Goal: Check status: Check status

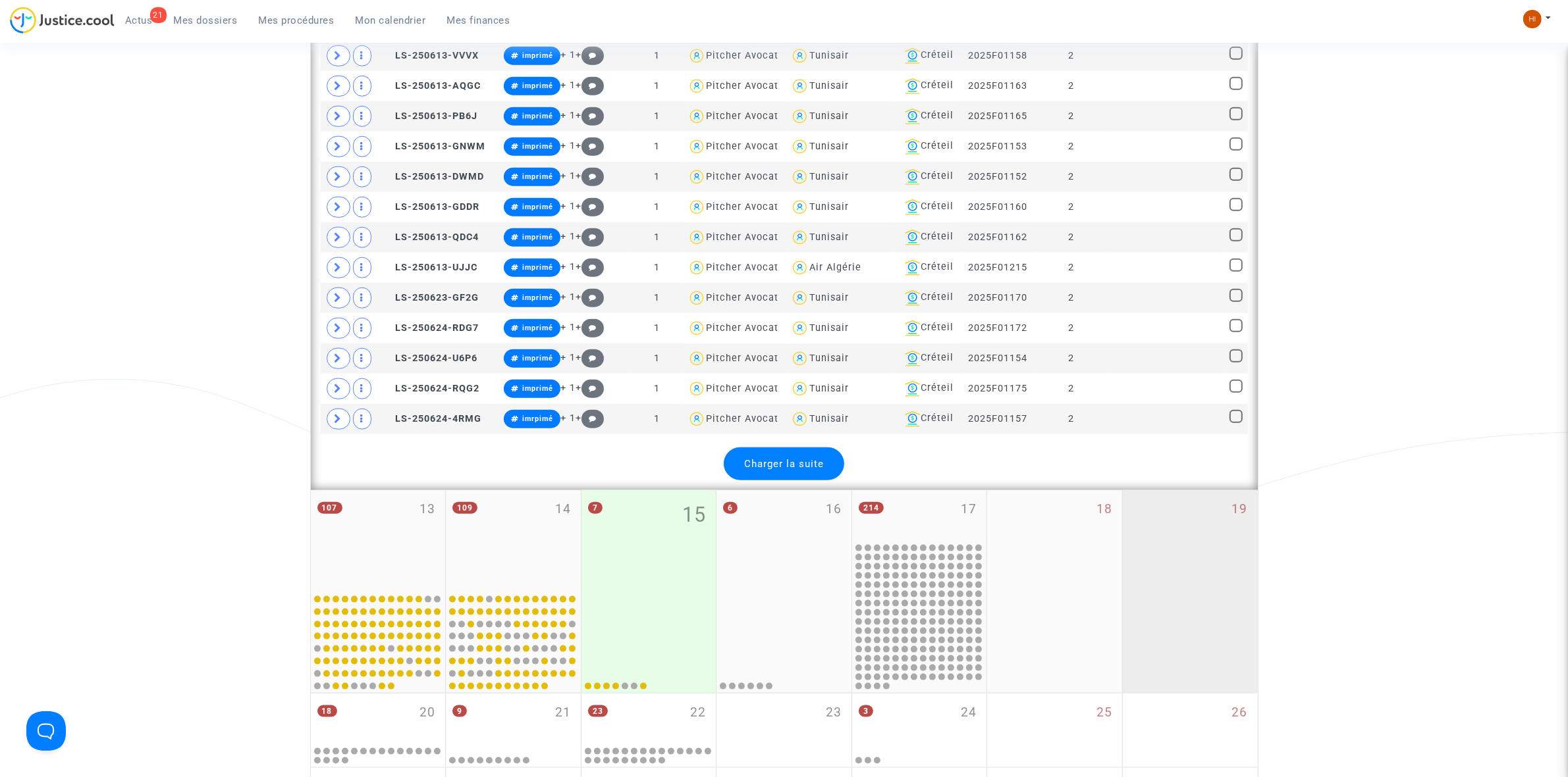
scroll to position [1814, 0]
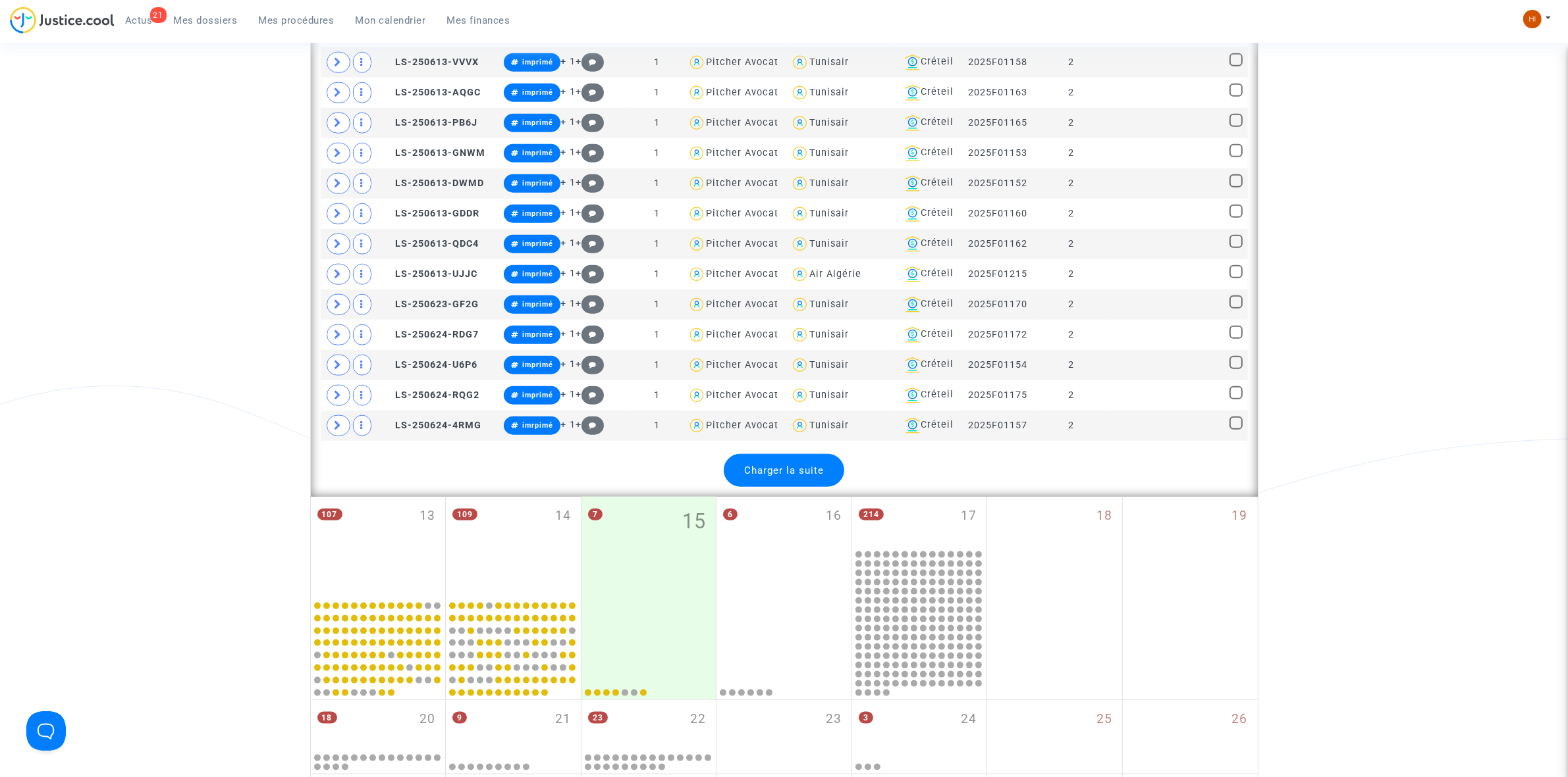
click at [762, 473] on div "Charger la suite" at bounding box center [784, 470] width 121 height 33
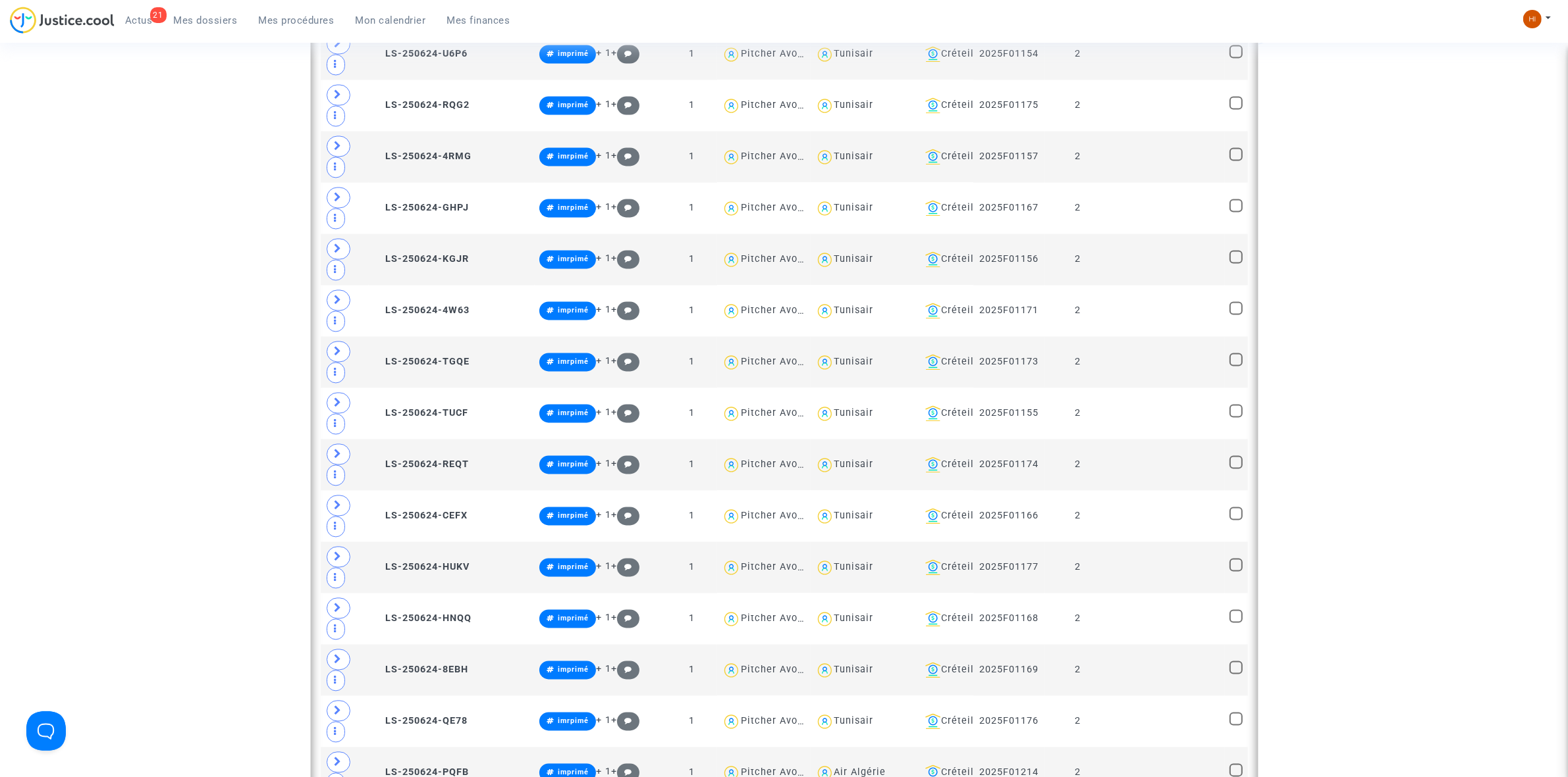
scroll to position [3541, 0]
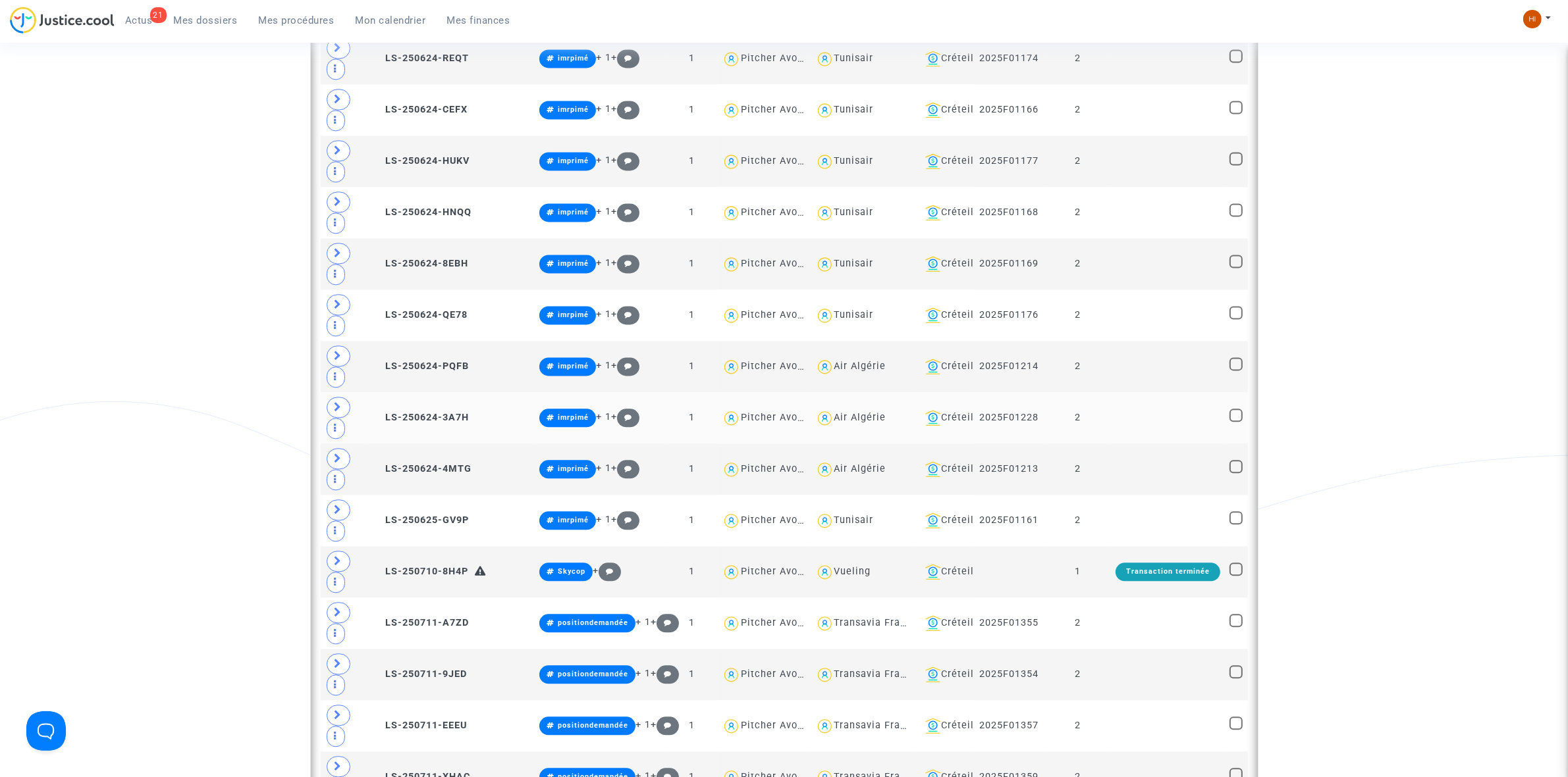
click at [461, 444] on td "LS-250624-3A7H" at bounding box center [452, 418] width 166 height 52
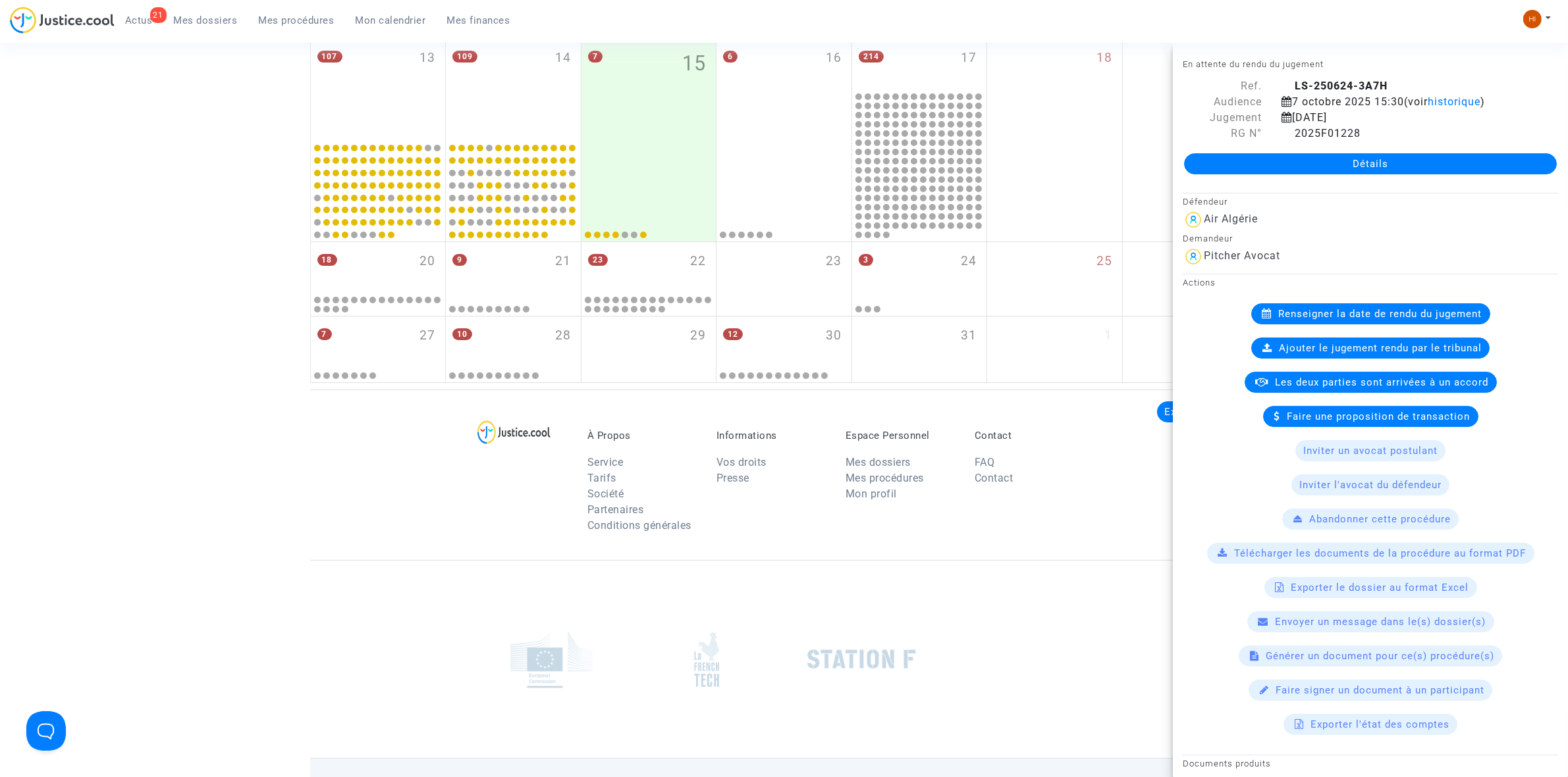
scroll to position [5657, 0]
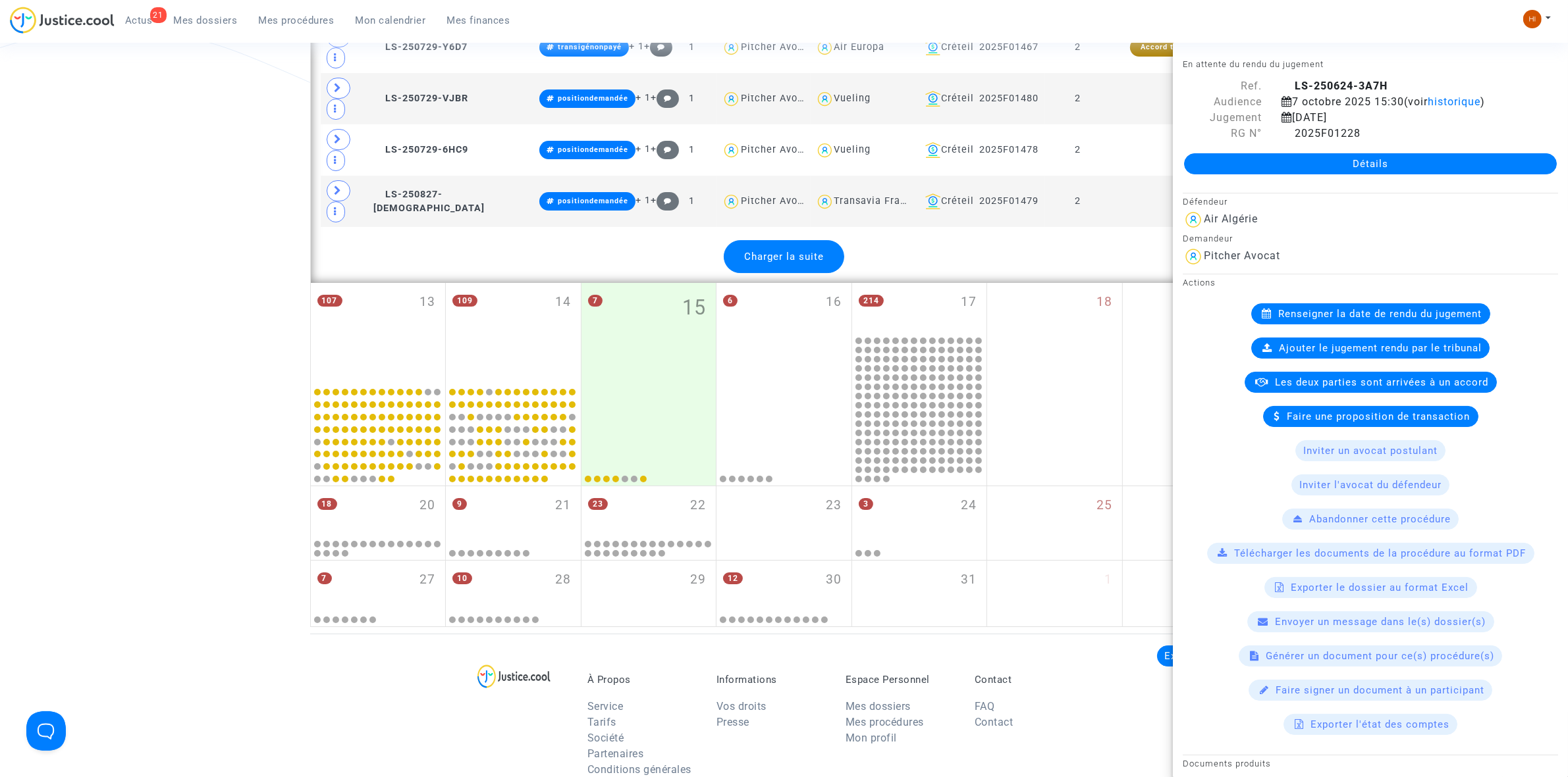
click at [819, 263] on span "Charger la suite" at bounding box center [783, 257] width 79 height 12
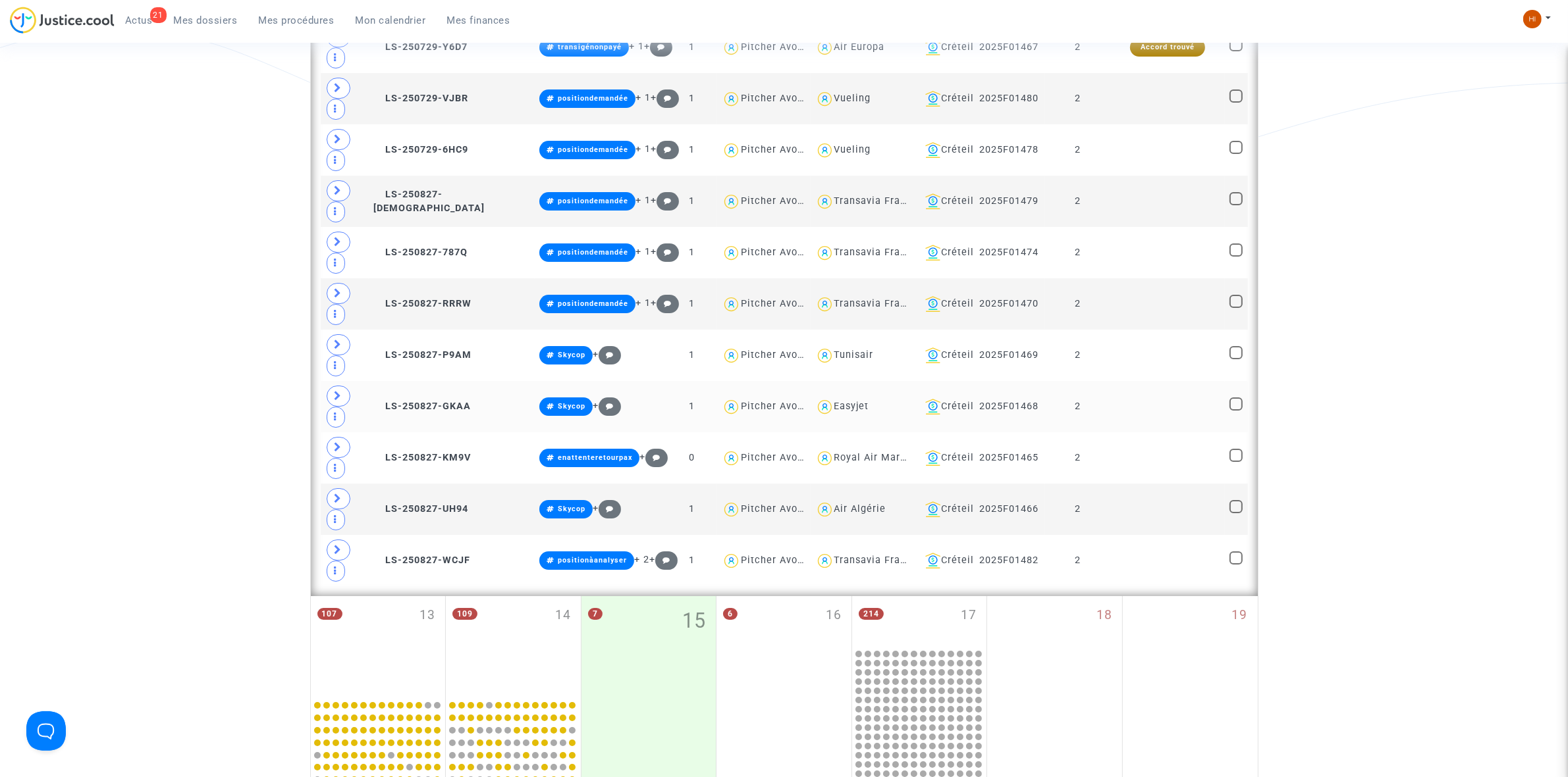
scroll to position [5739, 0]
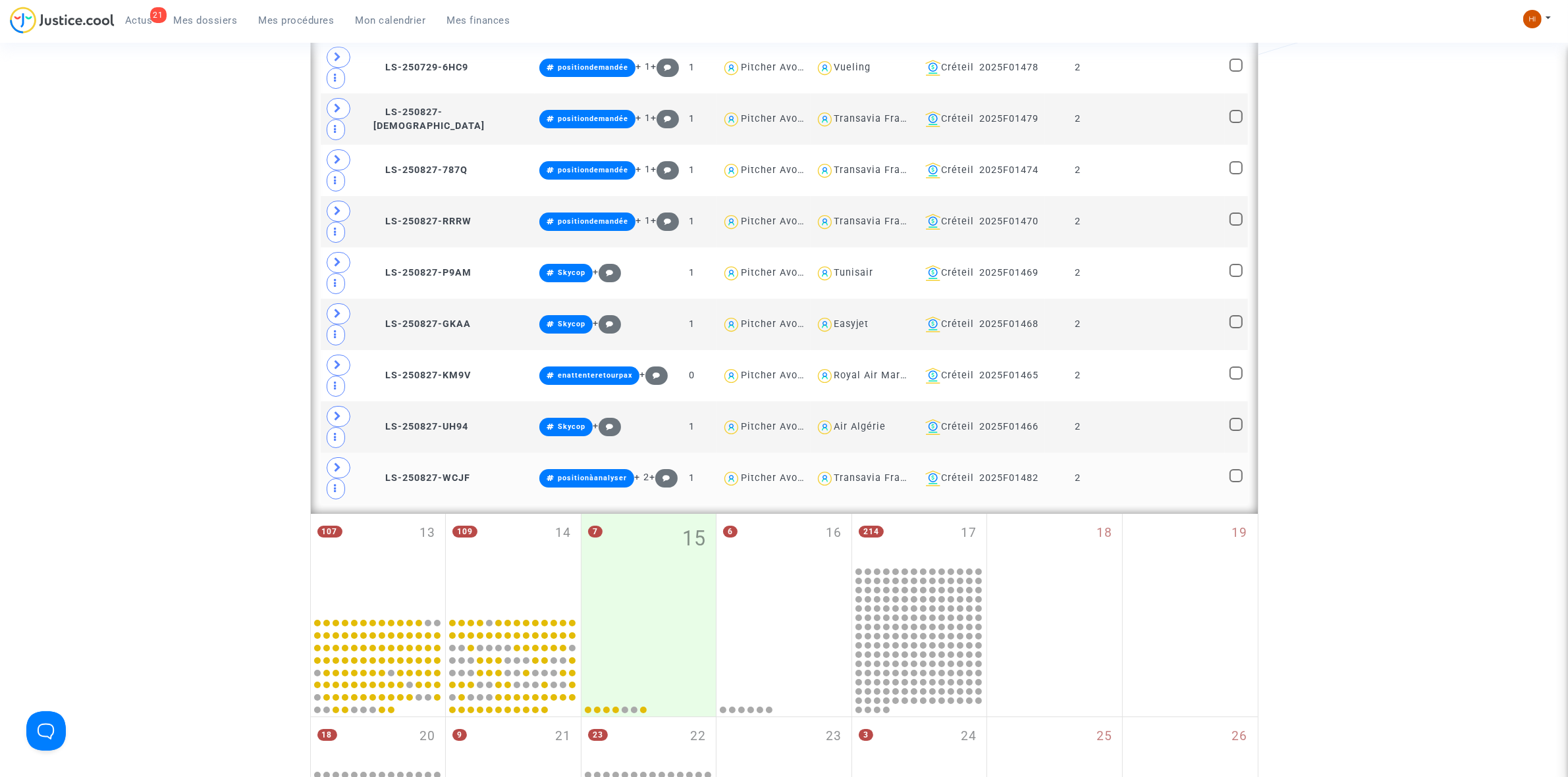
click at [1192, 504] on td at bounding box center [1167, 478] width 114 height 52
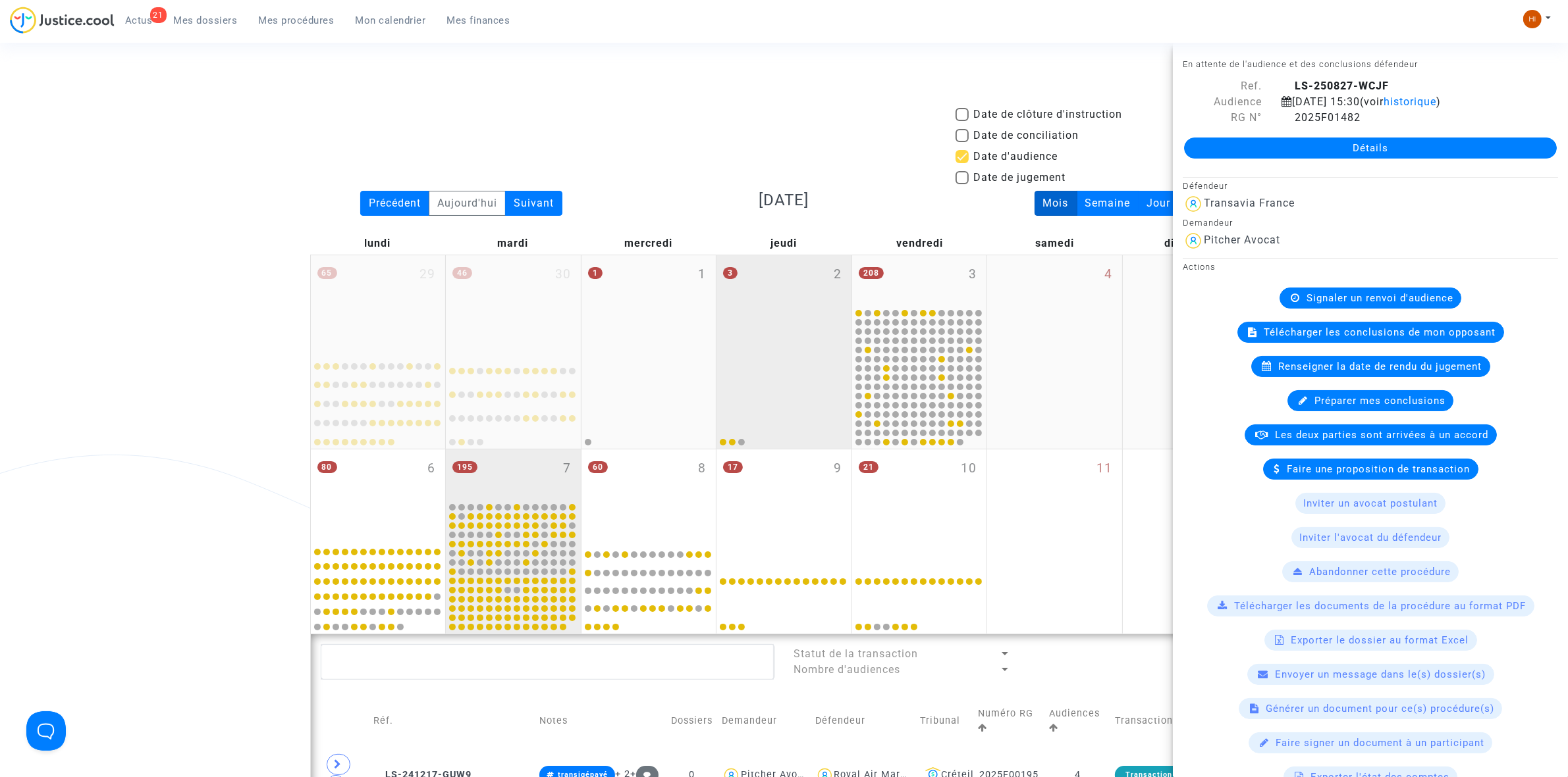
scroll to position [0, 0]
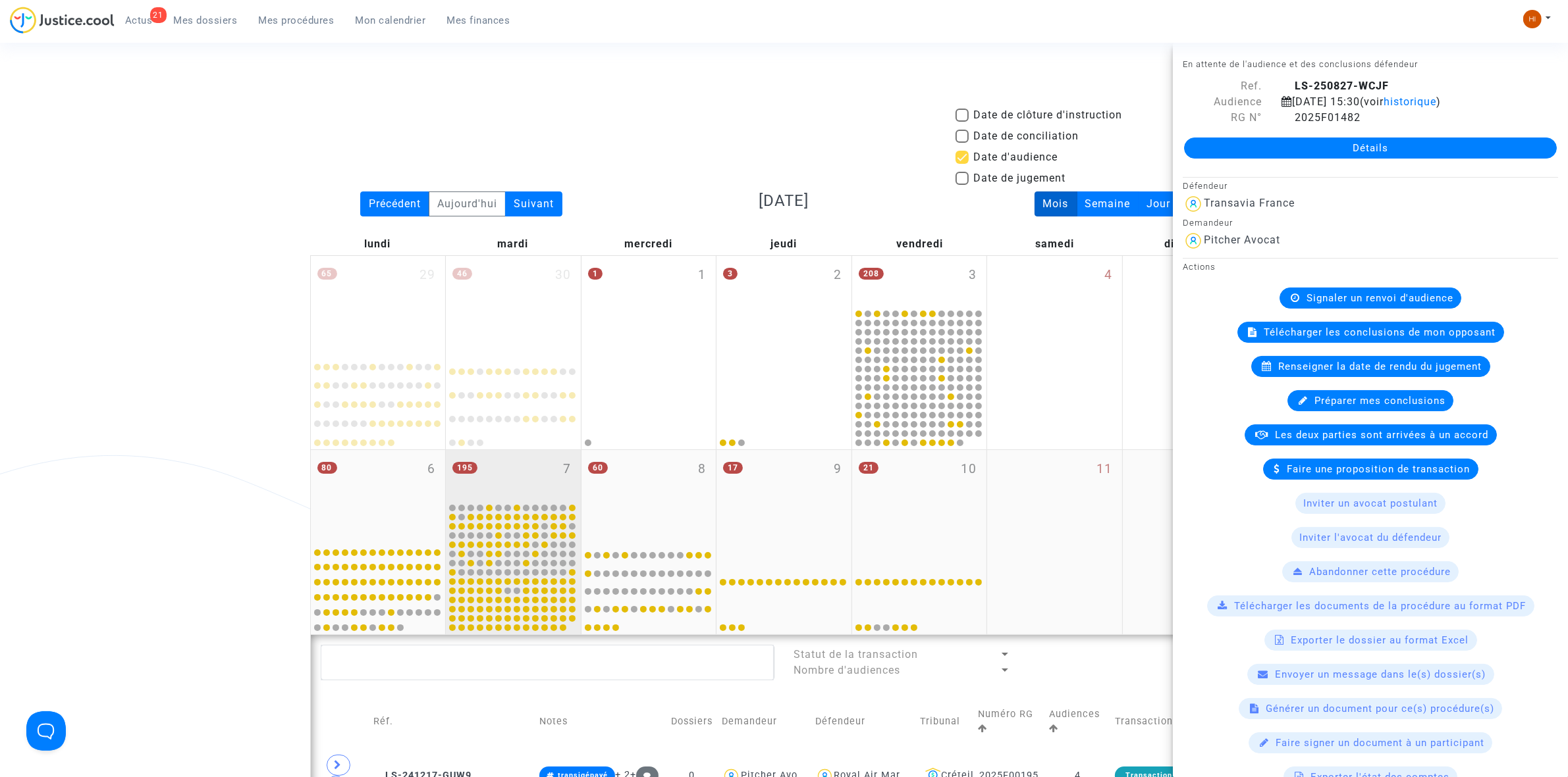
click at [508, 471] on div "195 7" at bounding box center [512, 476] width 135 height 52
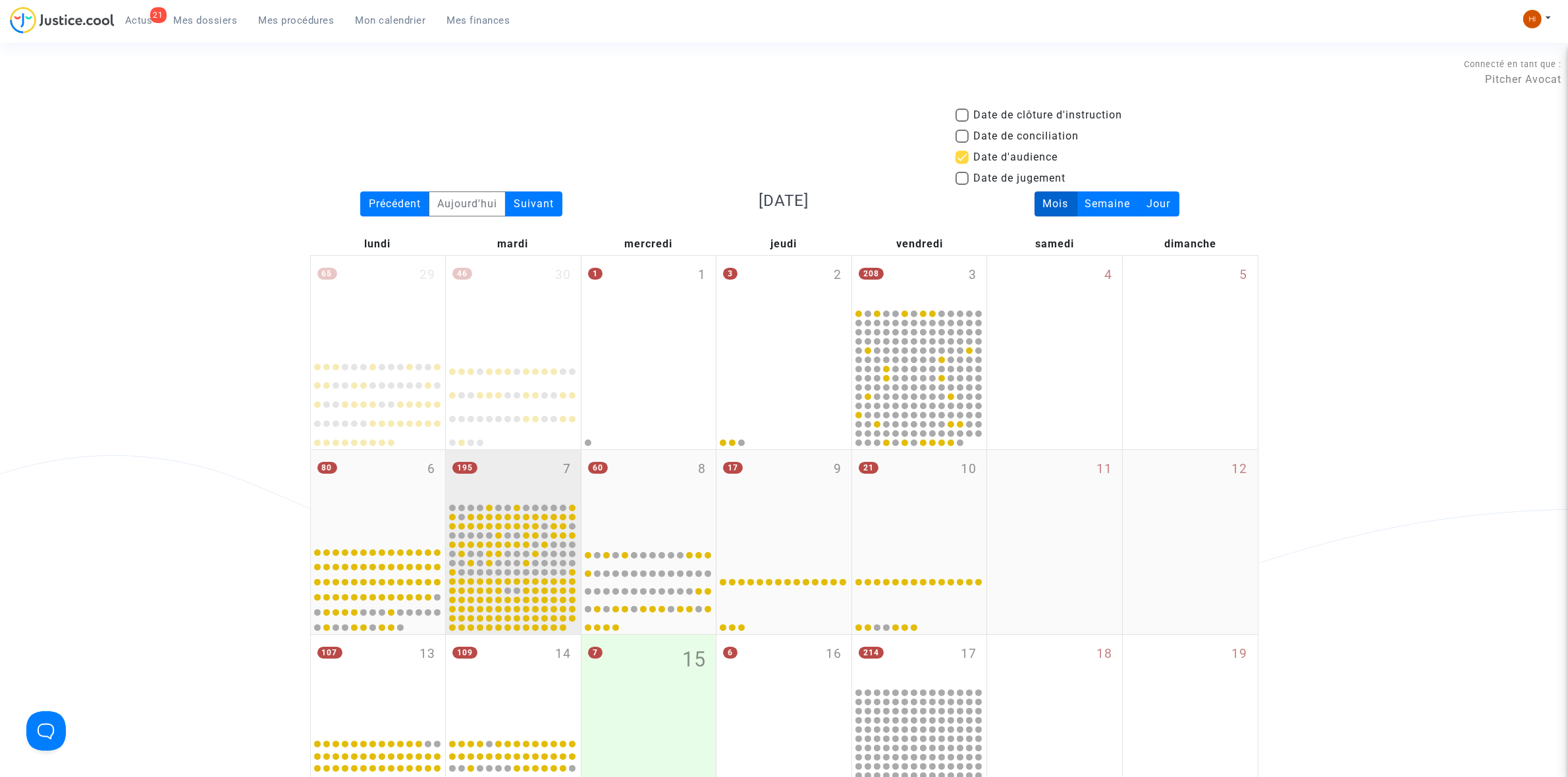
click at [508, 471] on div "195 7" at bounding box center [512, 476] width 135 height 52
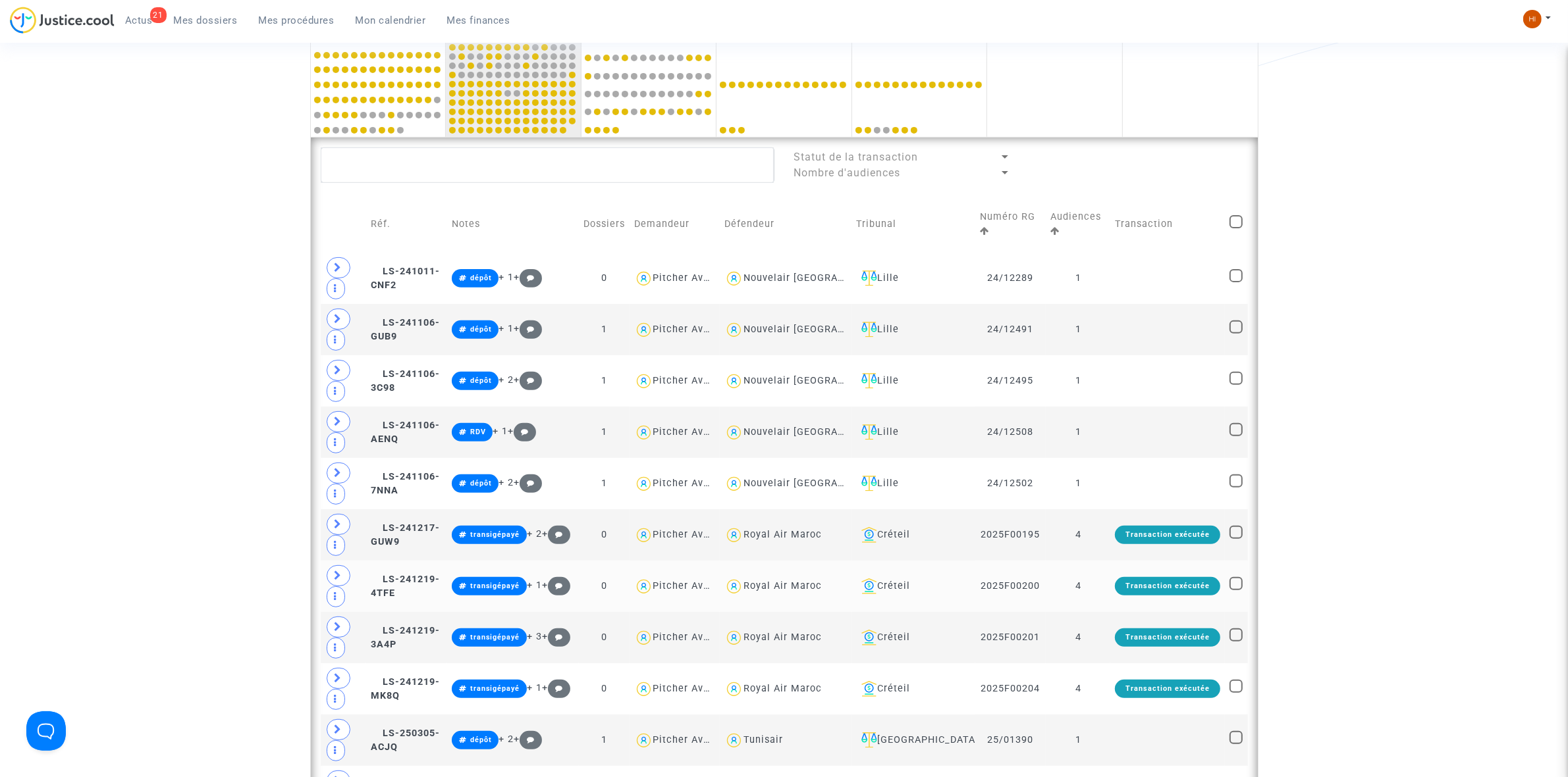
scroll to position [576, 0]
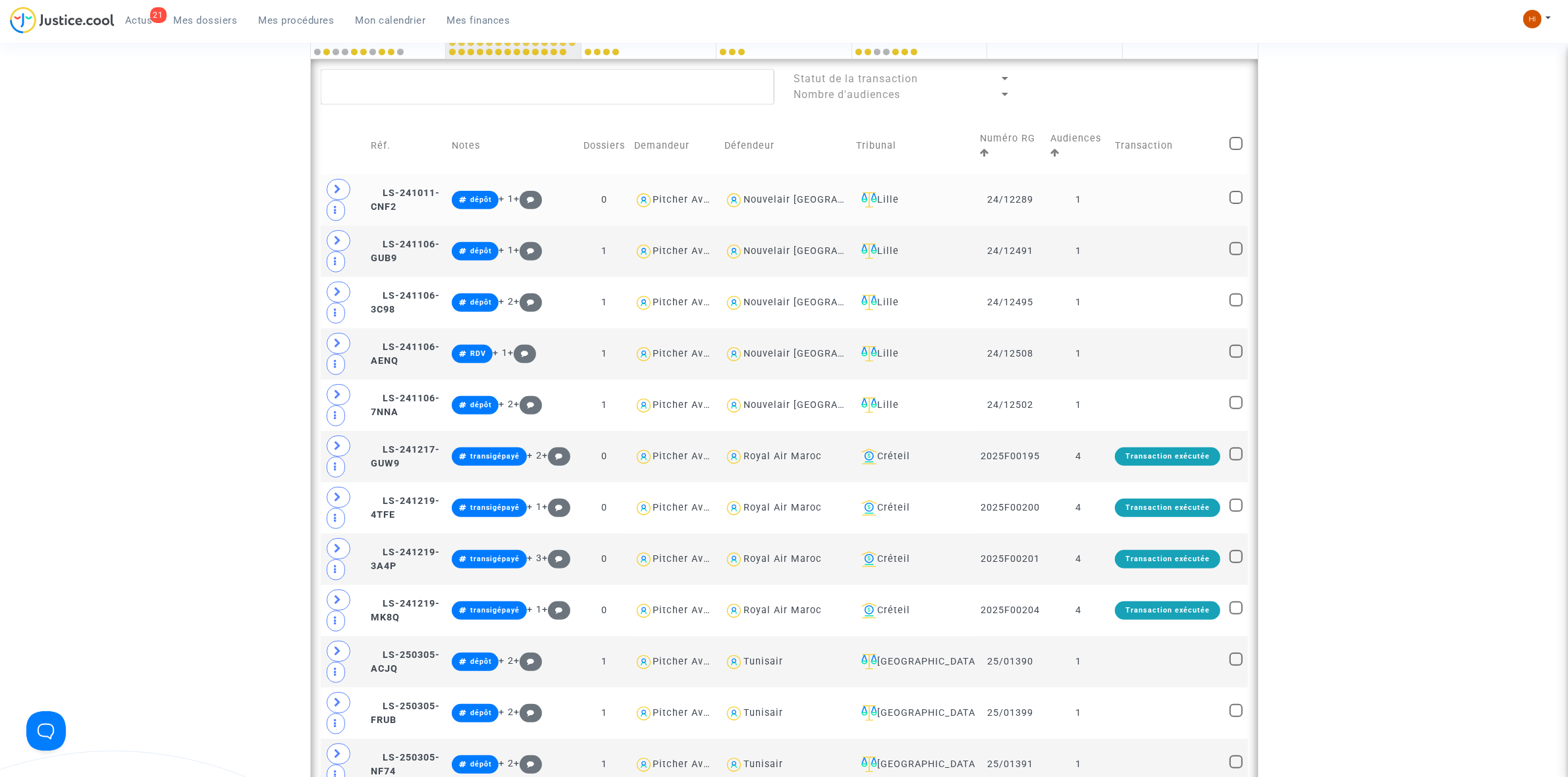
click at [1133, 189] on td at bounding box center [1167, 200] width 114 height 52
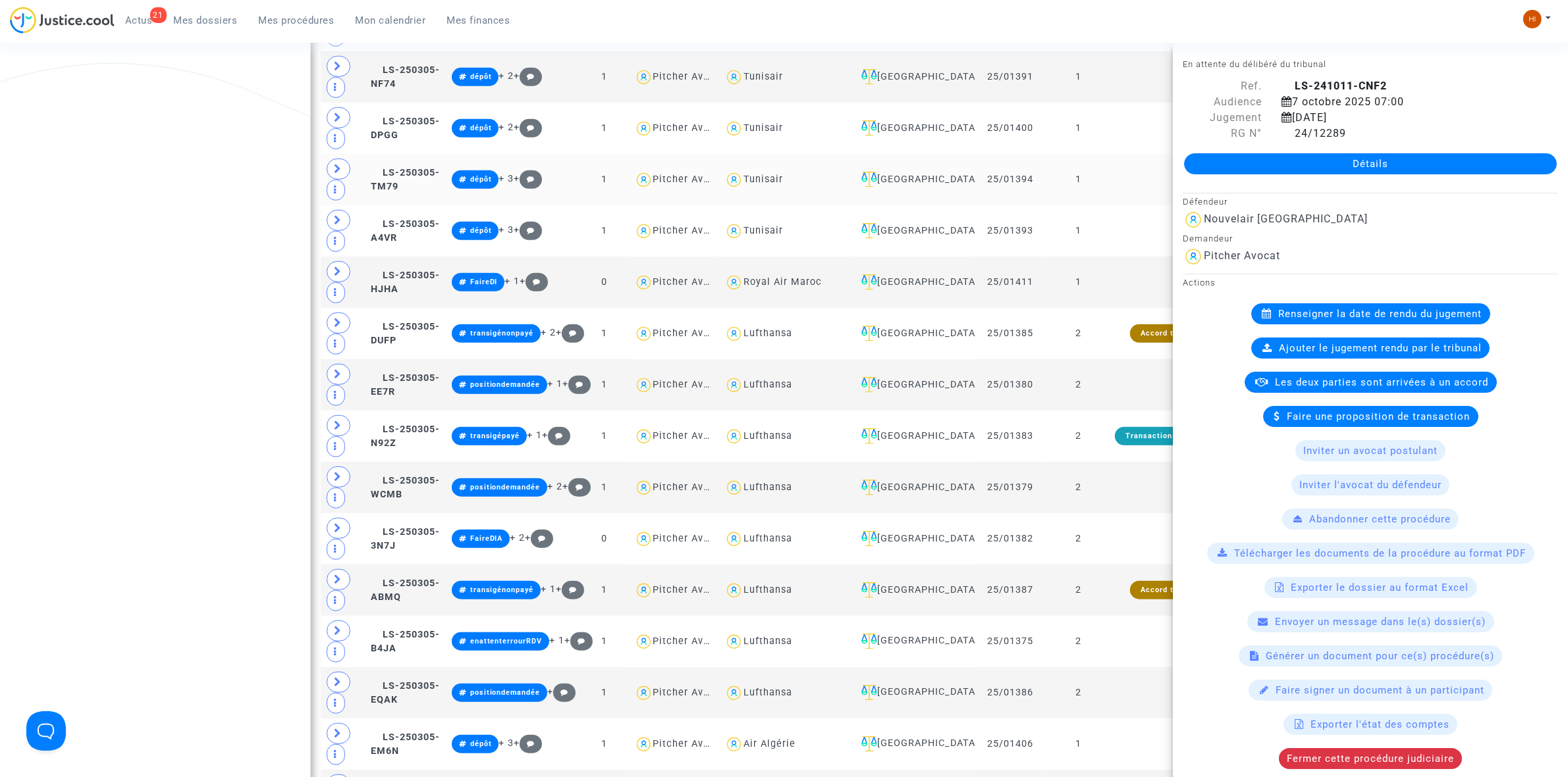
scroll to position [1234, 0]
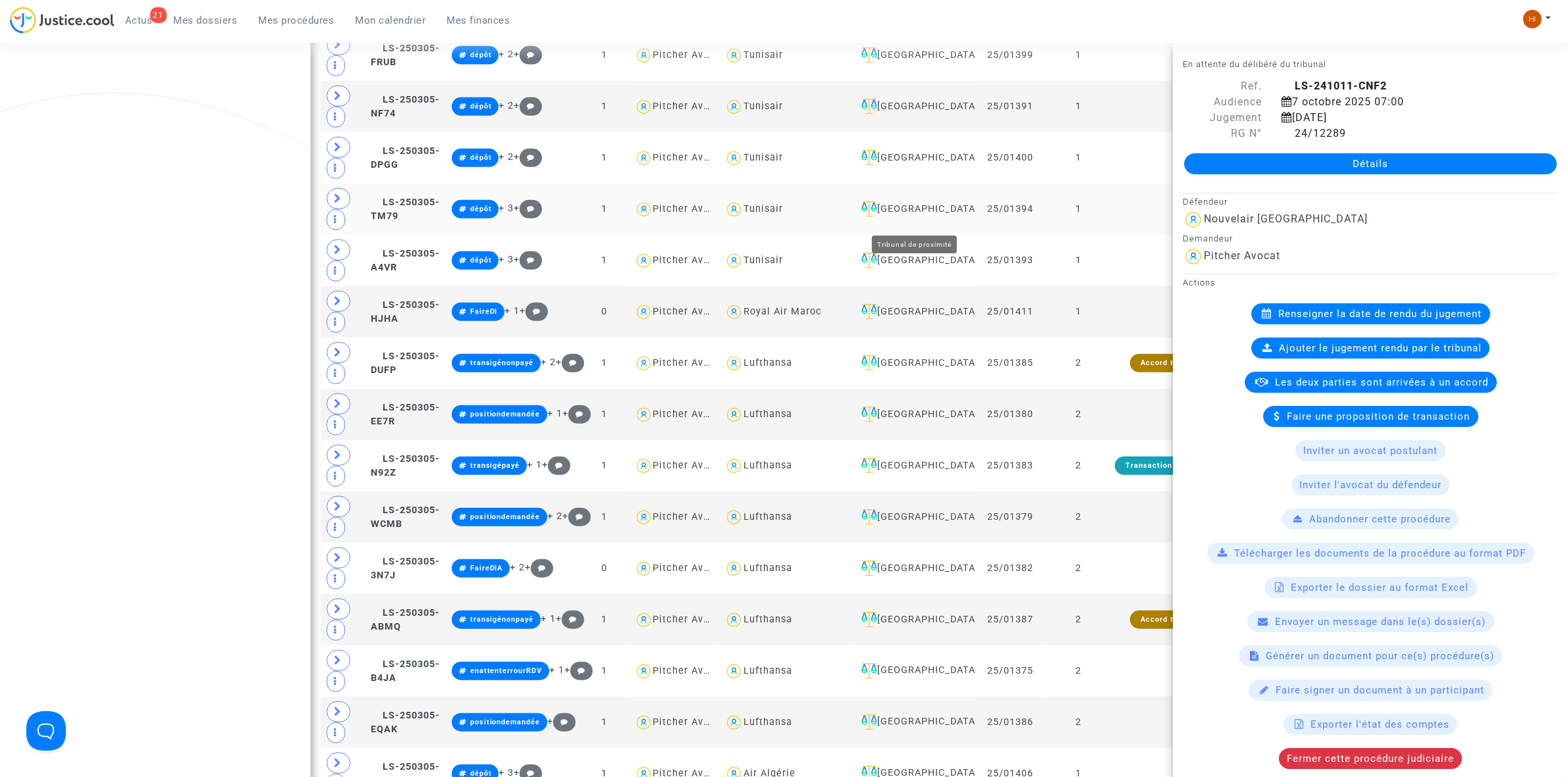
click at [937, 212] on div "Villeurbanne" at bounding box center [913, 210] width 114 height 16
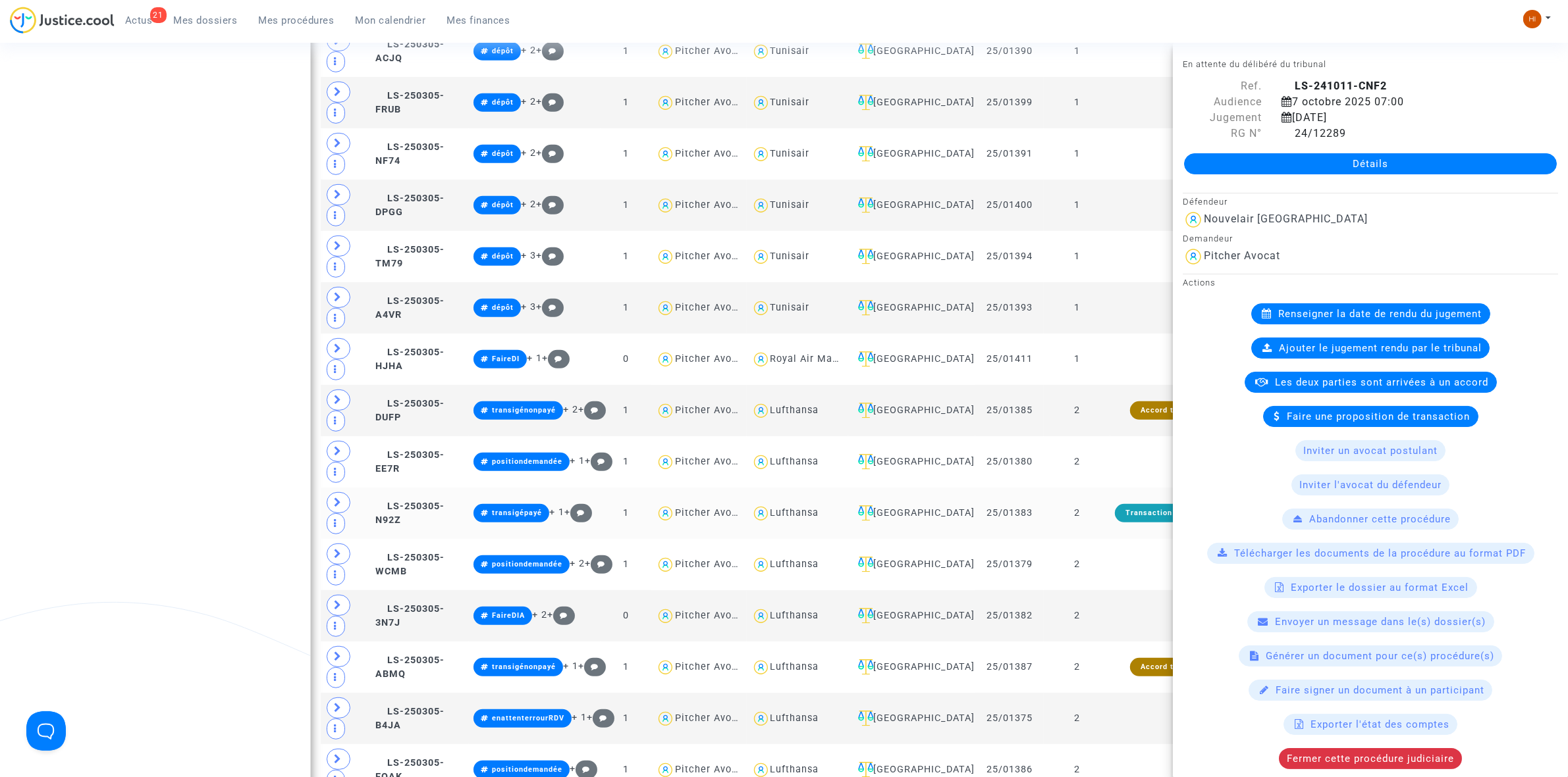
scroll to position [658, 0]
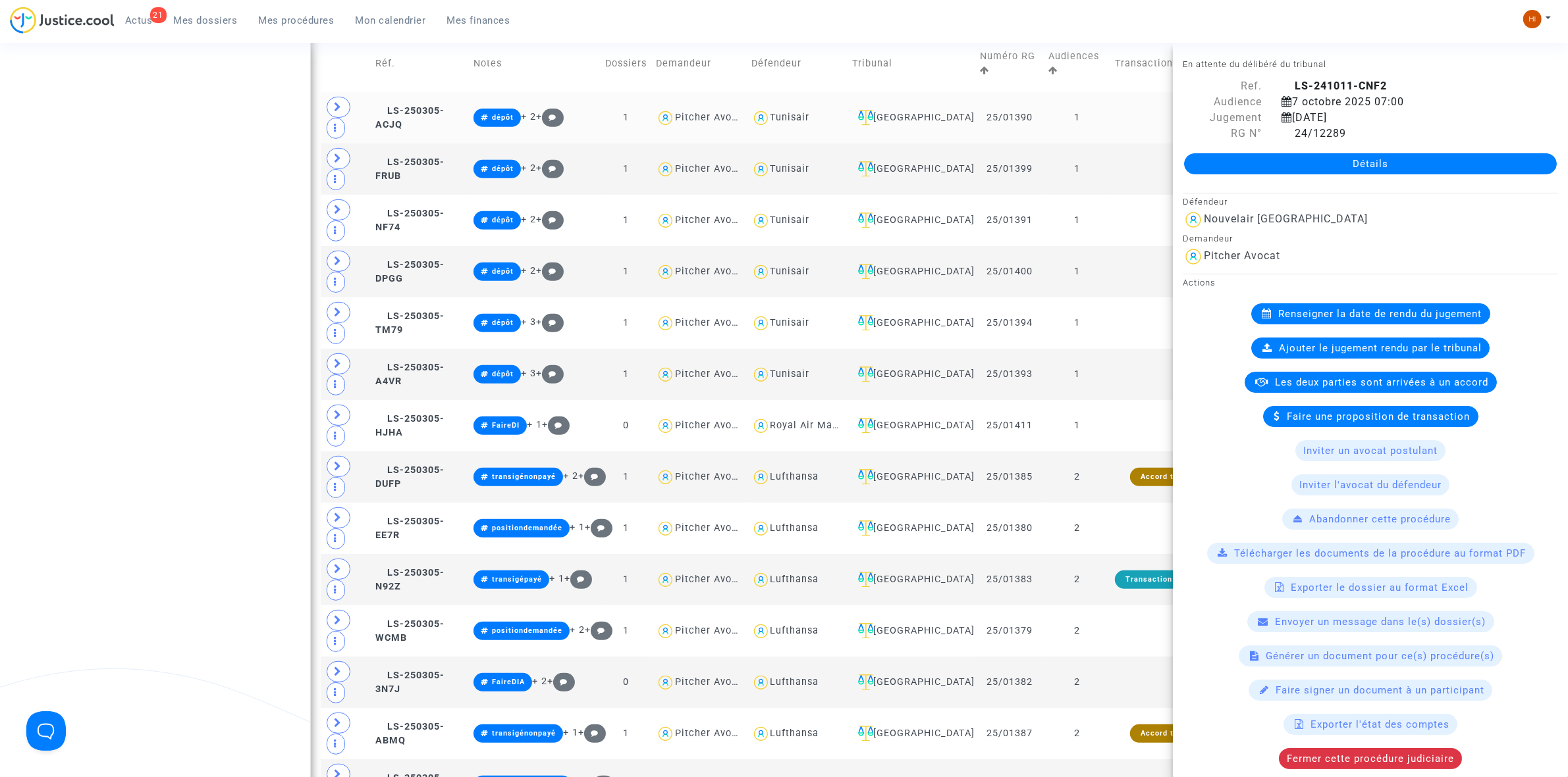
click at [1140, 115] on td at bounding box center [1167, 118] width 114 height 52
click at [1112, 170] on td at bounding box center [1167, 169] width 114 height 52
click at [1137, 225] on td at bounding box center [1167, 220] width 114 height 52
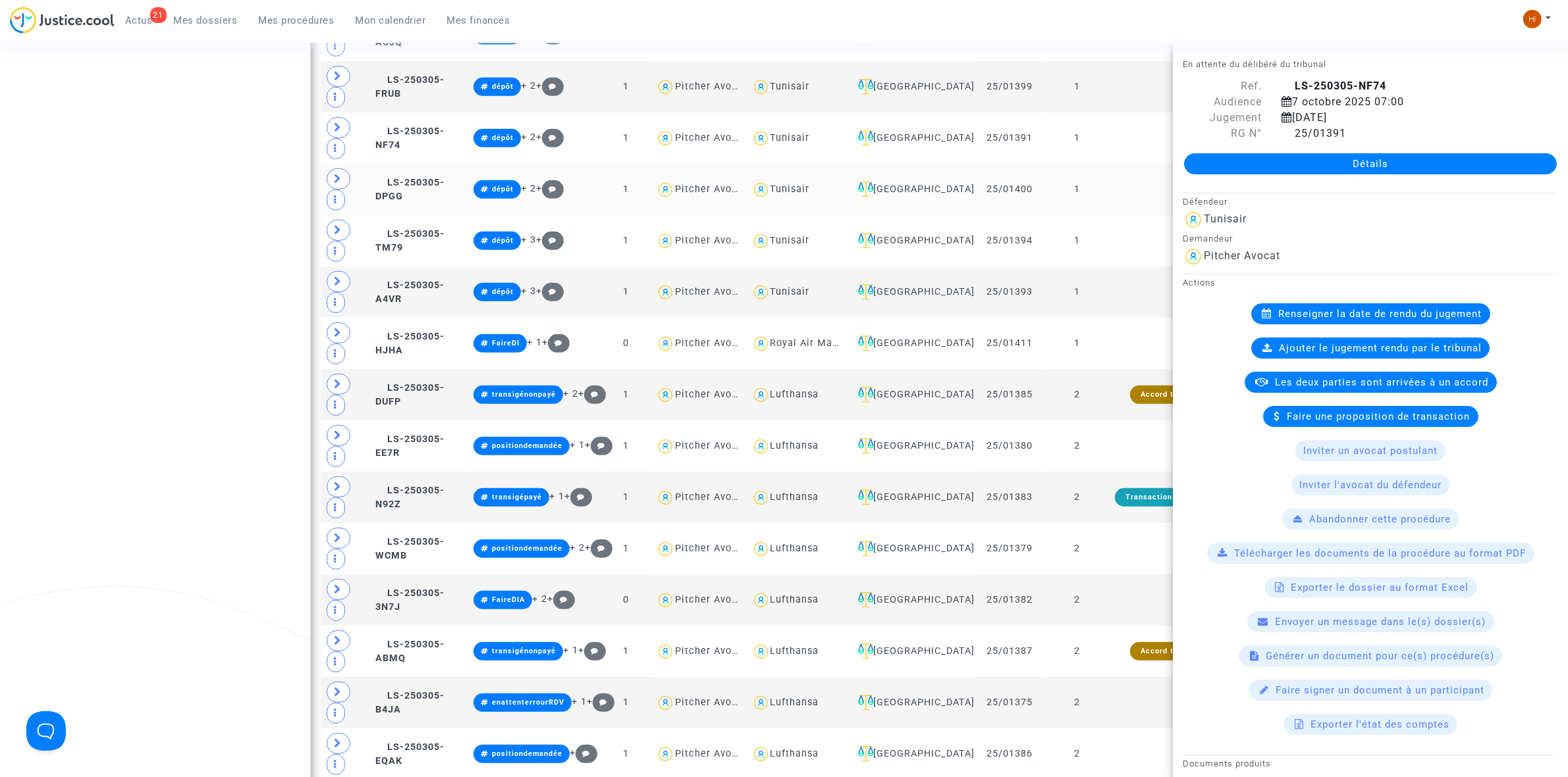
scroll to position [329, 0]
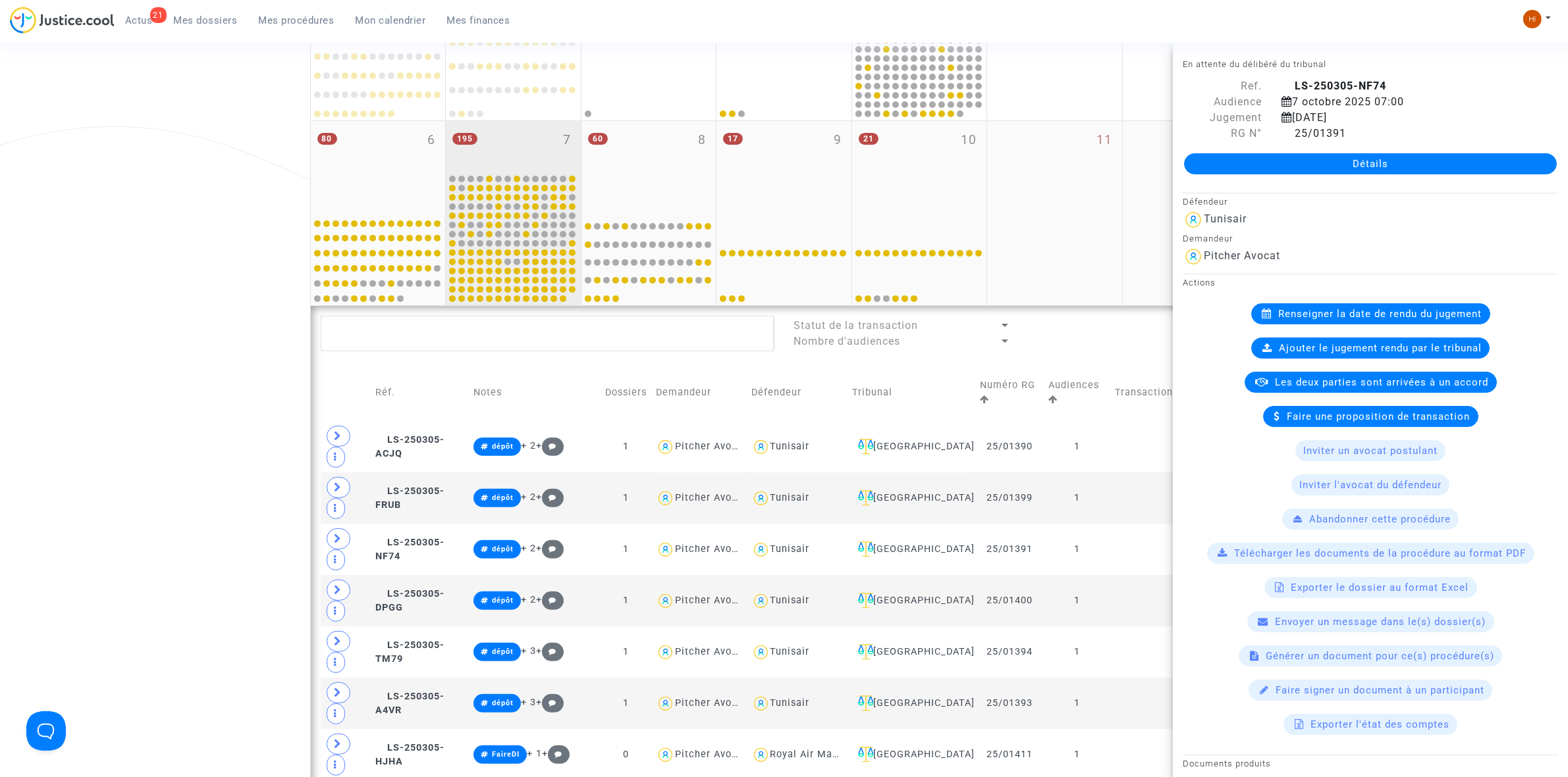
click at [541, 147] on div "195 7" at bounding box center [512, 146] width 135 height 52
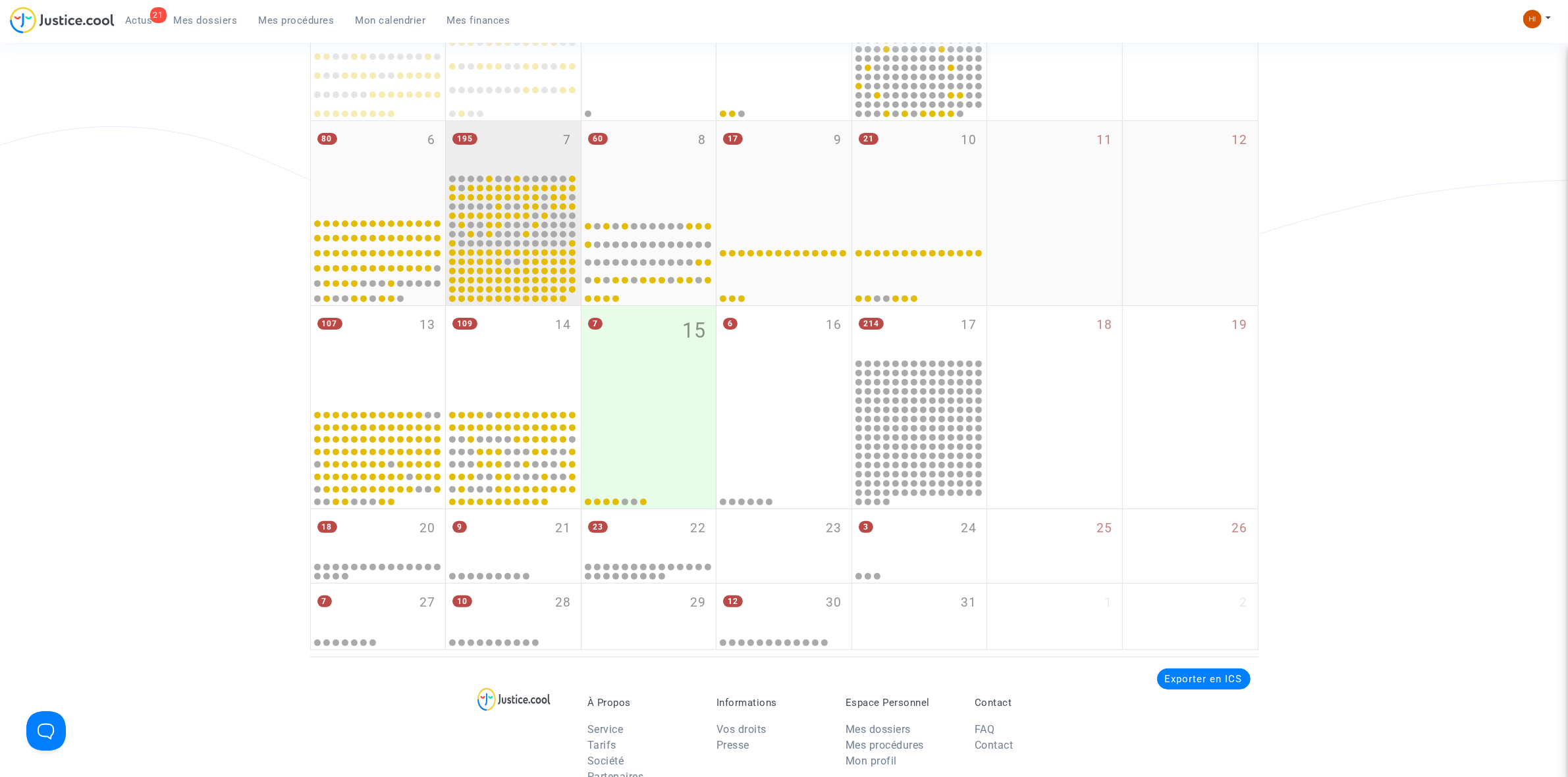
click at [541, 147] on div "195 7" at bounding box center [512, 146] width 135 height 52
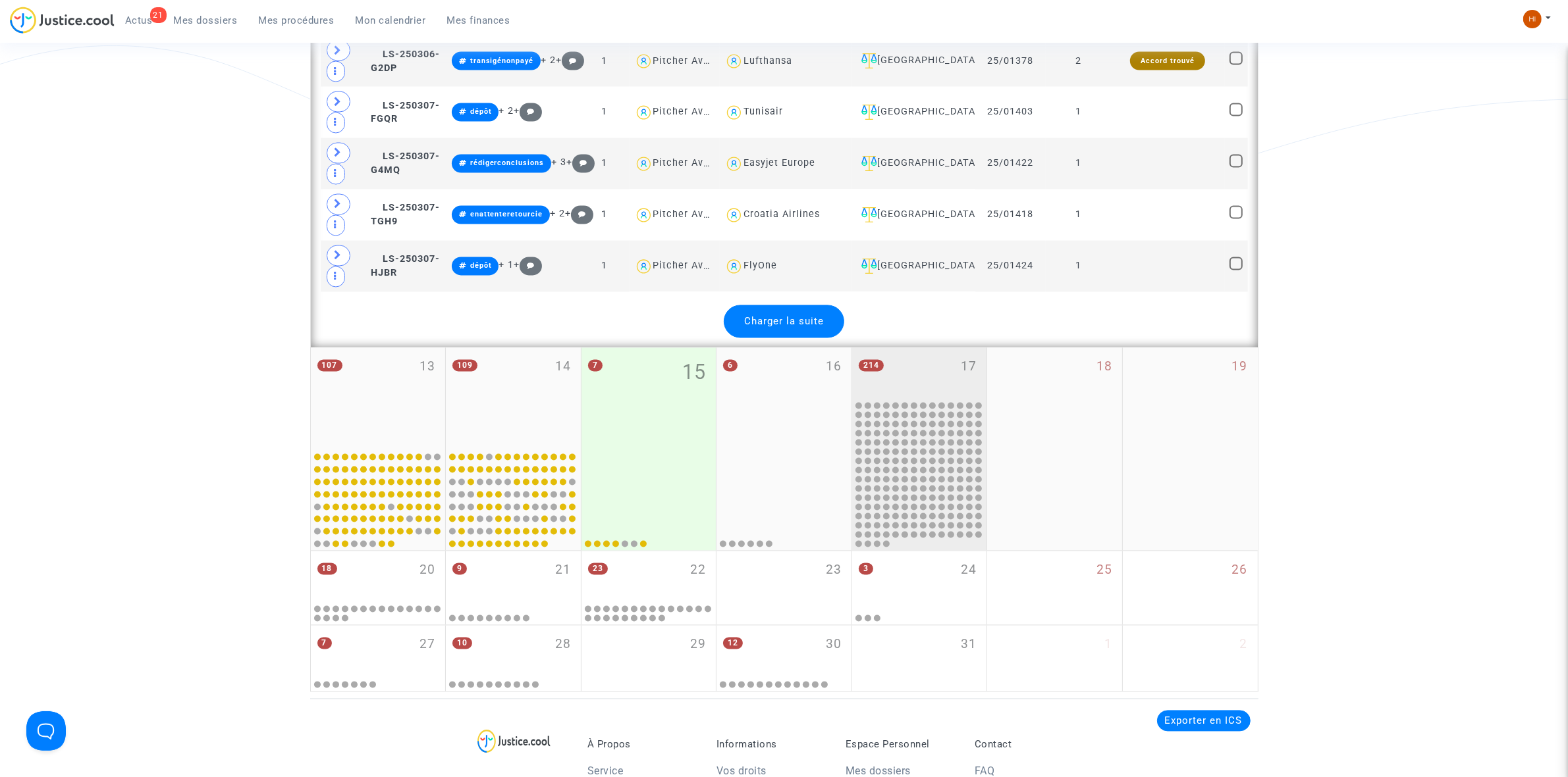
scroll to position [3044, 0]
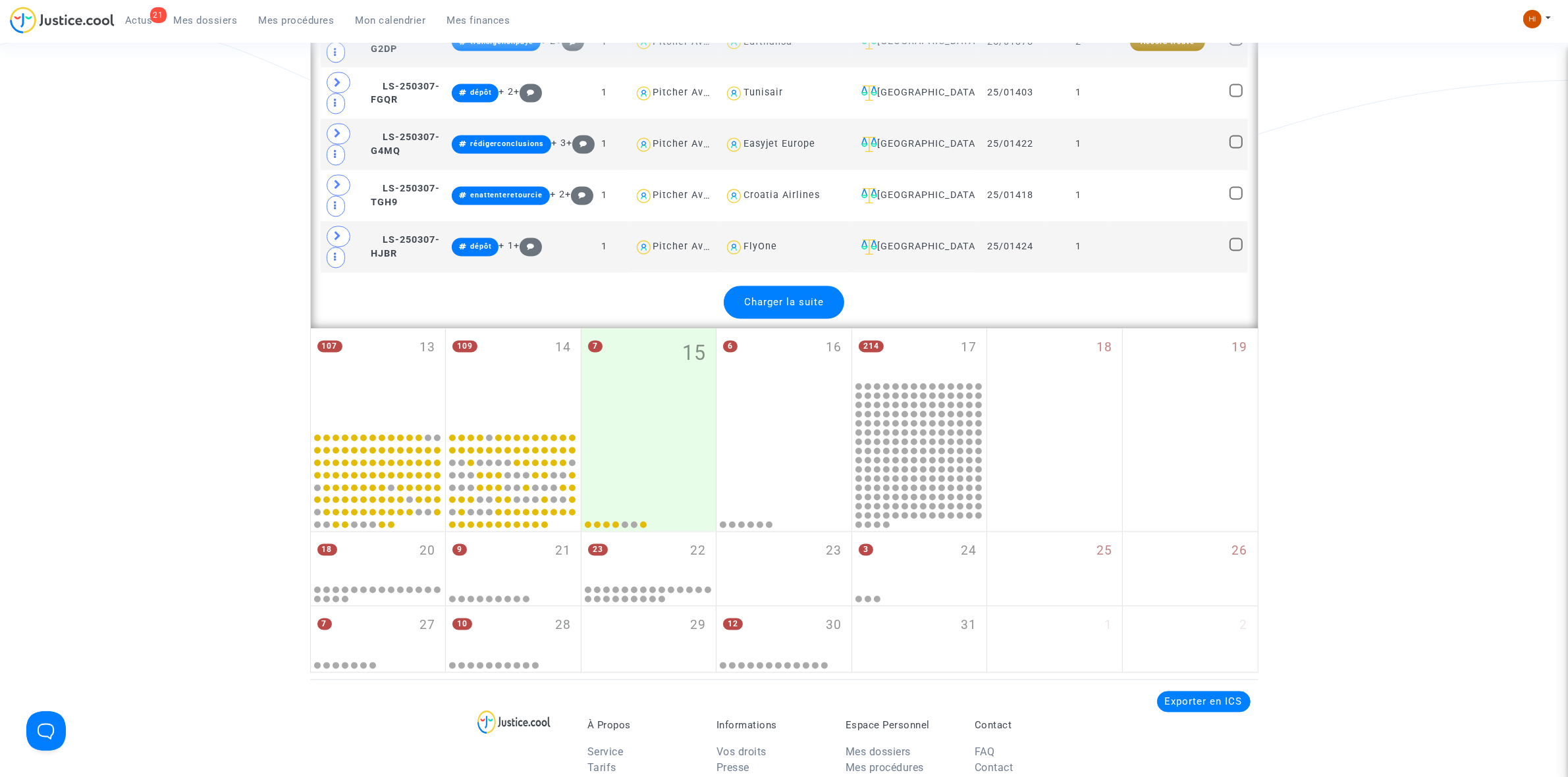
click at [815, 308] on span "Charger la suite" at bounding box center [783, 303] width 79 height 12
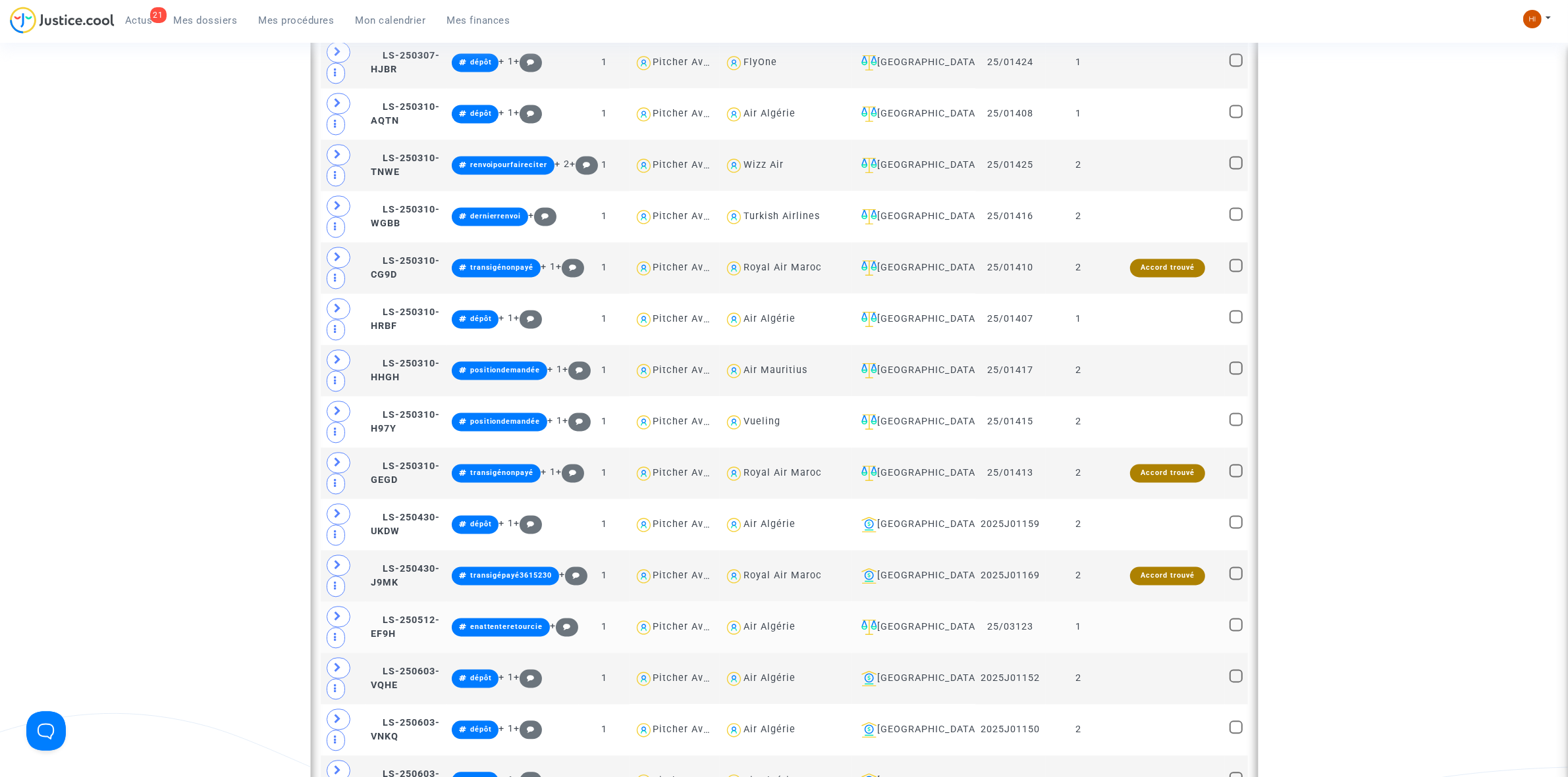
scroll to position [3456, 0]
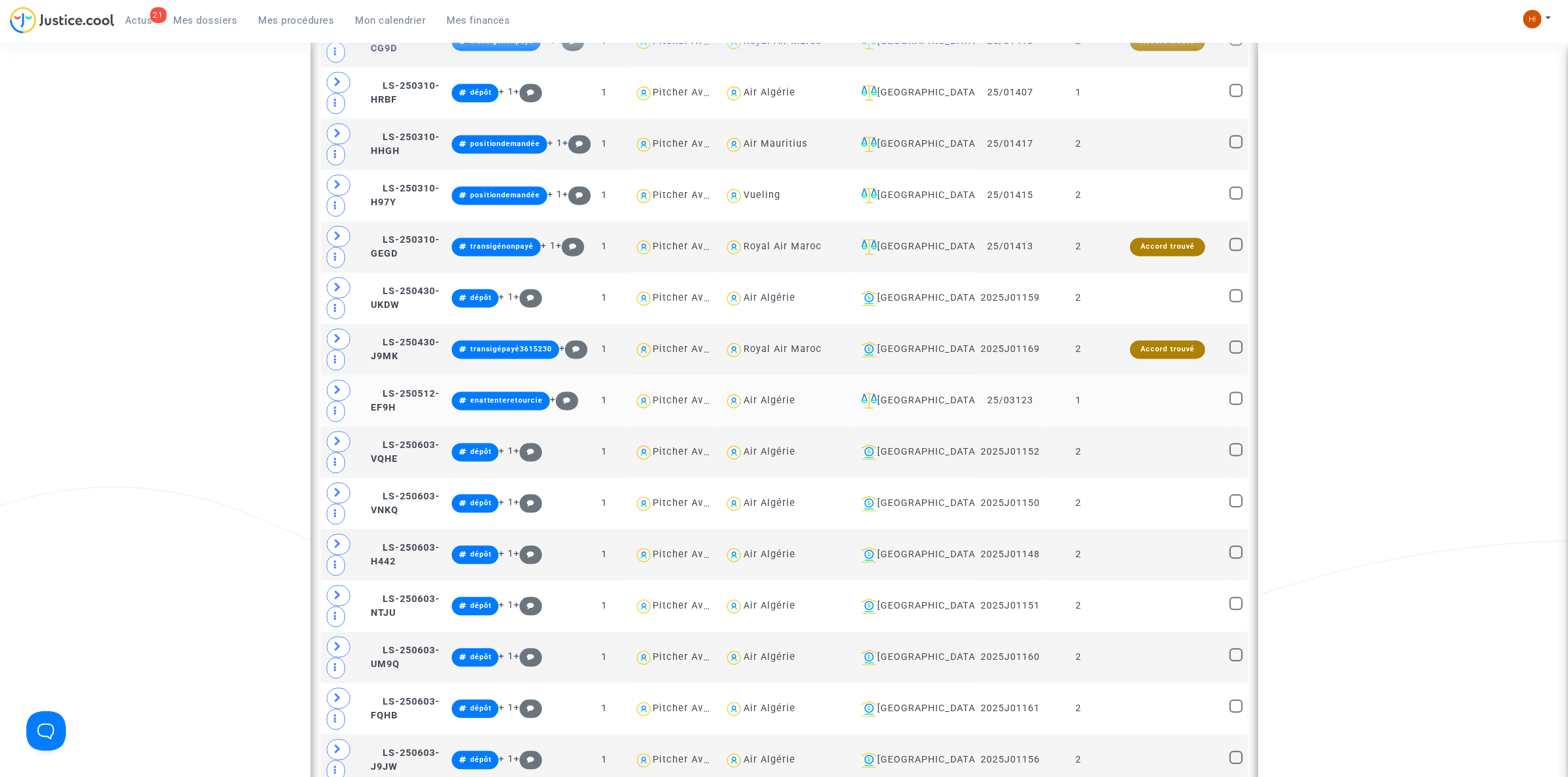
click at [1109, 417] on td "1" at bounding box center [1078, 401] width 65 height 52
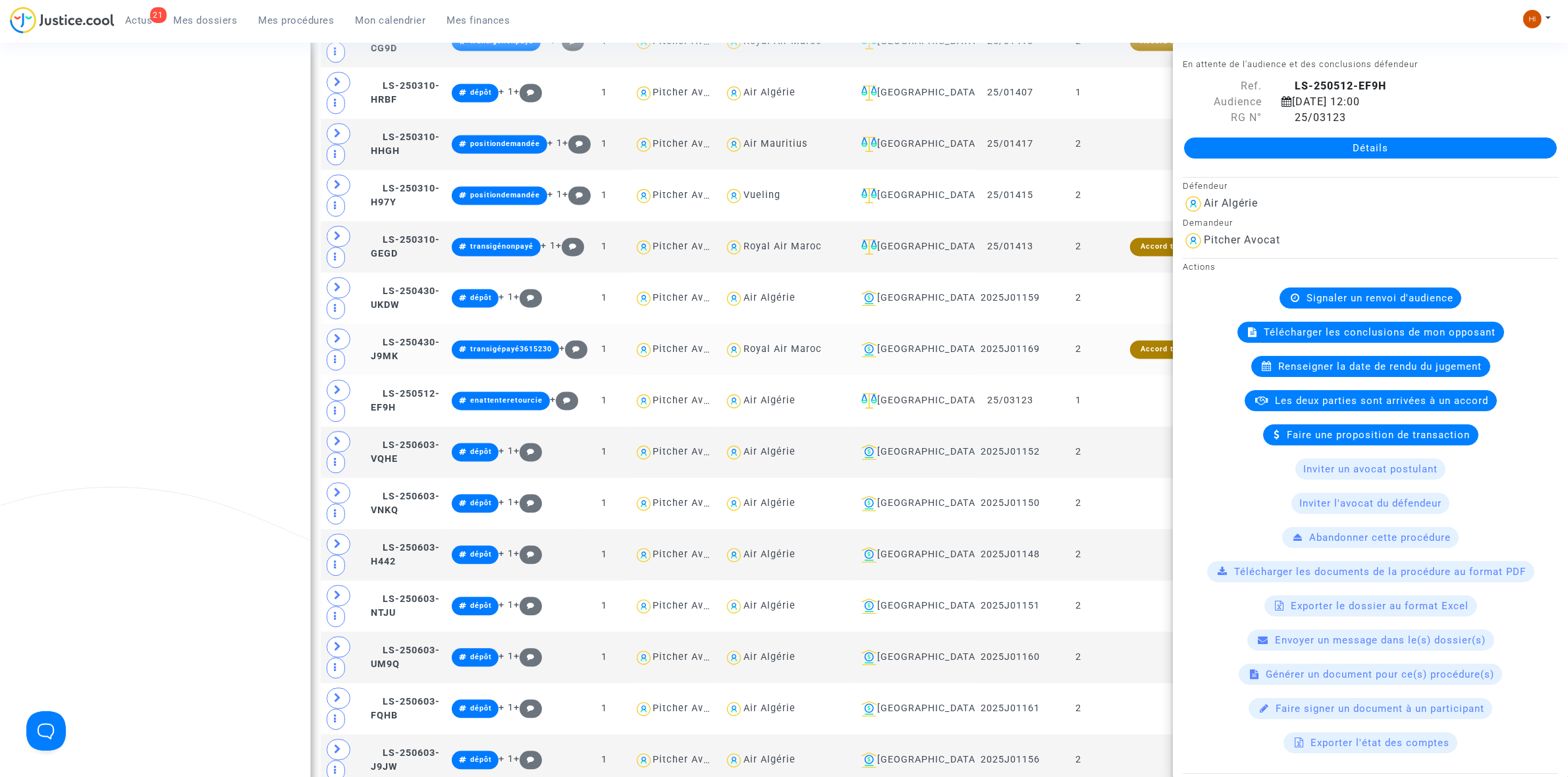
click at [1091, 374] on td "2" at bounding box center [1078, 349] width 65 height 52
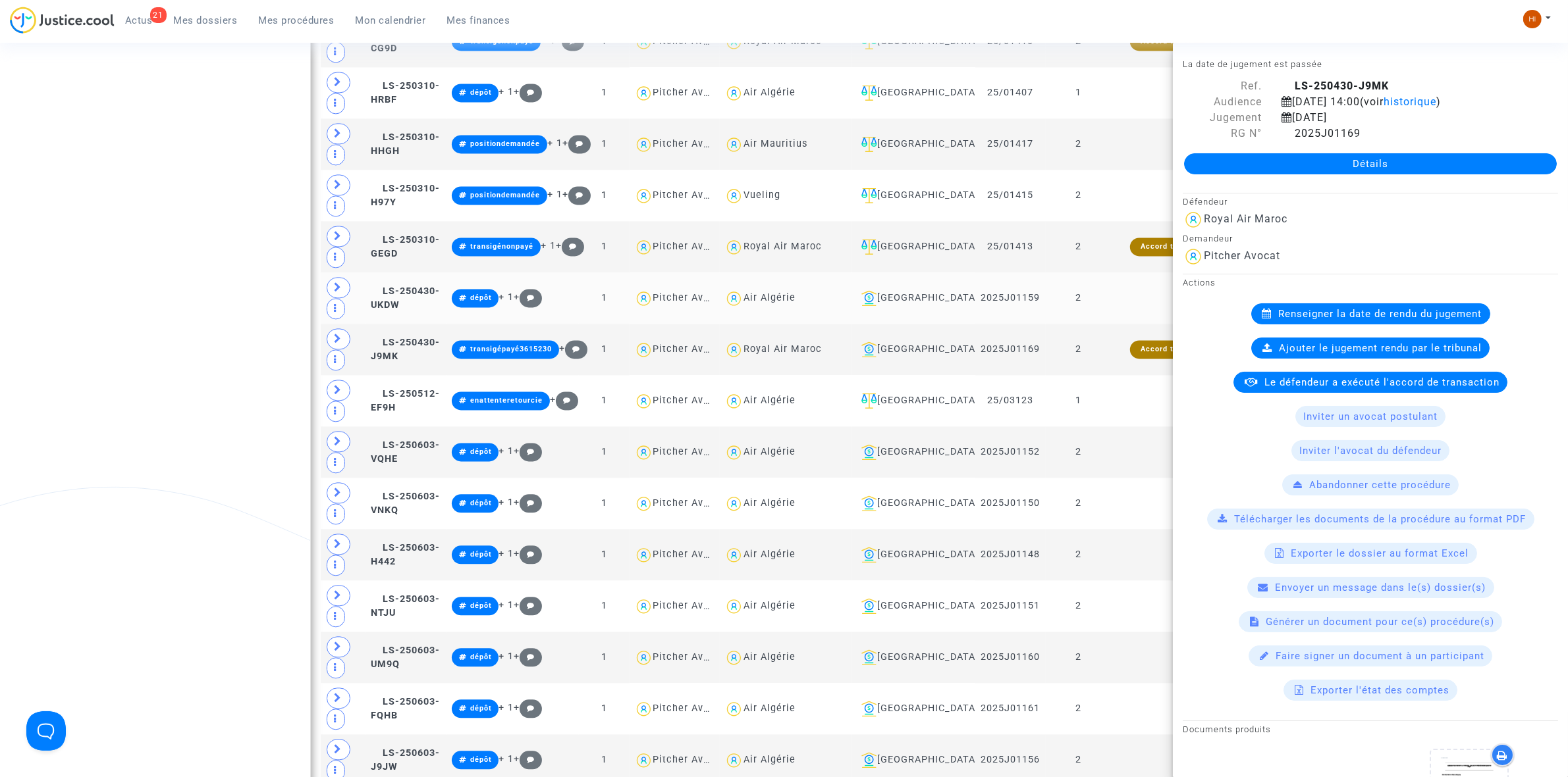
click at [1104, 324] on td "2" at bounding box center [1078, 298] width 65 height 52
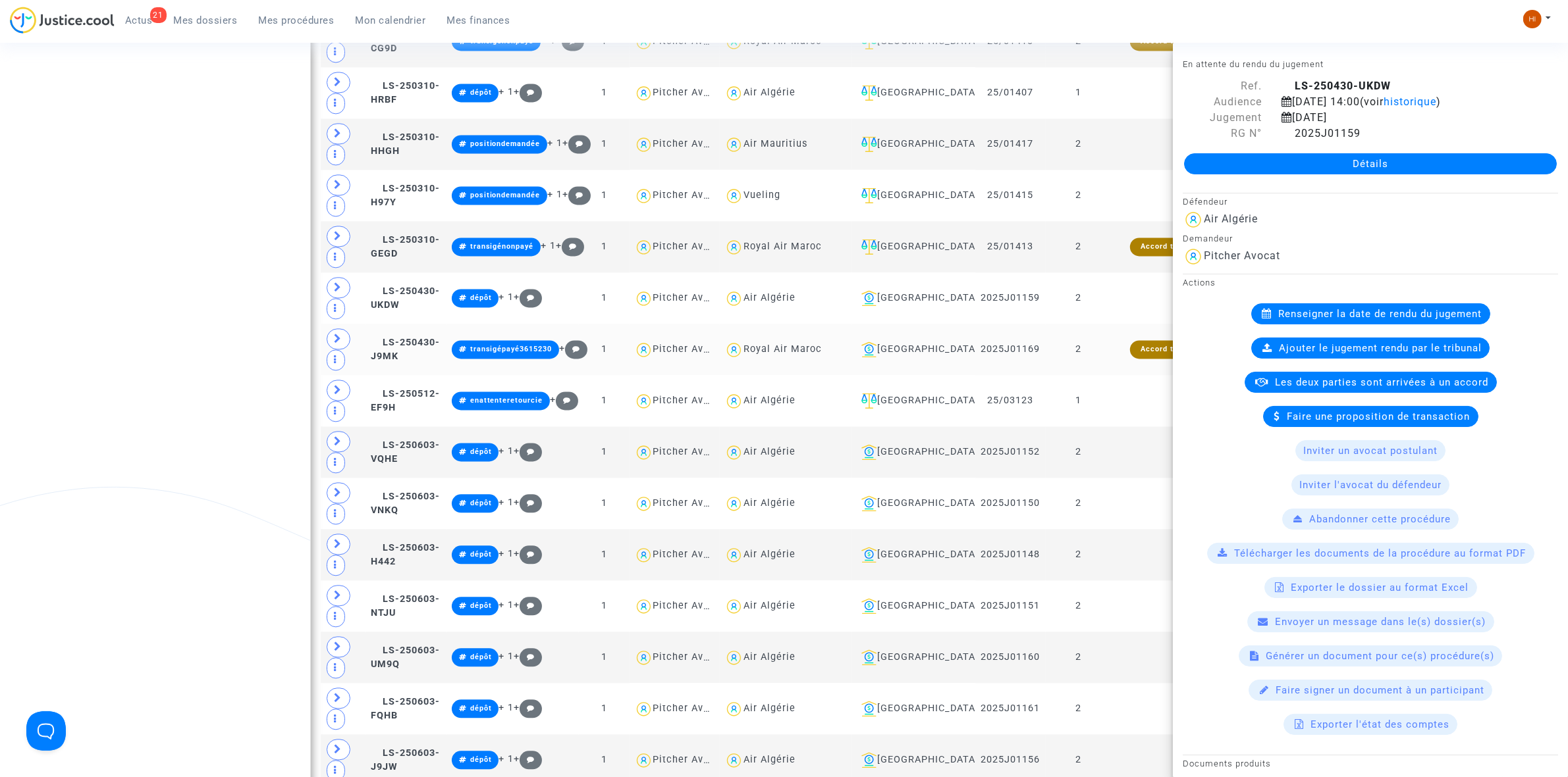
click at [1114, 375] on td "Accord trouvé" at bounding box center [1167, 349] width 114 height 52
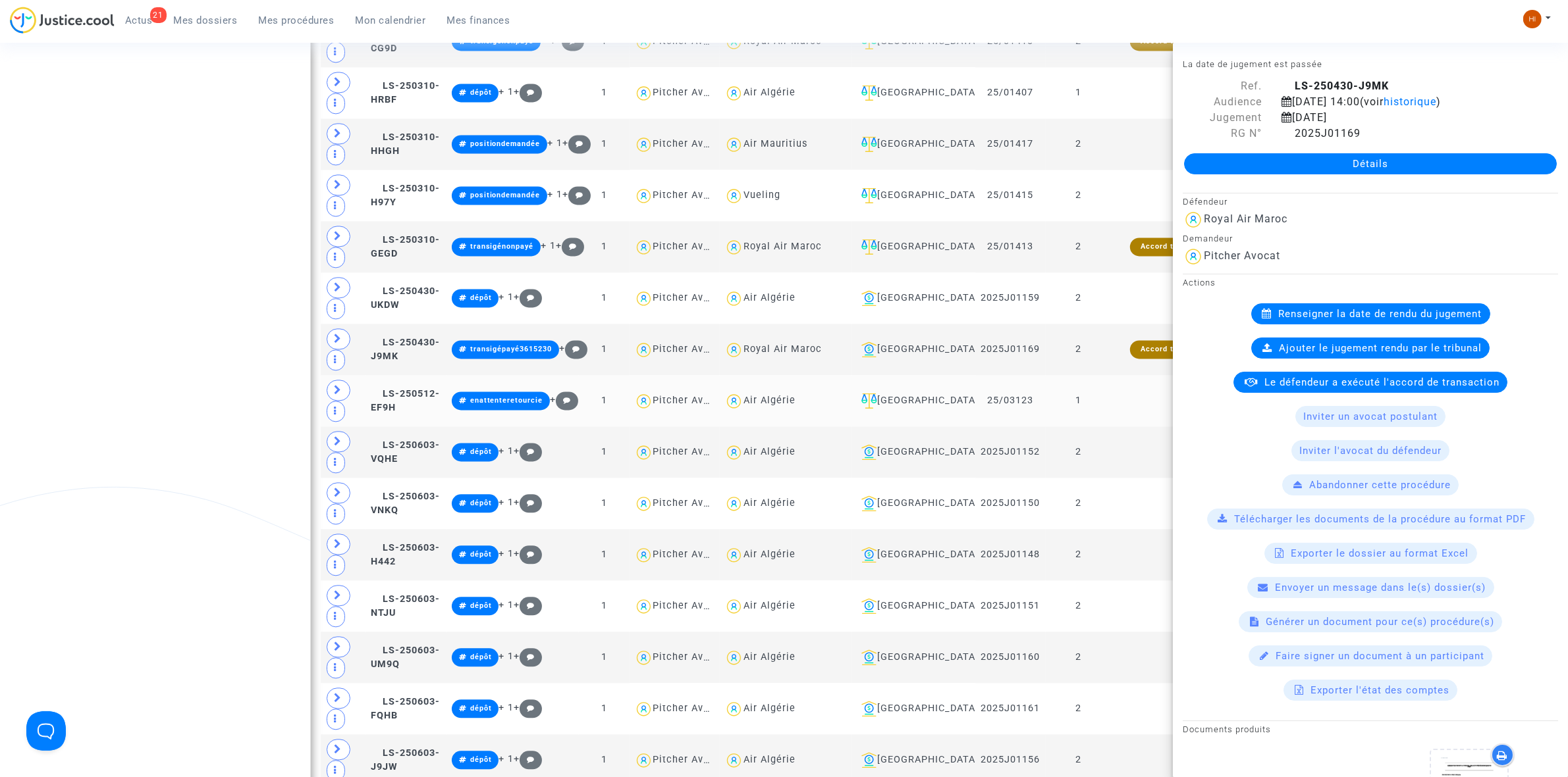
click at [1105, 426] on td "1" at bounding box center [1078, 401] width 65 height 52
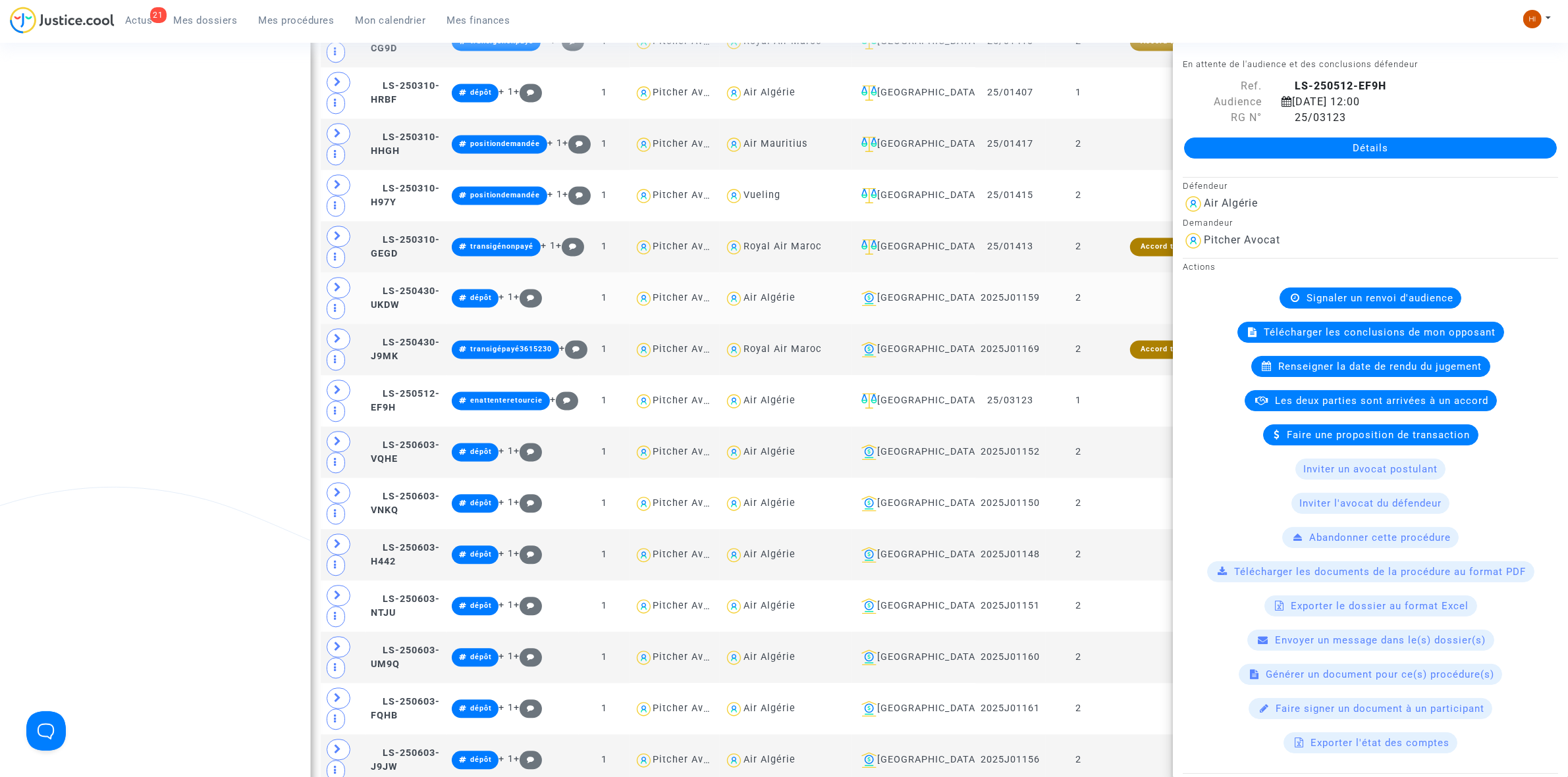
click at [1128, 324] on td at bounding box center [1167, 298] width 114 height 52
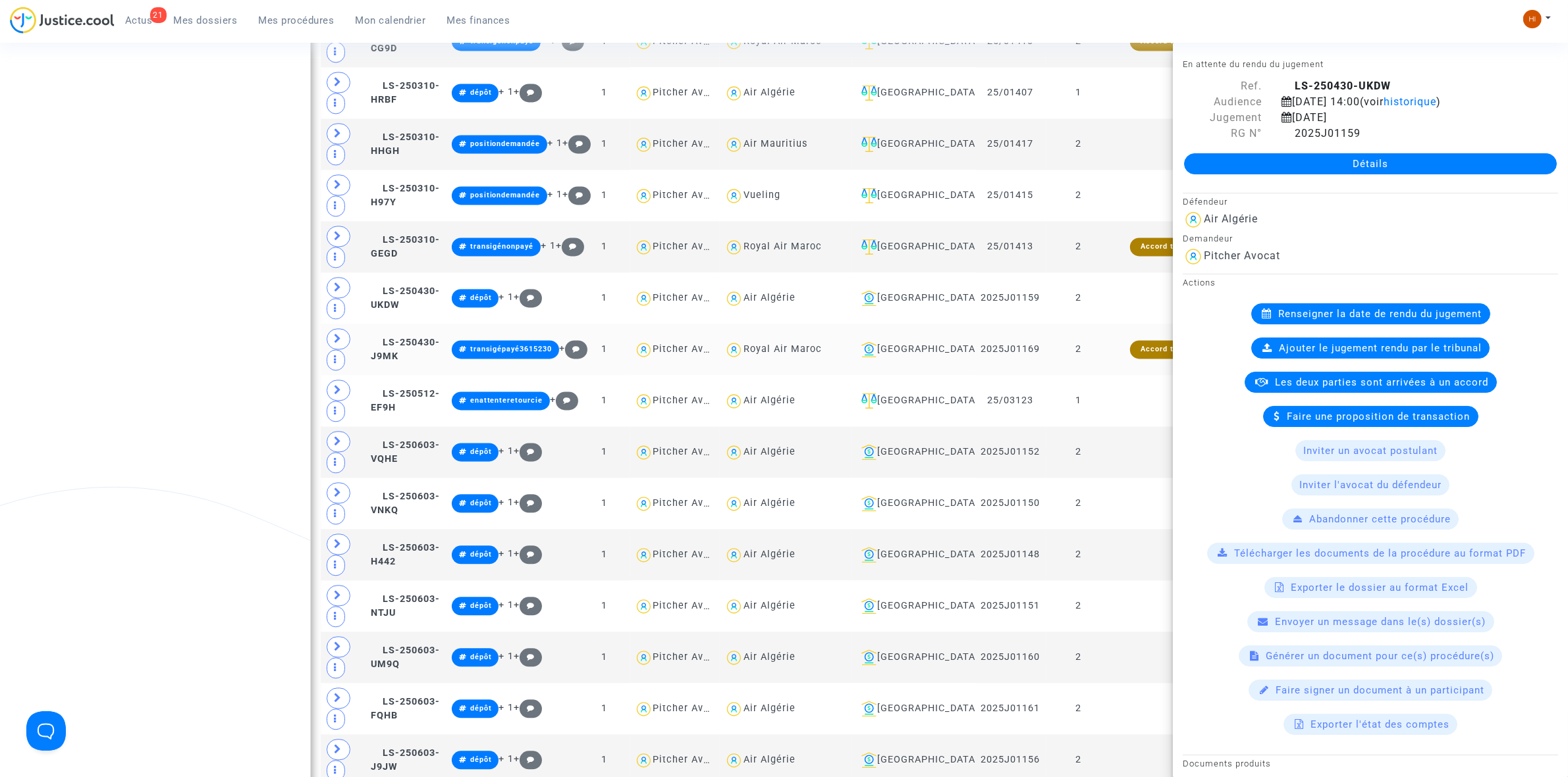
click at [1128, 375] on td "Accord trouvé" at bounding box center [1167, 349] width 114 height 52
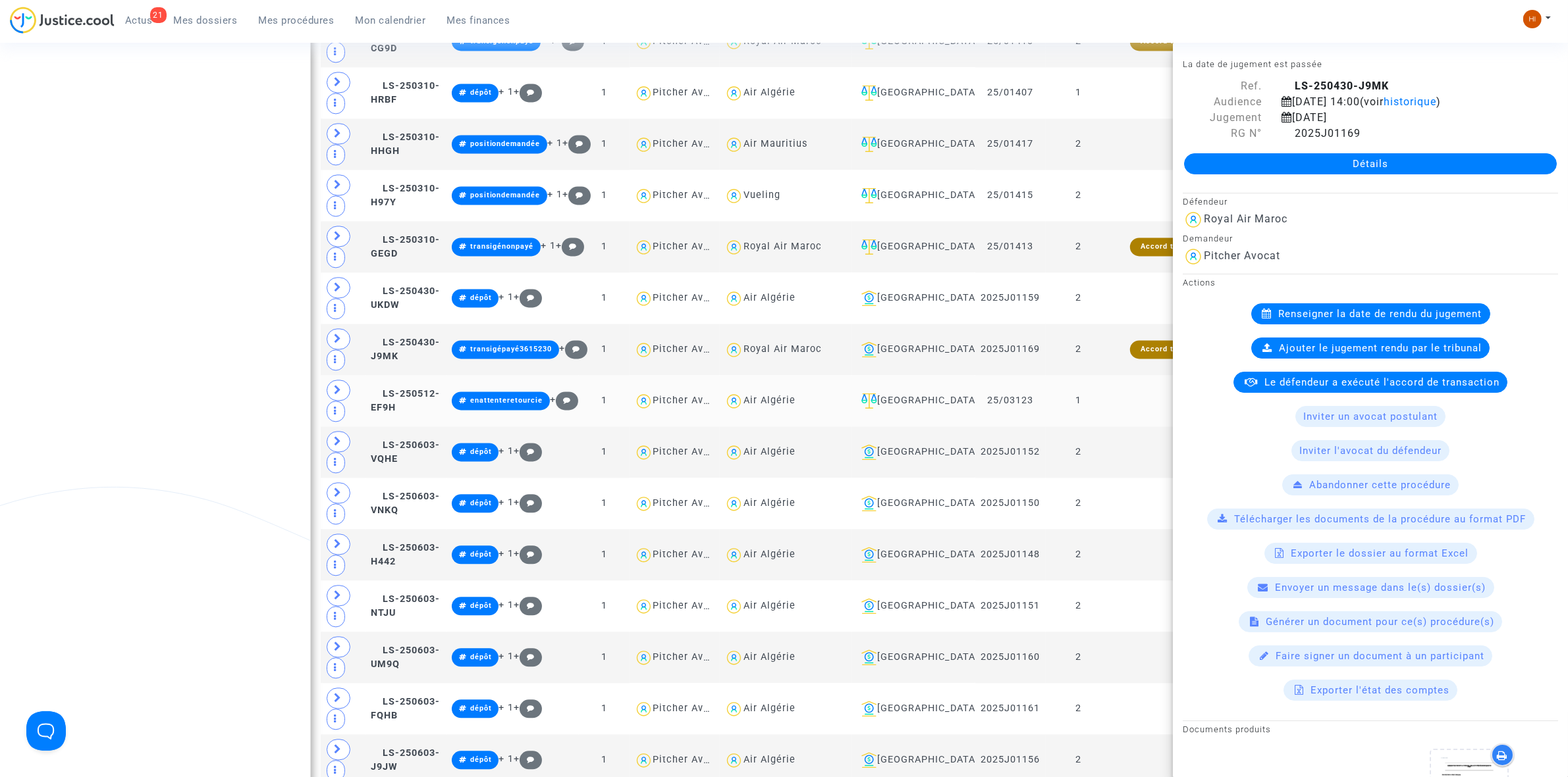
click at [1128, 426] on td at bounding box center [1167, 401] width 114 height 52
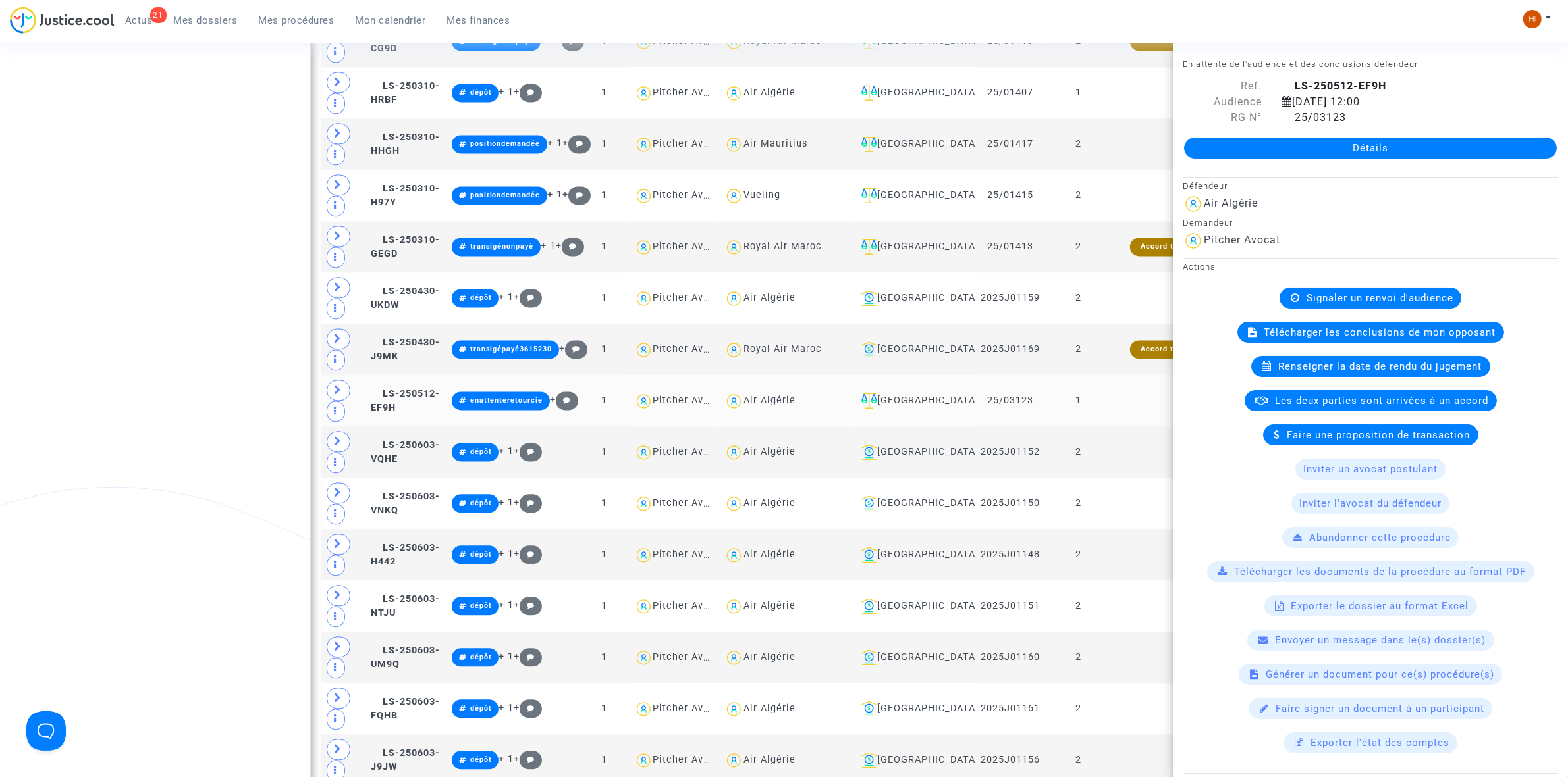
click at [1141, 426] on td at bounding box center [1167, 401] width 114 height 52
click at [1092, 375] on td "2" at bounding box center [1078, 349] width 65 height 52
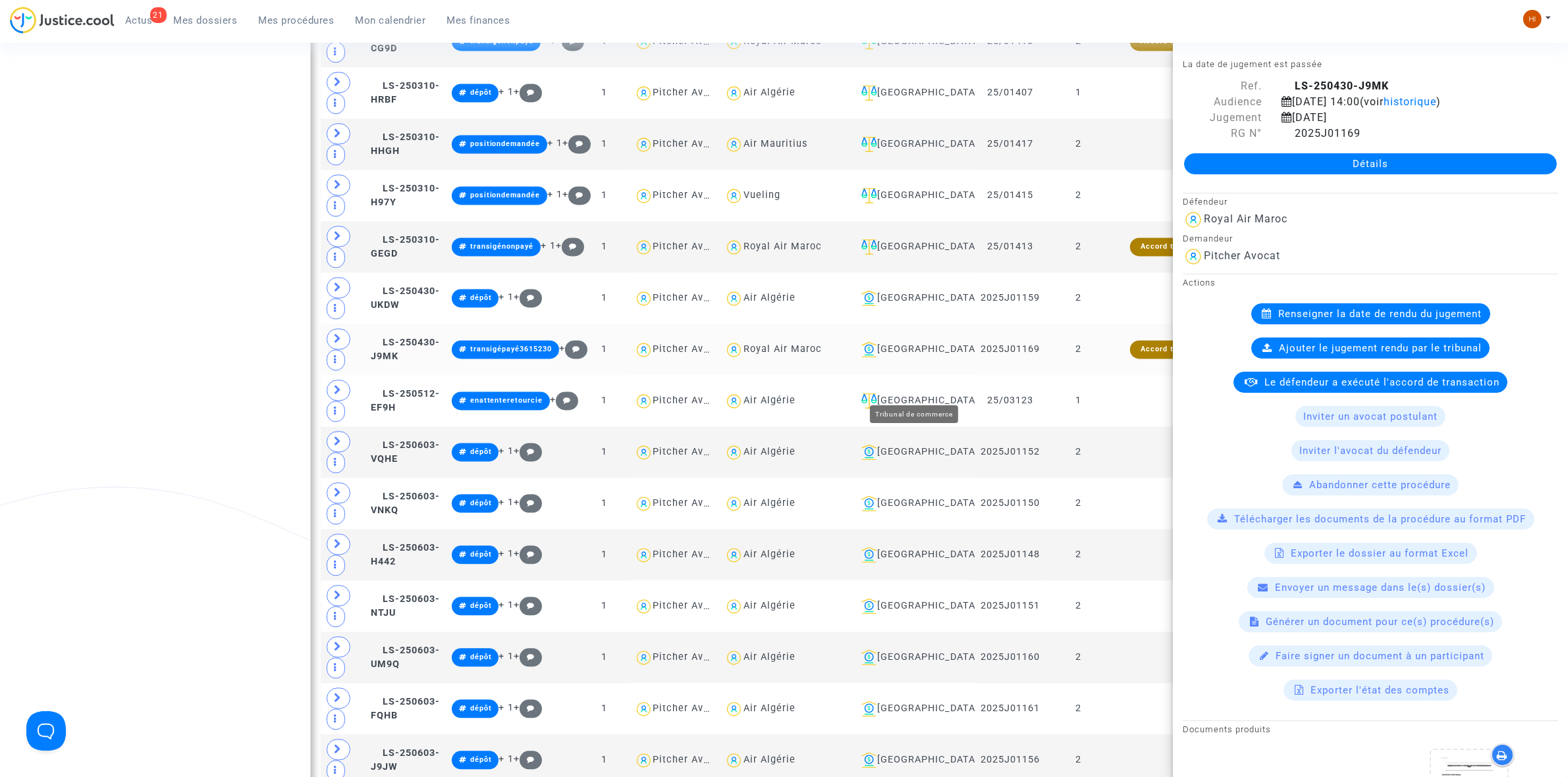
click at [910, 357] on div "Lyon" at bounding box center [913, 350] width 114 height 16
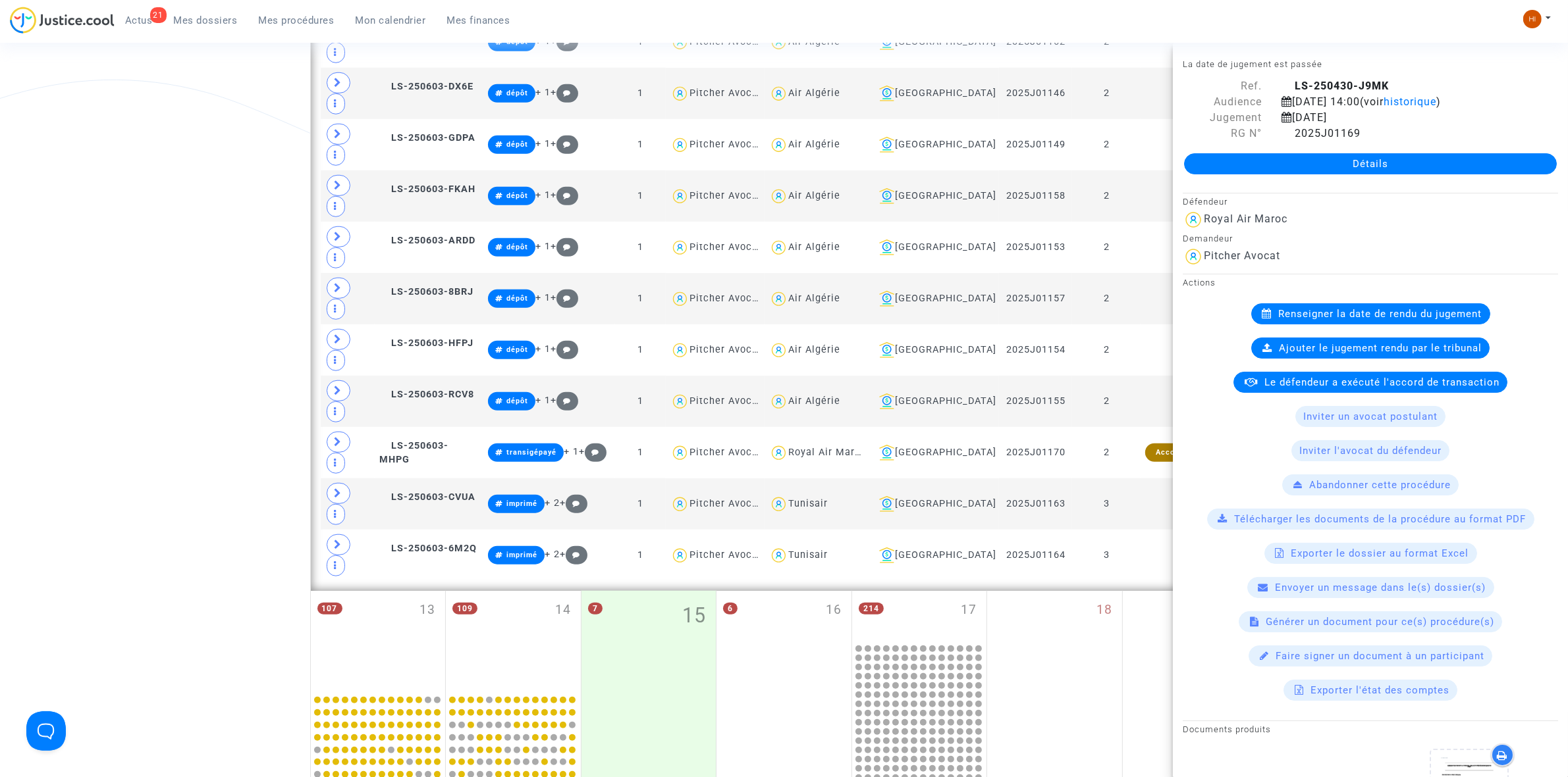
scroll to position [1127, 0]
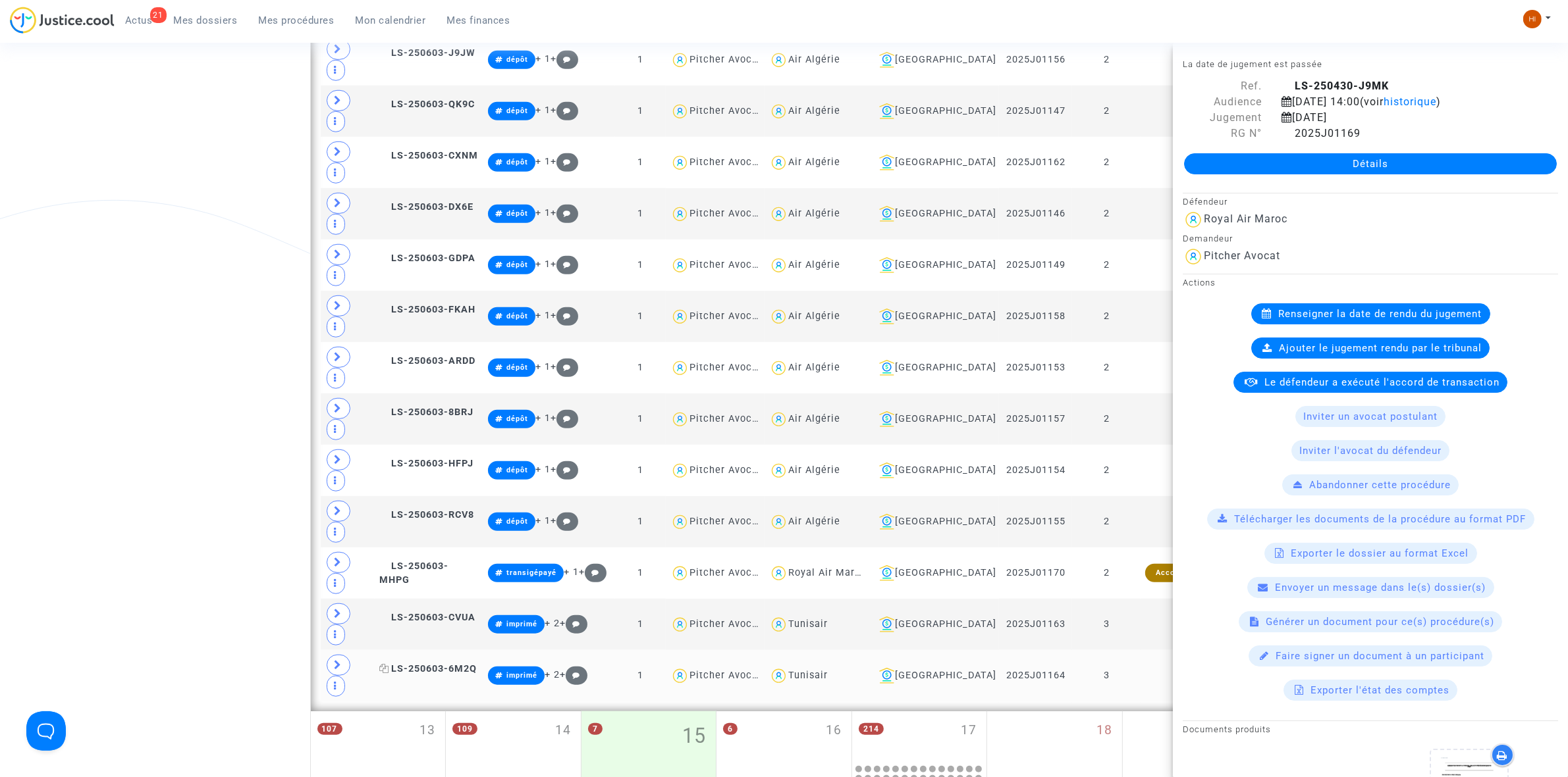
click at [452, 664] on span "LS-250603-6M2Q" at bounding box center [428, 669] width 98 height 11
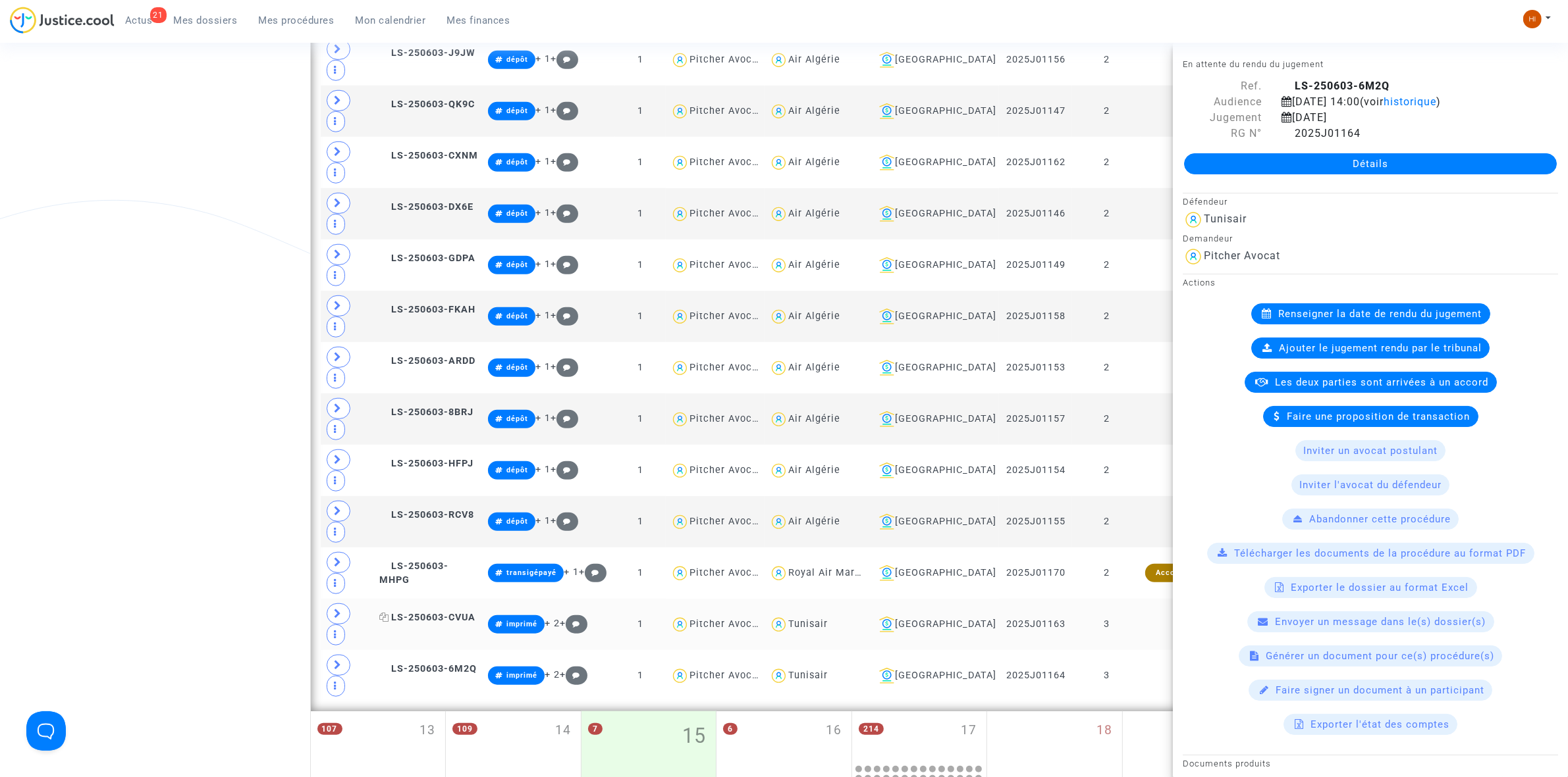
click at [420, 612] on span "LS-250603-CVUA" at bounding box center [427, 617] width 96 height 11
click at [449, 664] on span "LS-250603-6M2Q" at bounding box center [428, 669] width 98 height 11
click at [469, 612] on span "LS-250603-CVUA" at bounding box center [427, 617] width 96 height 11
click at [448, 561] on span "LS-250603-MHPG" at bounding box center [413, 573] width 69 height 25
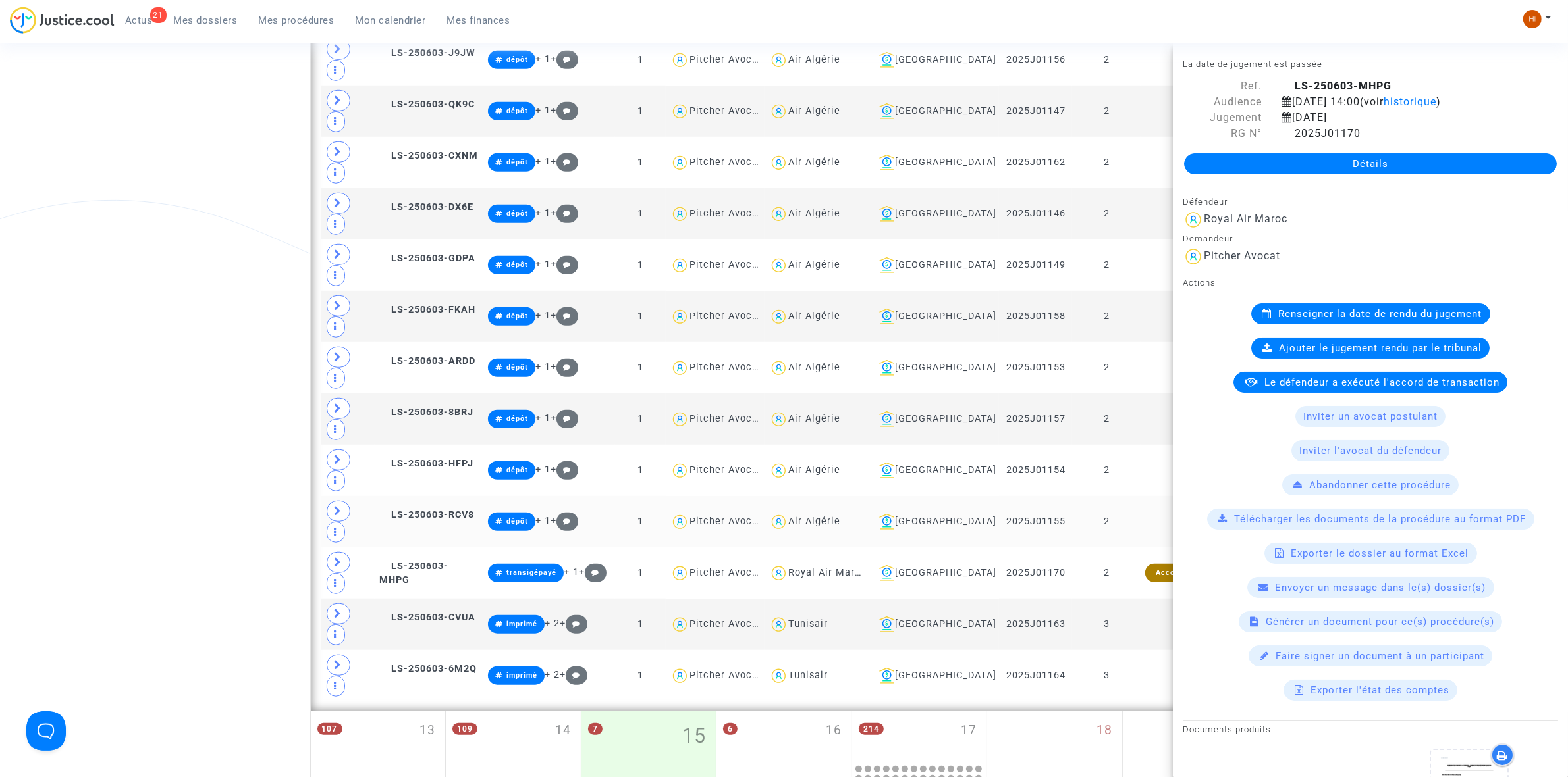
click at [439, 496] on td "LS-250603-RCV8" at bounding box center [429, 522] width 108 height 52
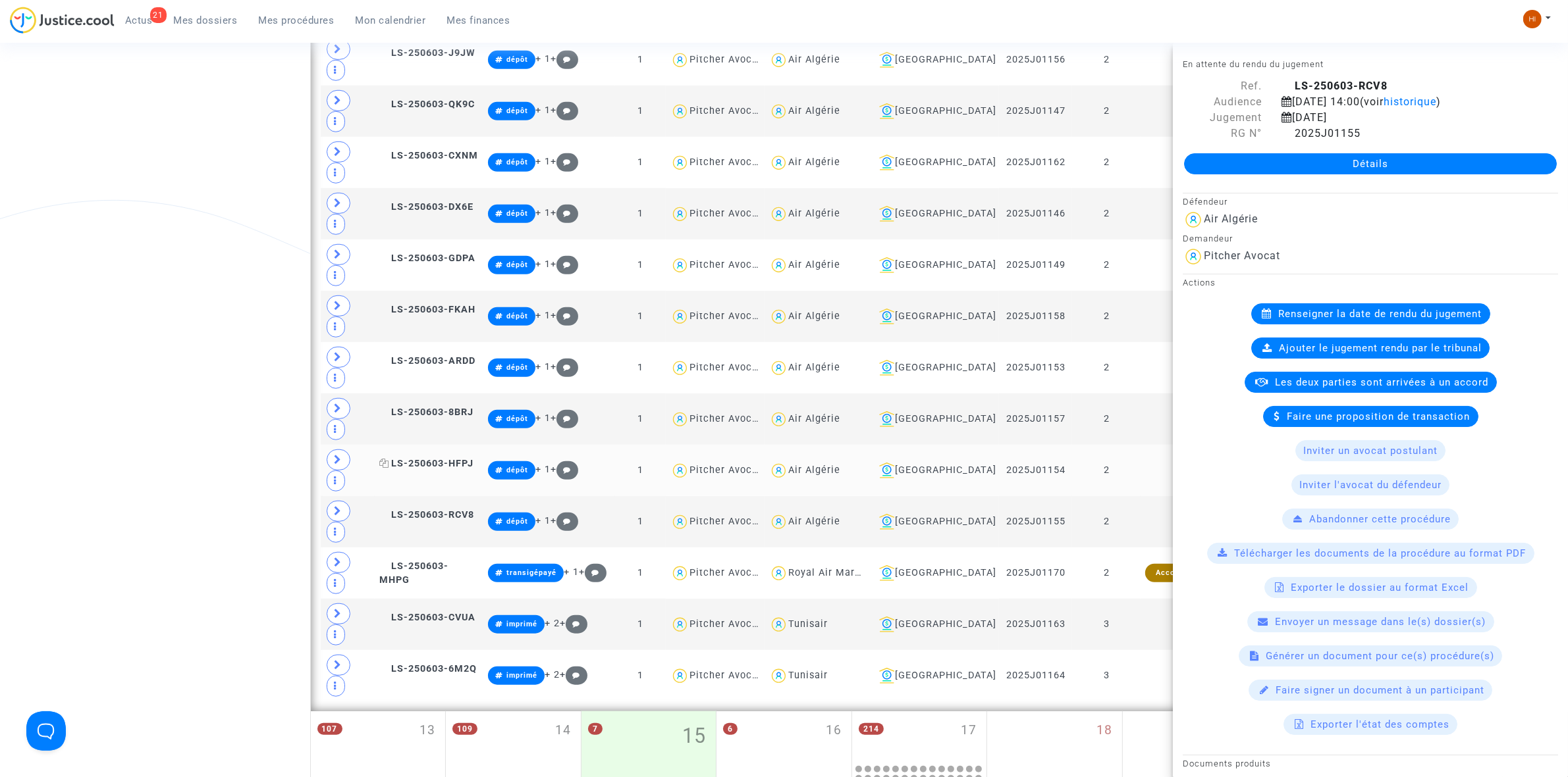
click at [456, 458] on span "LS-250603-HFPJ" at bounding box center [426, 463] width 94 height 11
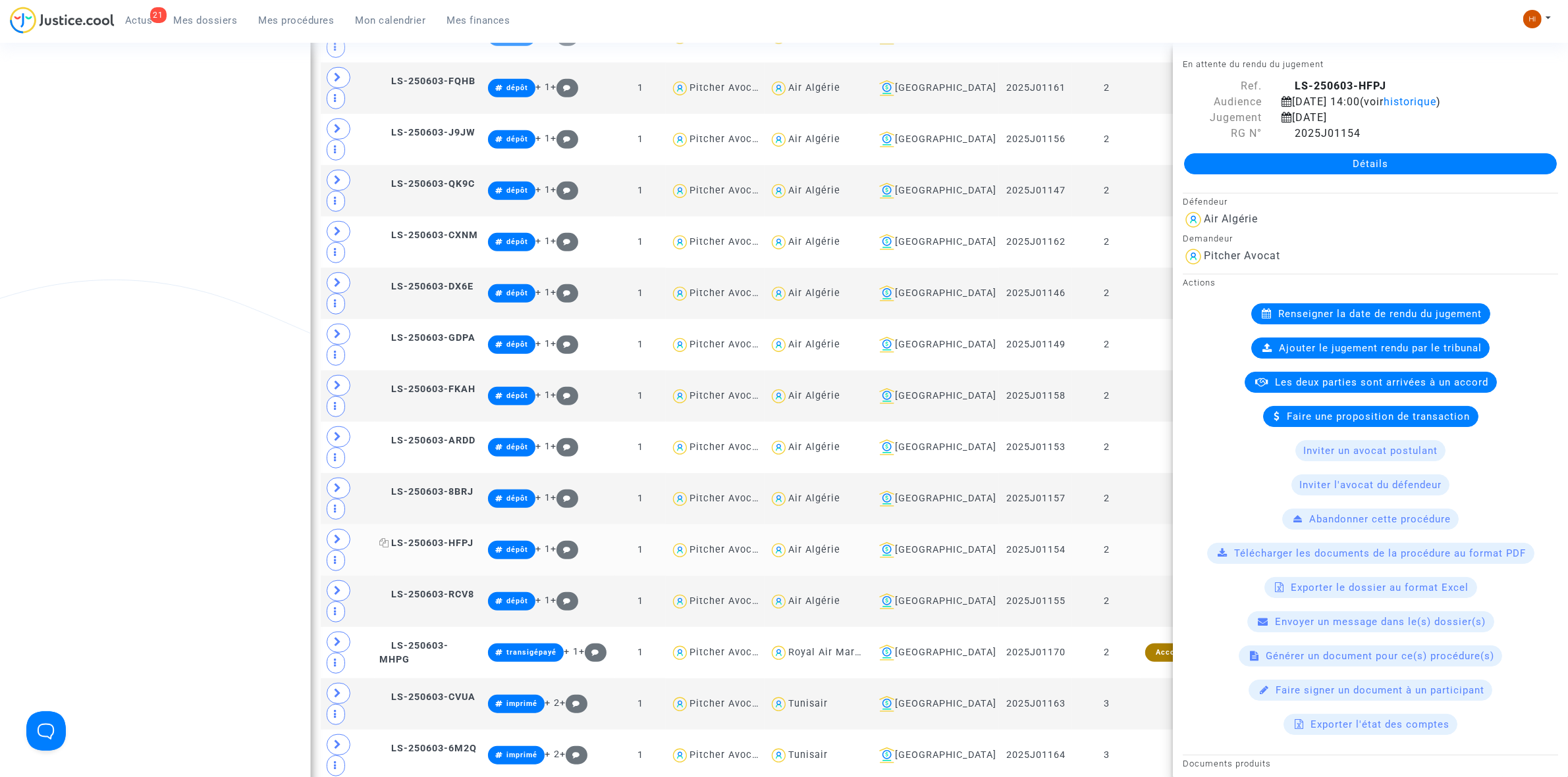
scroll to position [1045, 0]
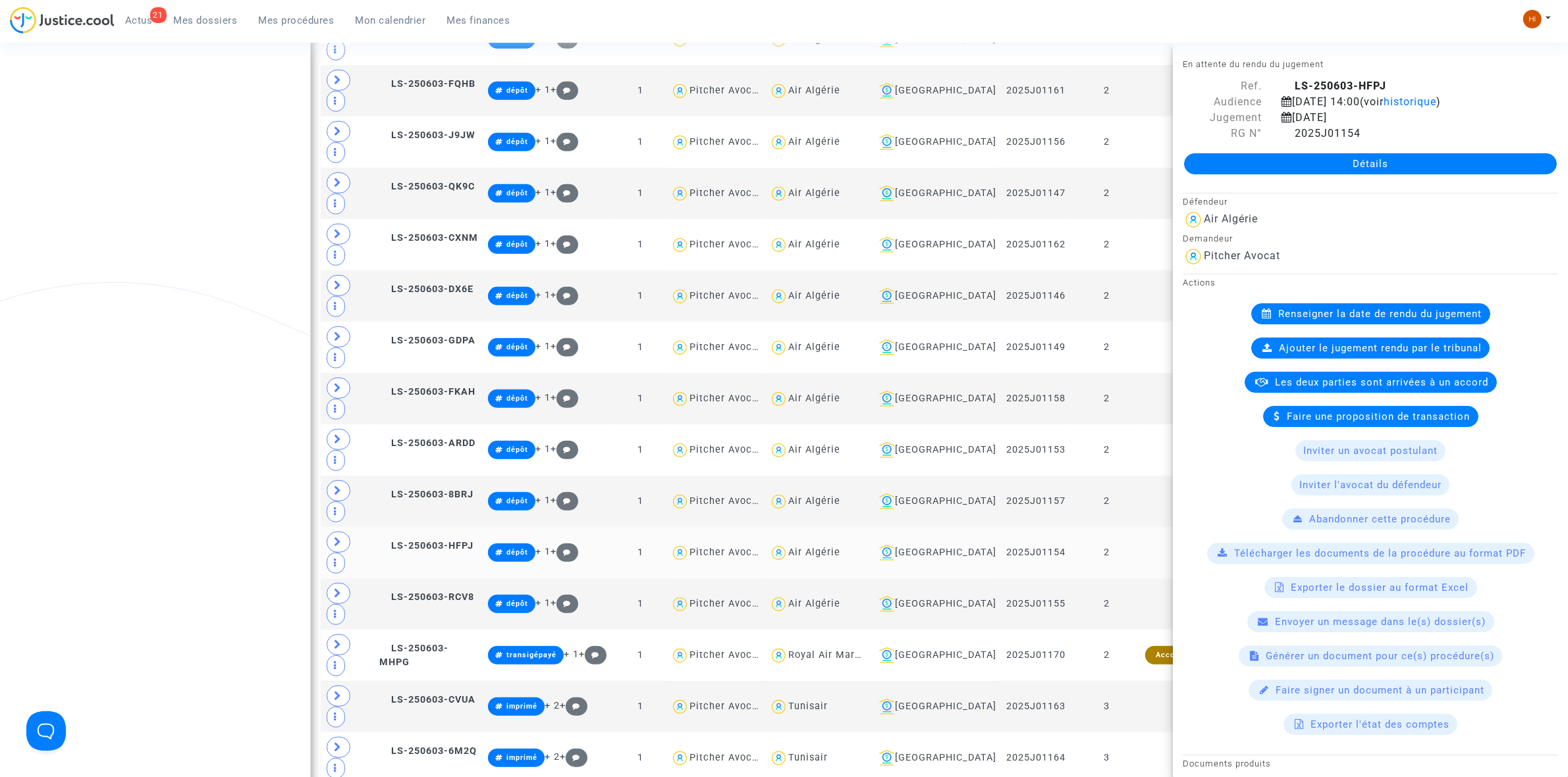
click at [462, 527] on td "LS-250603-HFPJ" at bounding box center [429, 553] width 108 height 52
click at [466, 489] on span "LS-250603-8BRJ" at bounding box center [426, 494] width 94 height 11
click at [466, 438] on span "LS-250603-ARDD" at bounding box center [427, 443] width 96 height 11
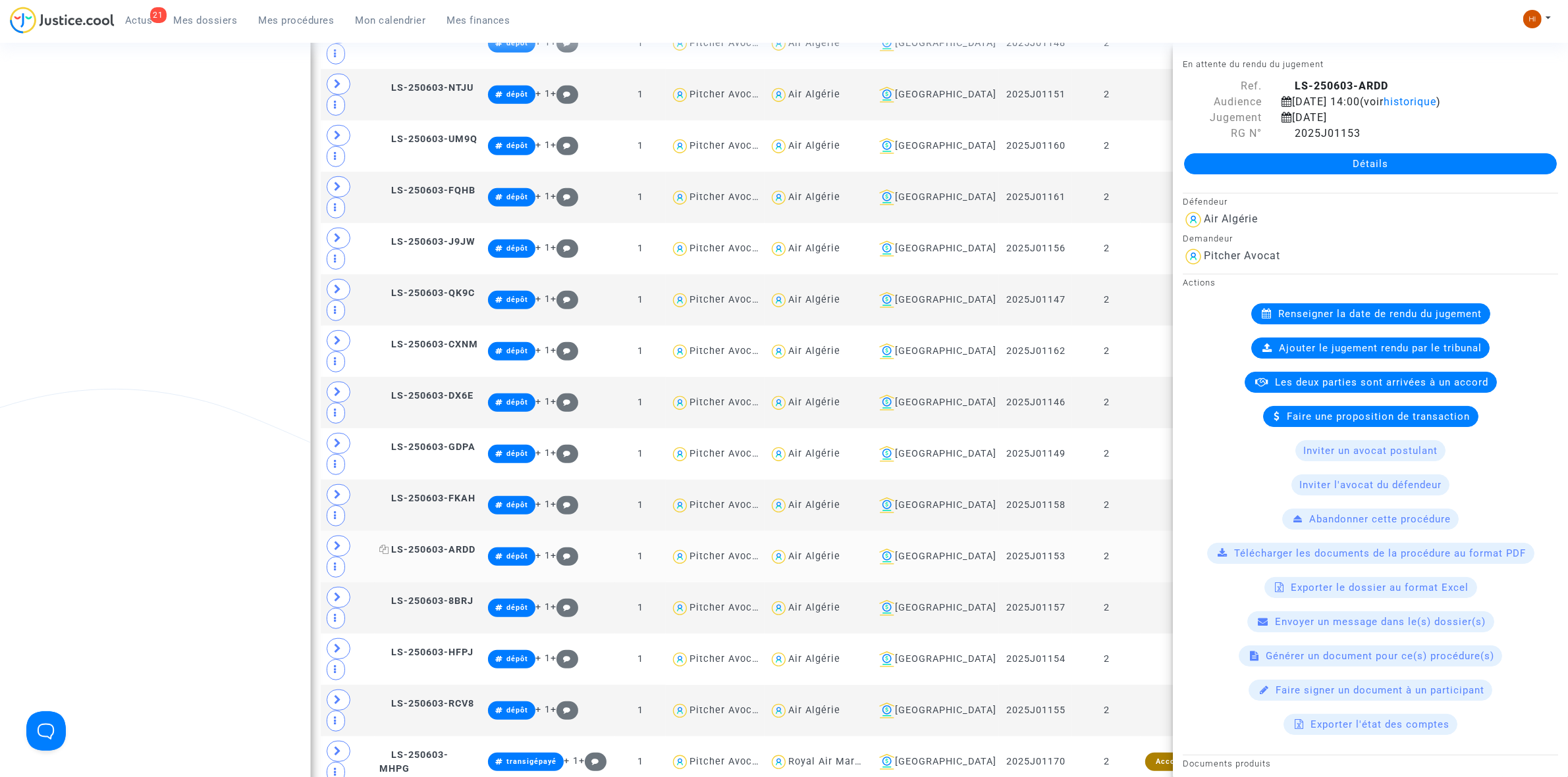
scroll to position [880, 0]
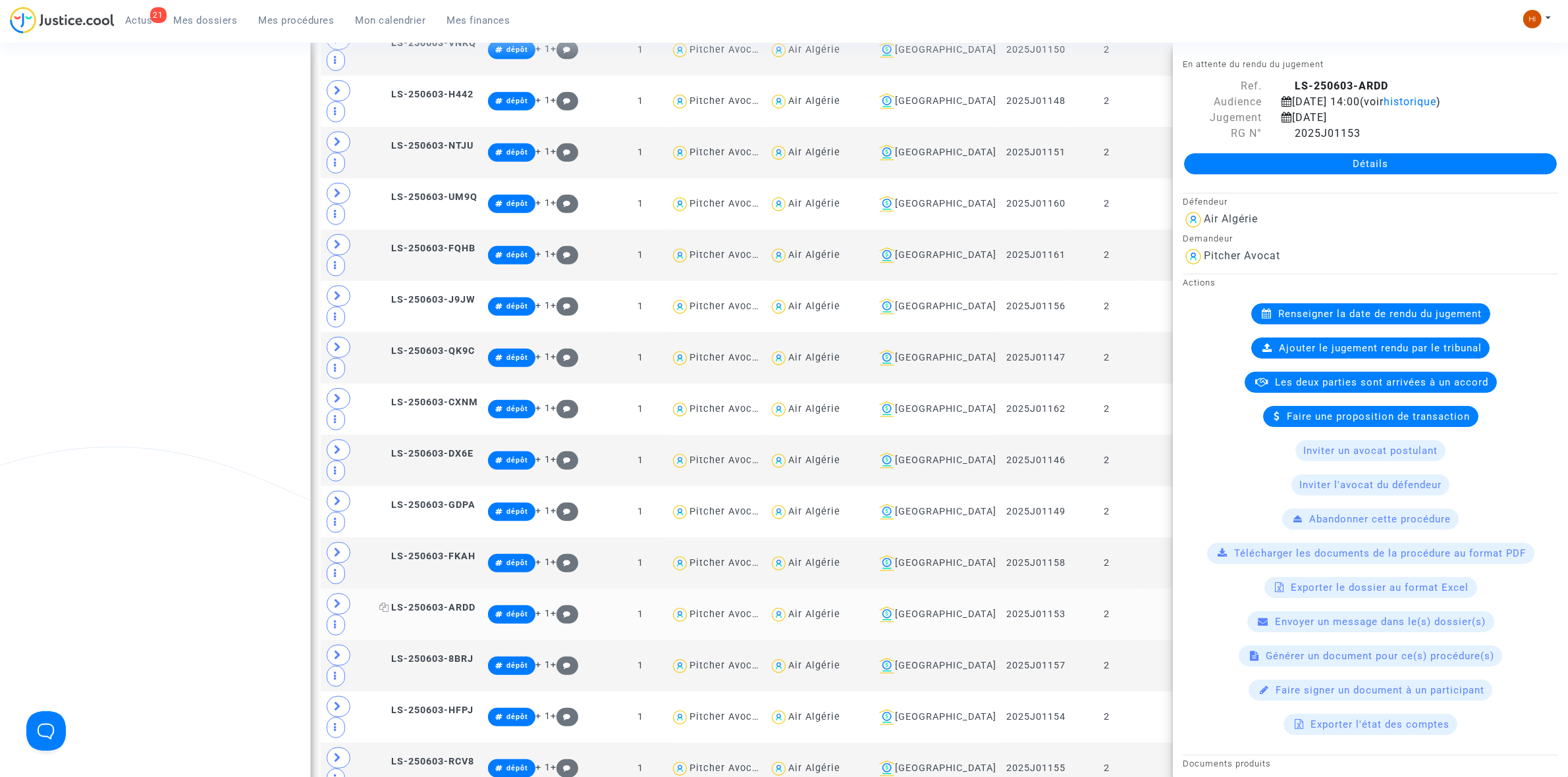
click at [454, 602] on span "LS-250603-ARDD" at bounding box center [427, 607] width 96 height 11
click at [472, 551] on span "LS-250603-FKAH" at bounding box center [427, 556] width 96 height 11
click at [466, 435] on td "LS-250603-DX6E" at bounding box center [429, 461] width 108 height 52
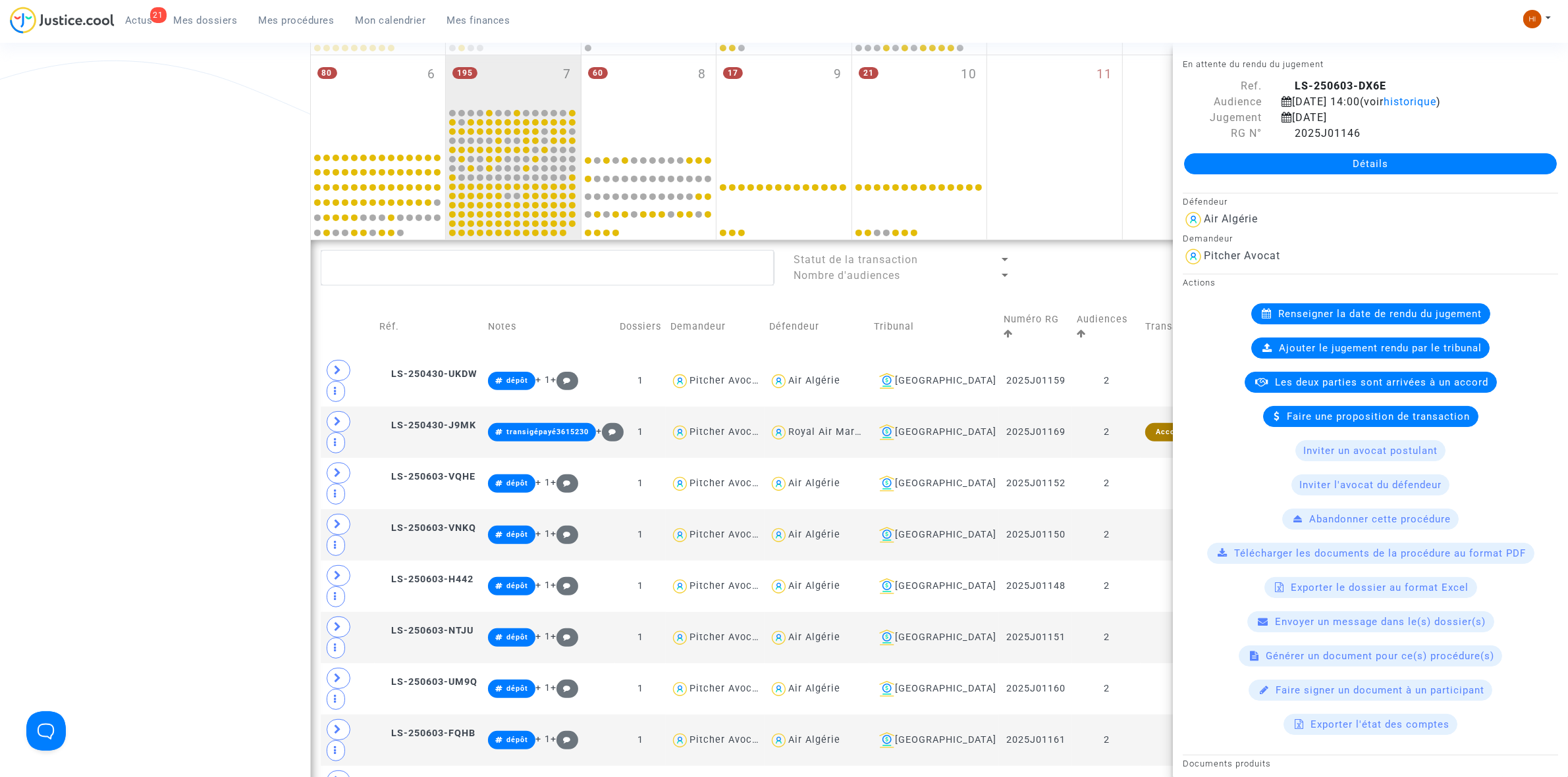
scroll to position [386, 0]
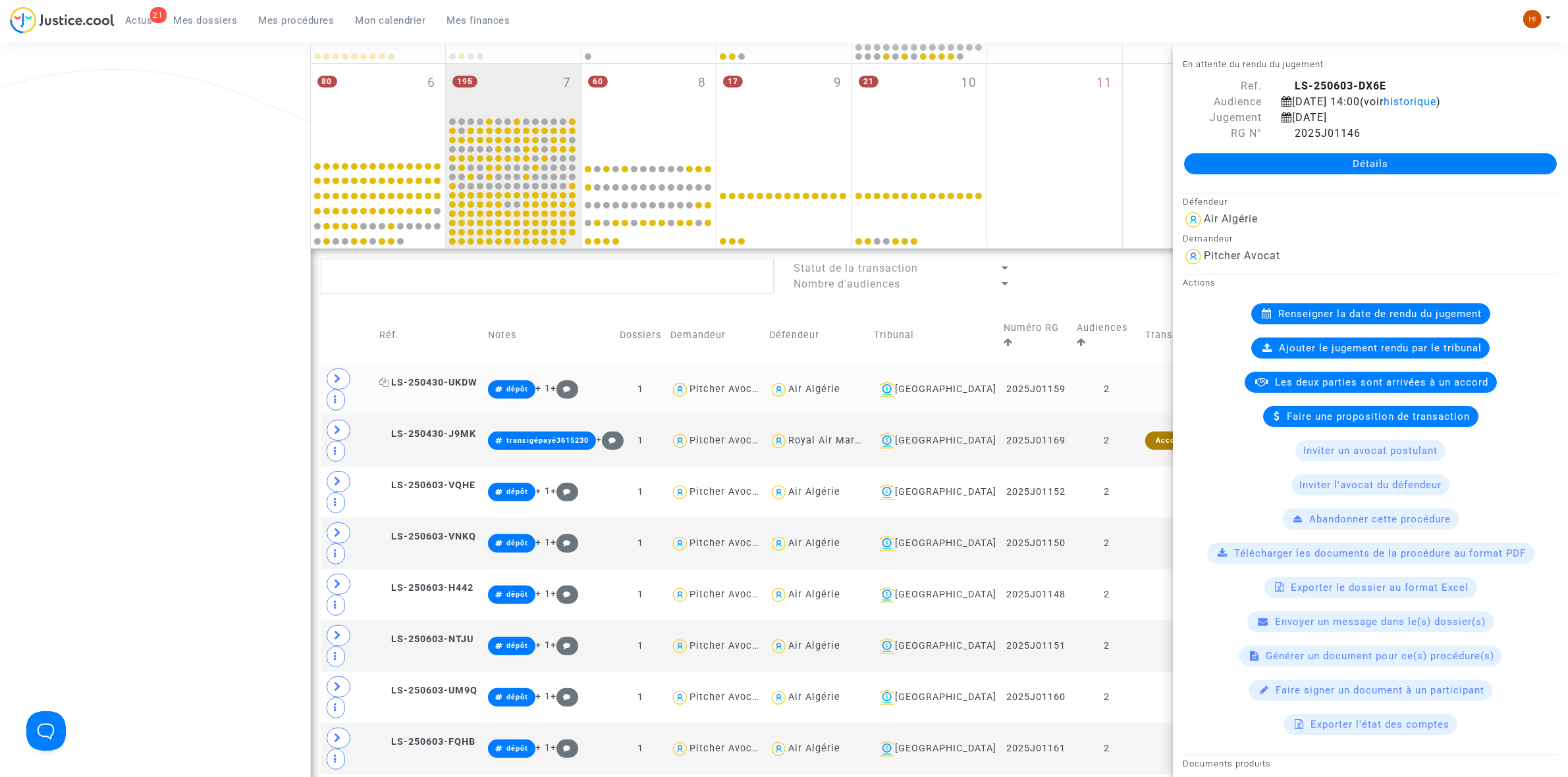
click at [450, 377] on span "LS-250430-UKDW" at bounding box center [428, 382] width 98 height 11
click at [468, 429] on span "LS-250430-J9MK" at bounding box center [427, 434] width 97 height 11
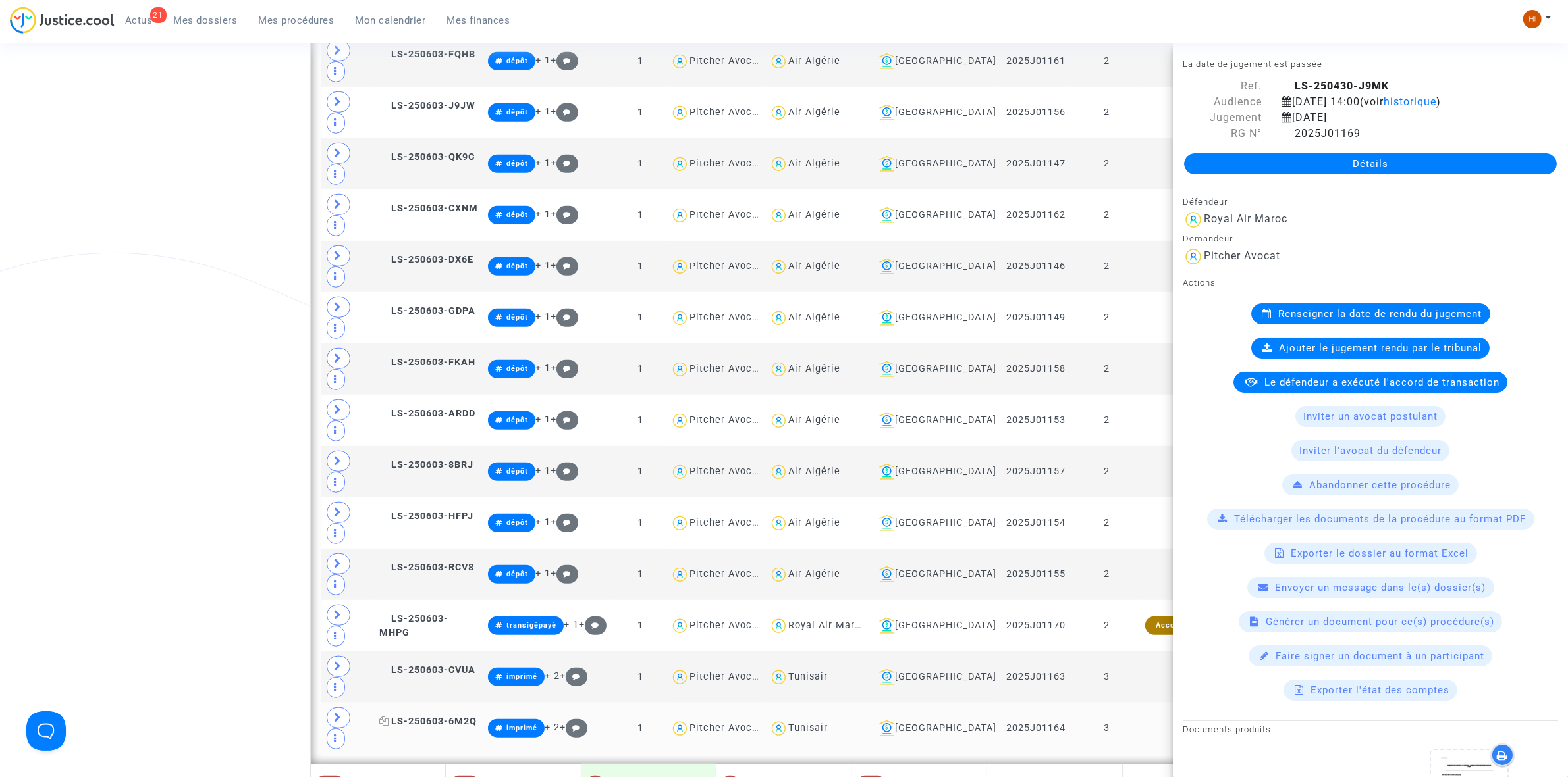
scroll to position [1045, 0]
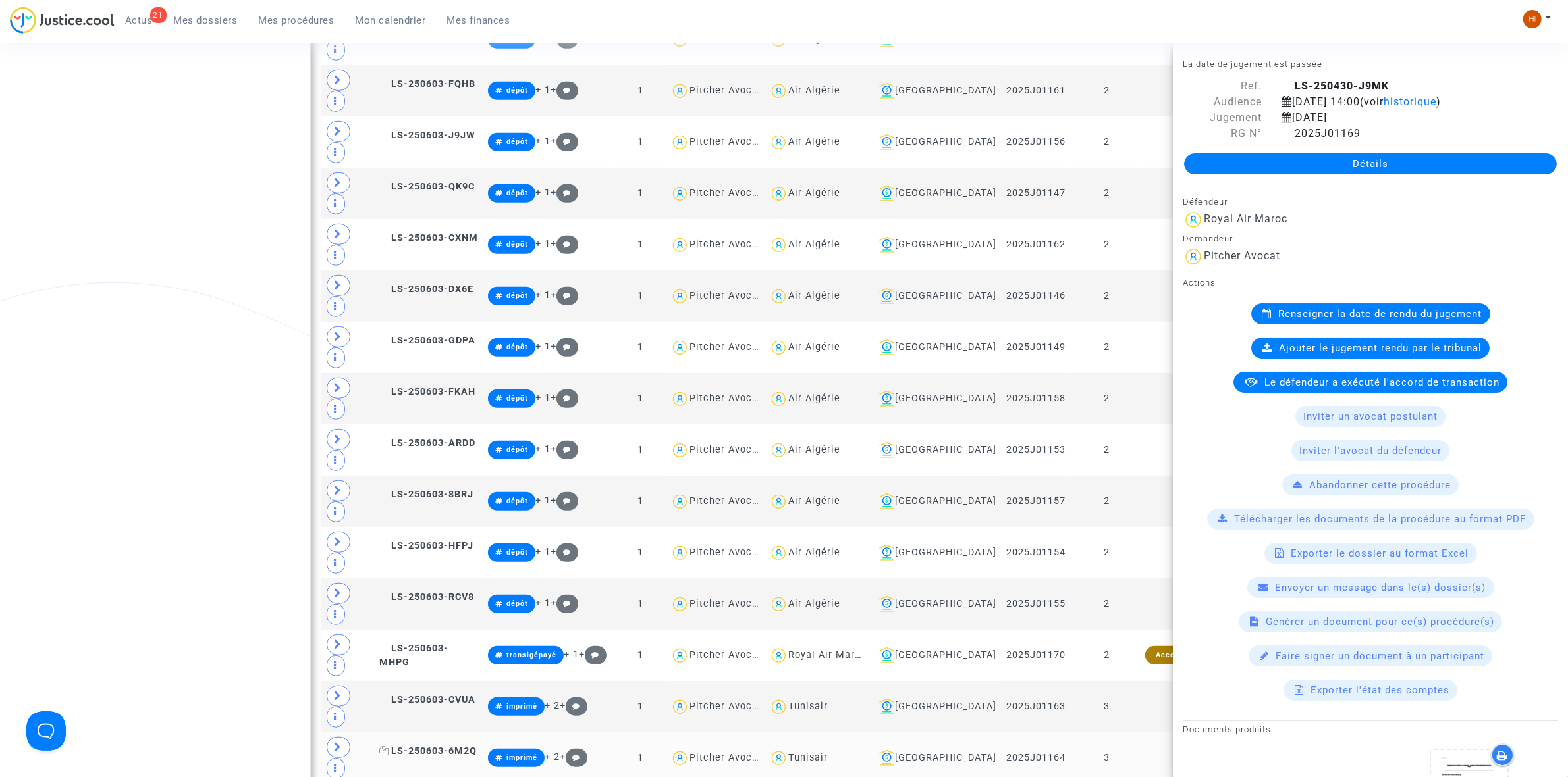
click at [452, 746] on span "LS-250603-6M2Q" at bounding box center [428, 751] width 98 height 11
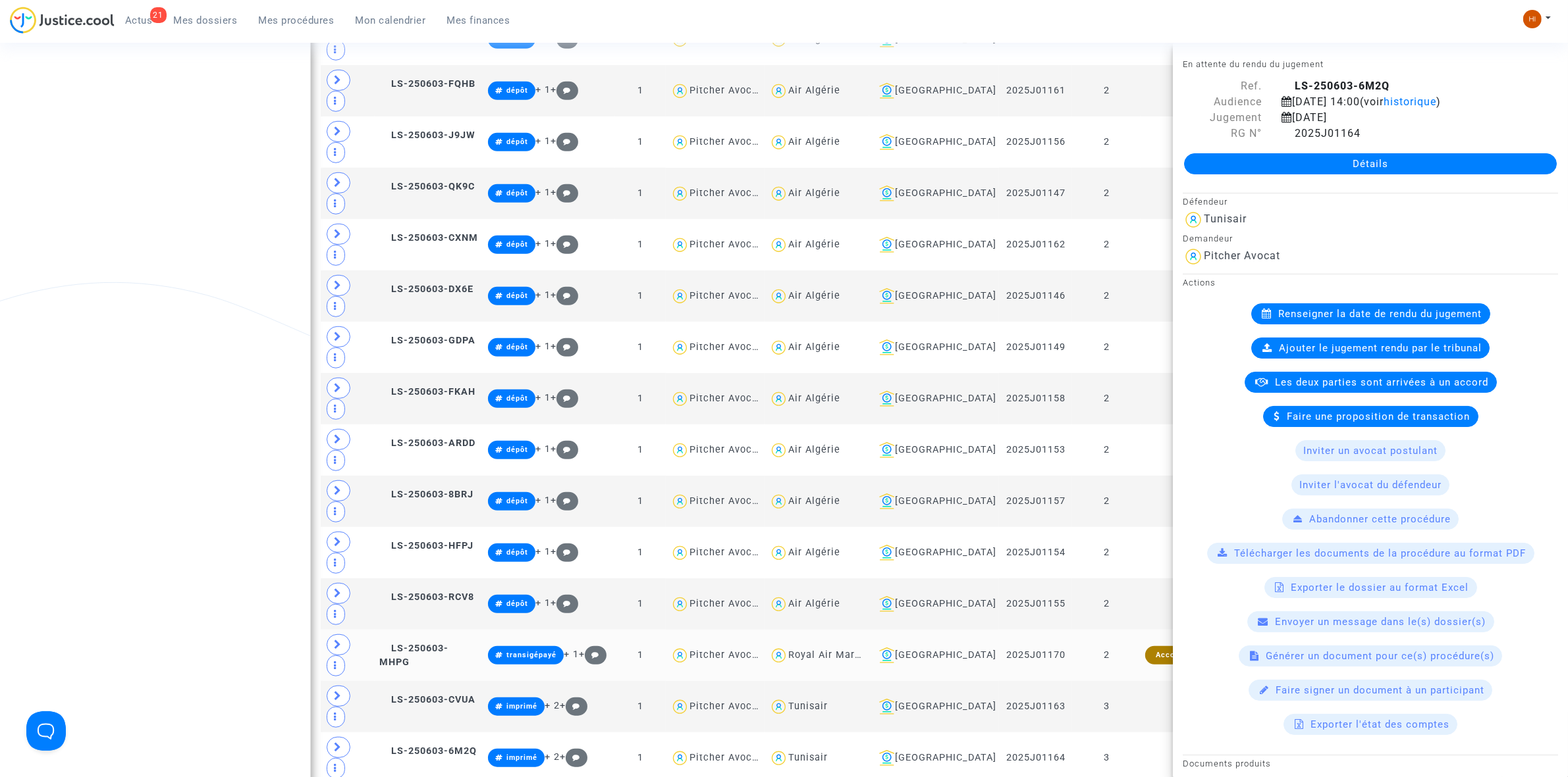
click at [454, 630] on td "LS-250603-MHPG" at bounding box center [429, 656] width 108 height 52
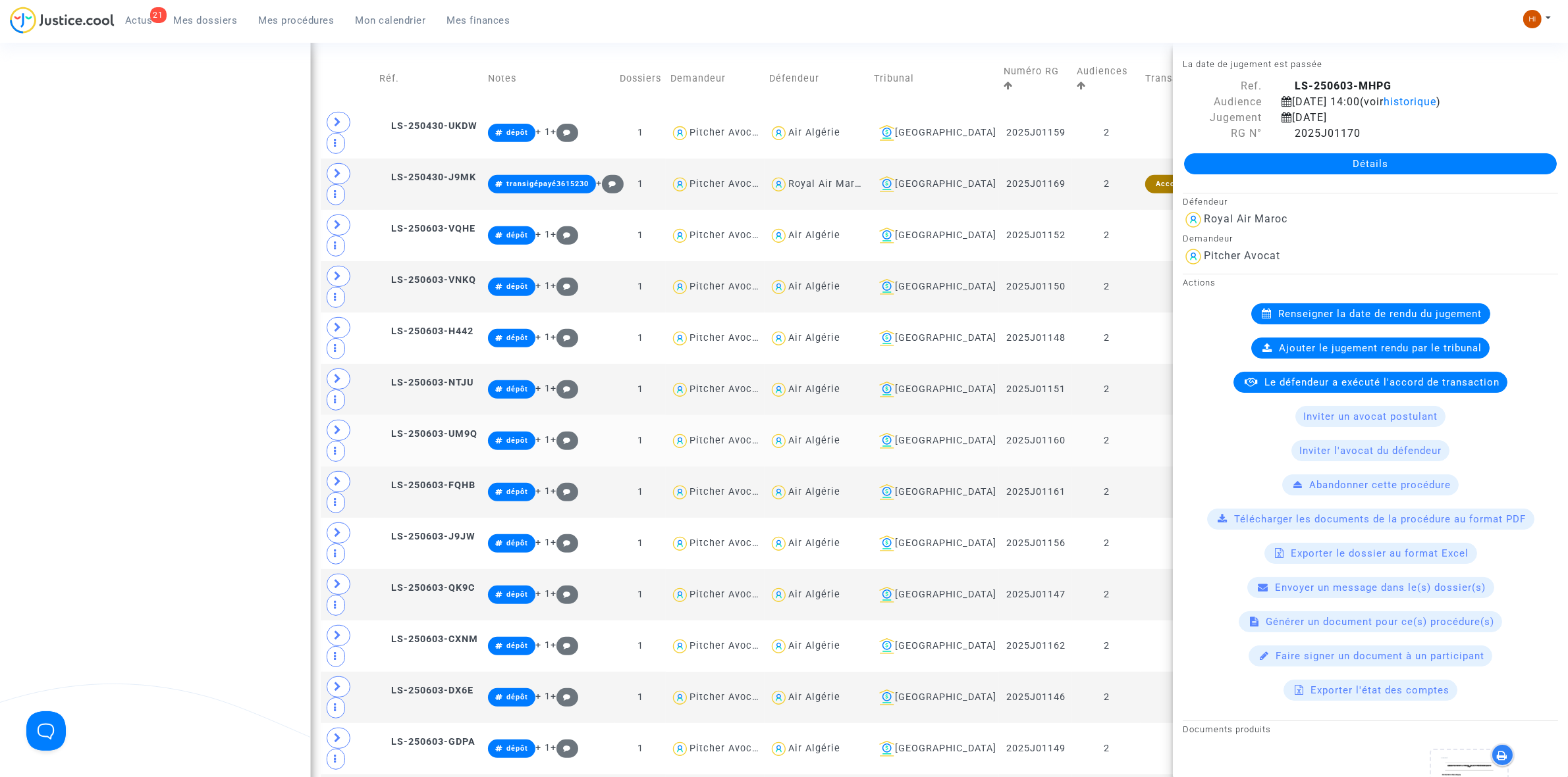
scroll to position [551, 0]
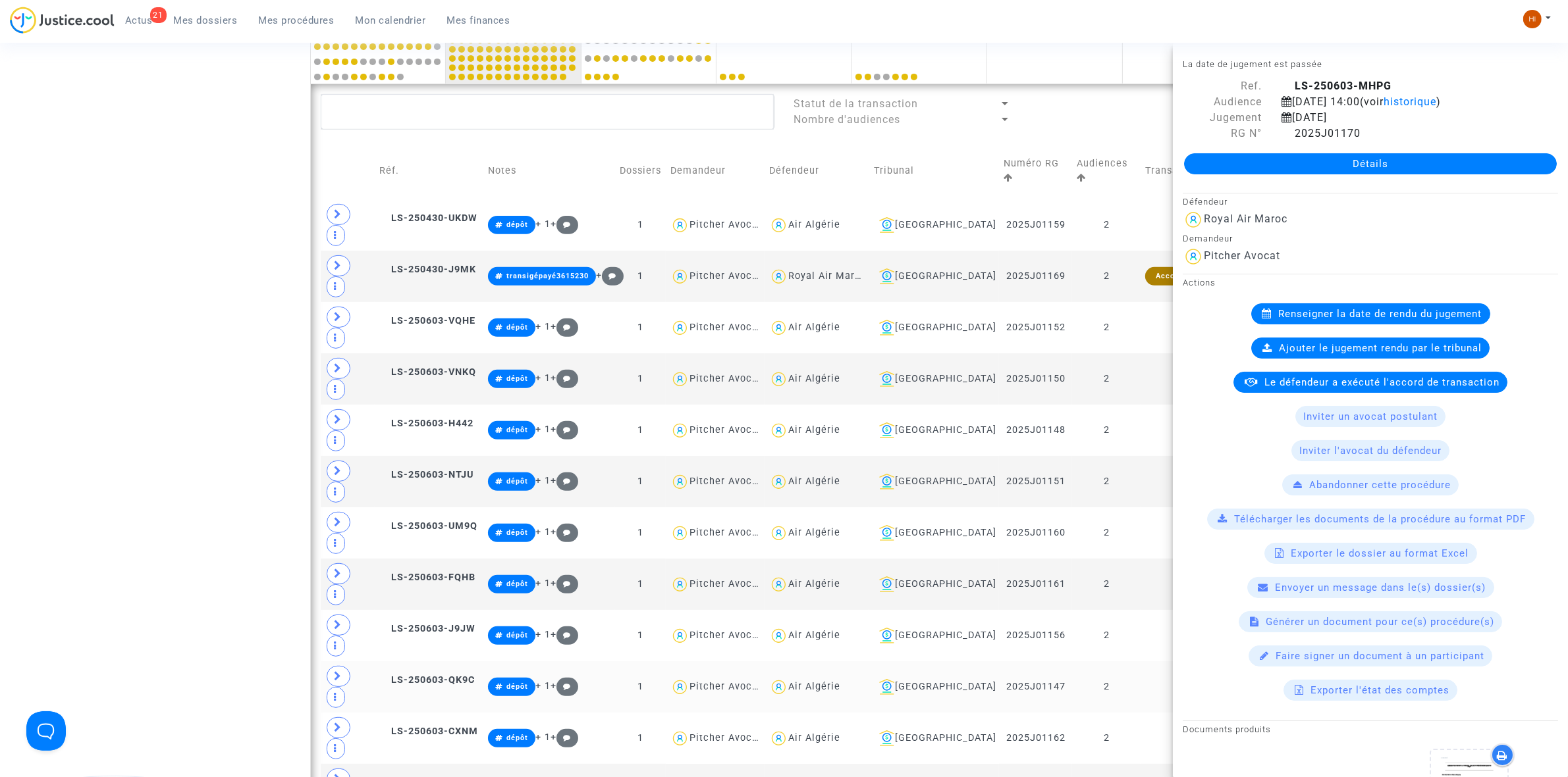
click at [472, 661] on td "LS-250603-QK9C" at bounding box center [429, 687] width 108 height 52
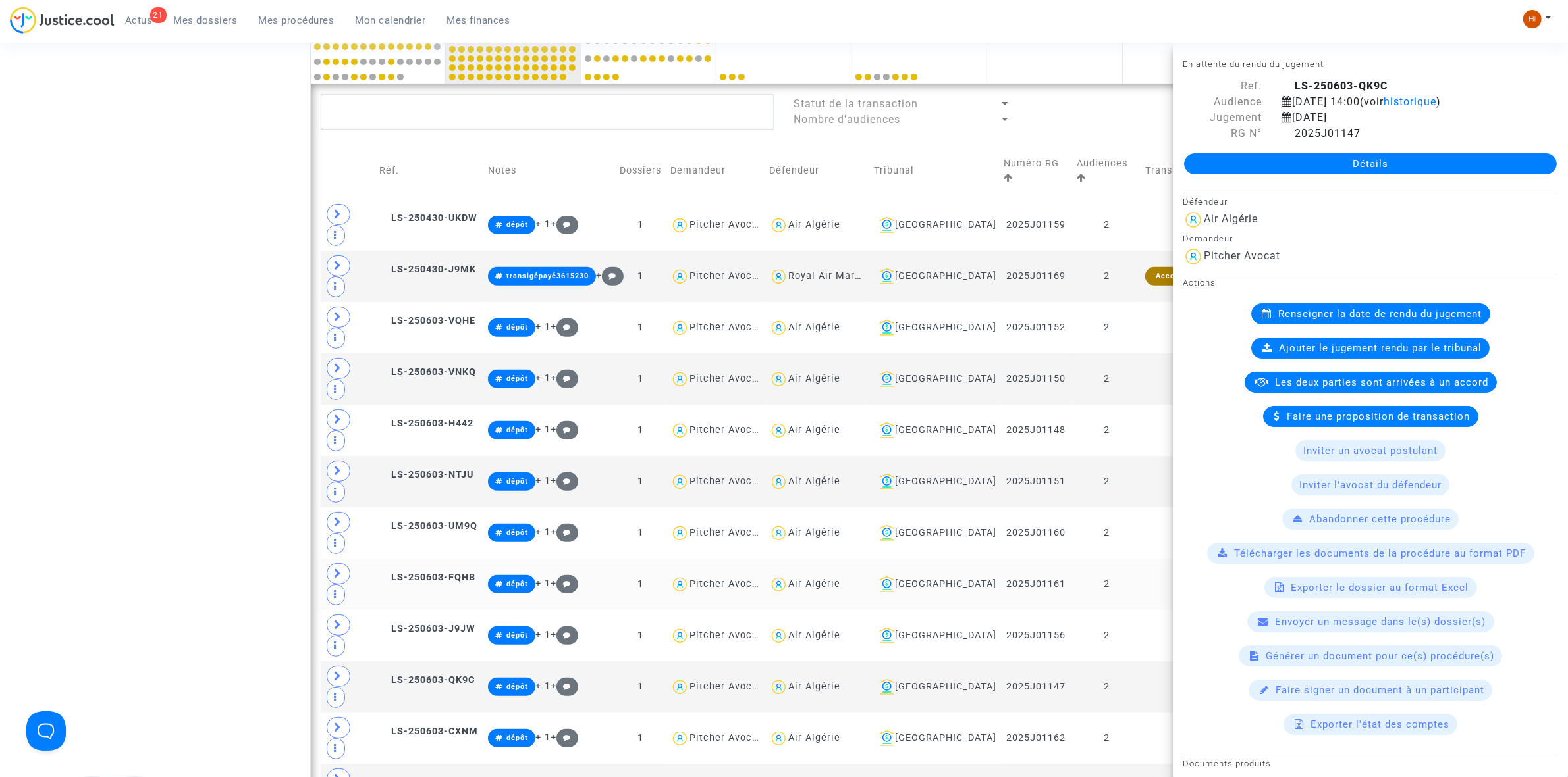
click at [468, 559] on td "LS-250603-FQHB" at bounding box center [429, 584] width 108 height 52
click at [456, 469] on span "LS-250603-NTJU" at bounding box center [426, 474] width 94 height 11
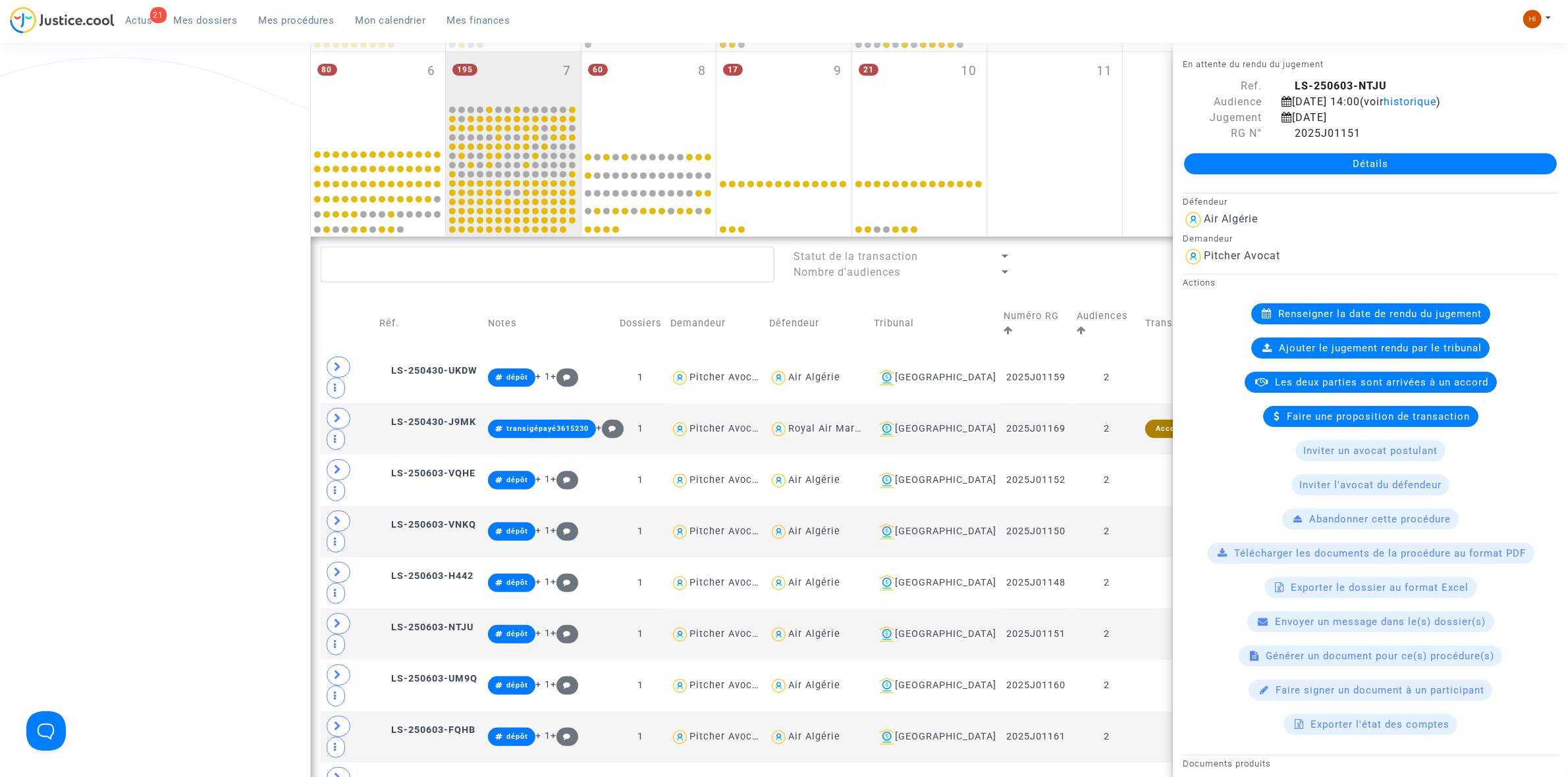
scroll to position [386, 0]
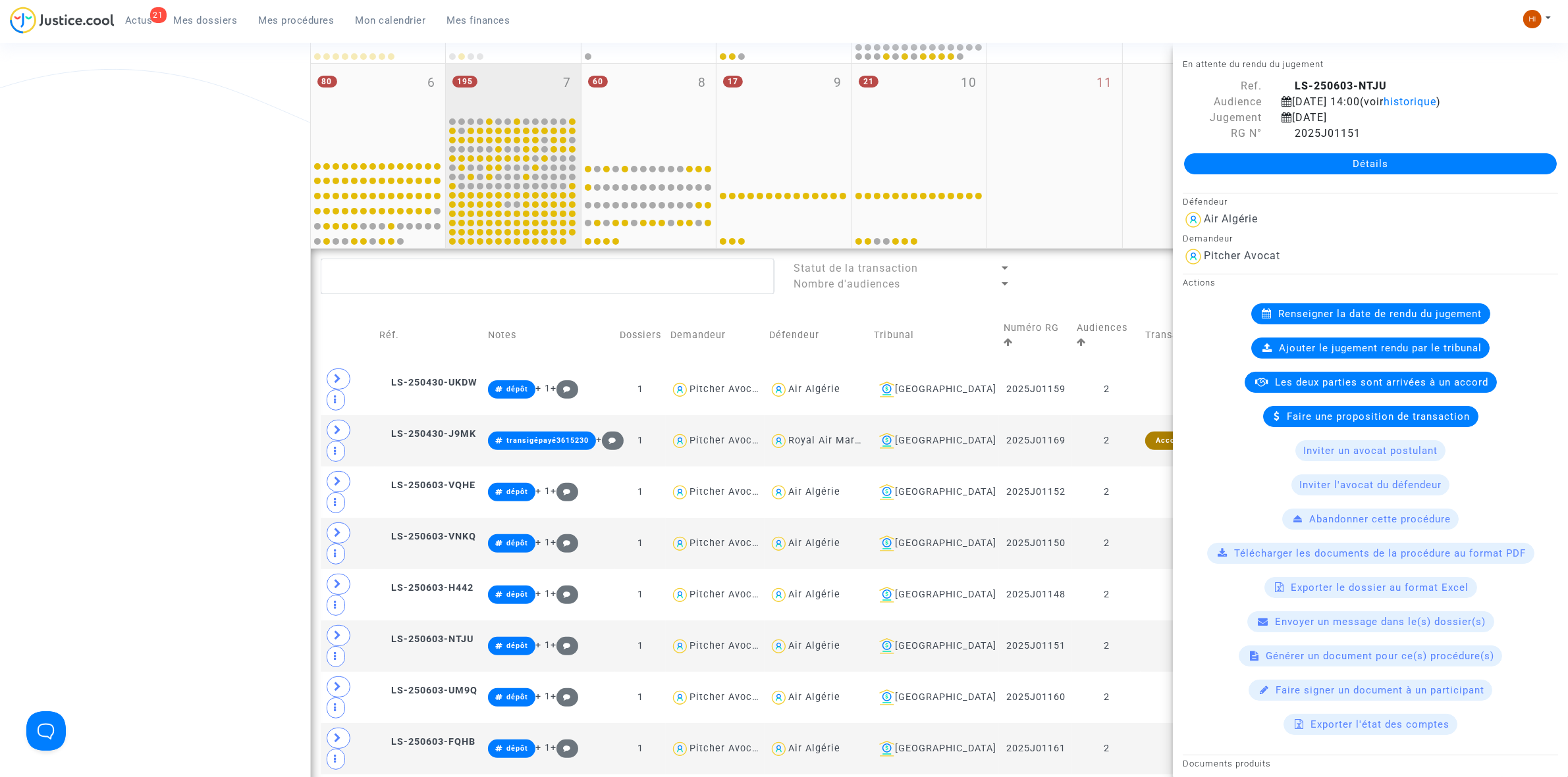
click at [544, 100] on div "195 7" at bounding box center [512, 89] width 135 height 52
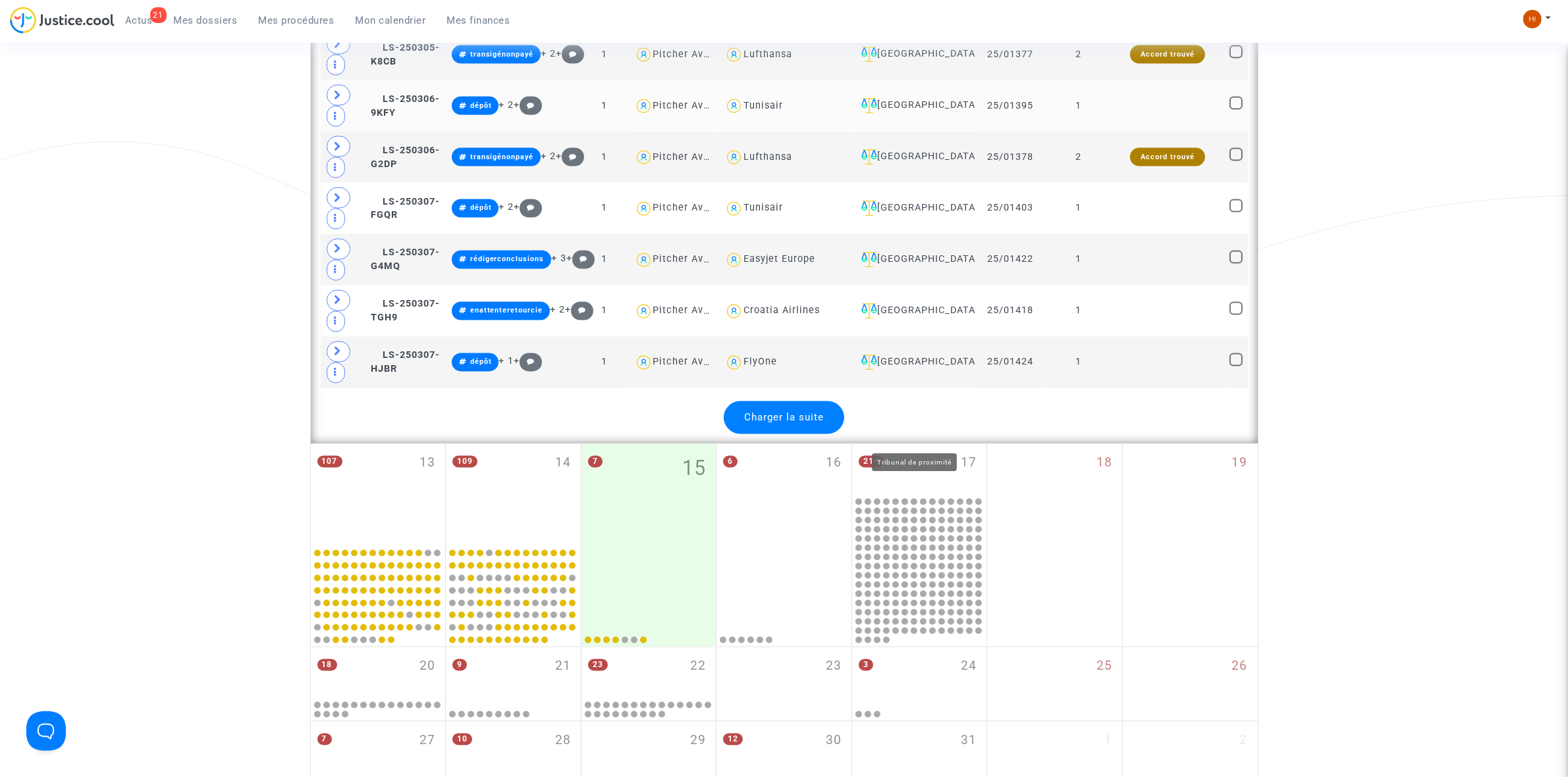
scroll to position [2937, 0]
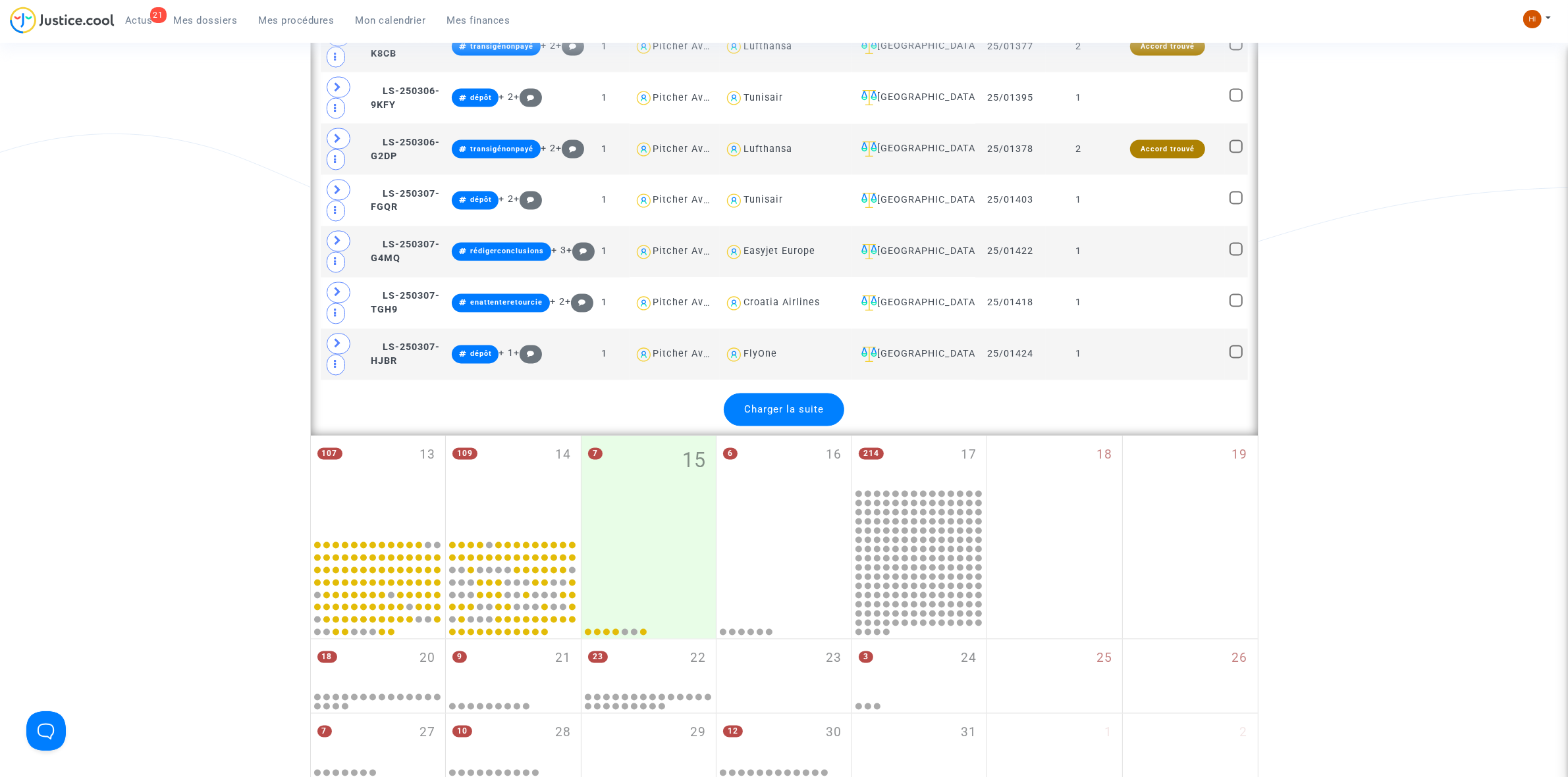
click at [824, 426] on div "Charger la suite" at bounding box center [784, 410] width 121 height 33
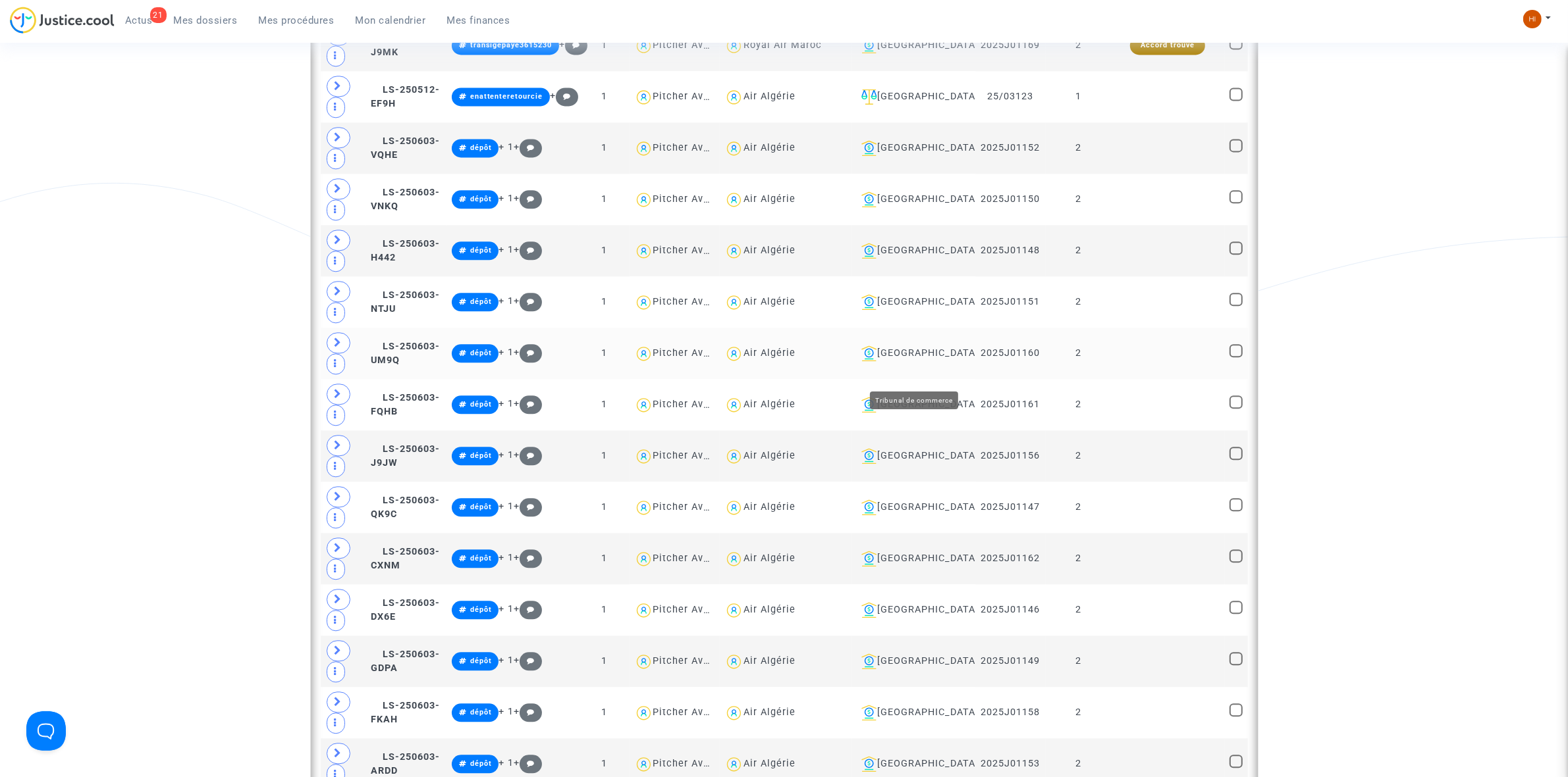
scroll to position [3678, 0]
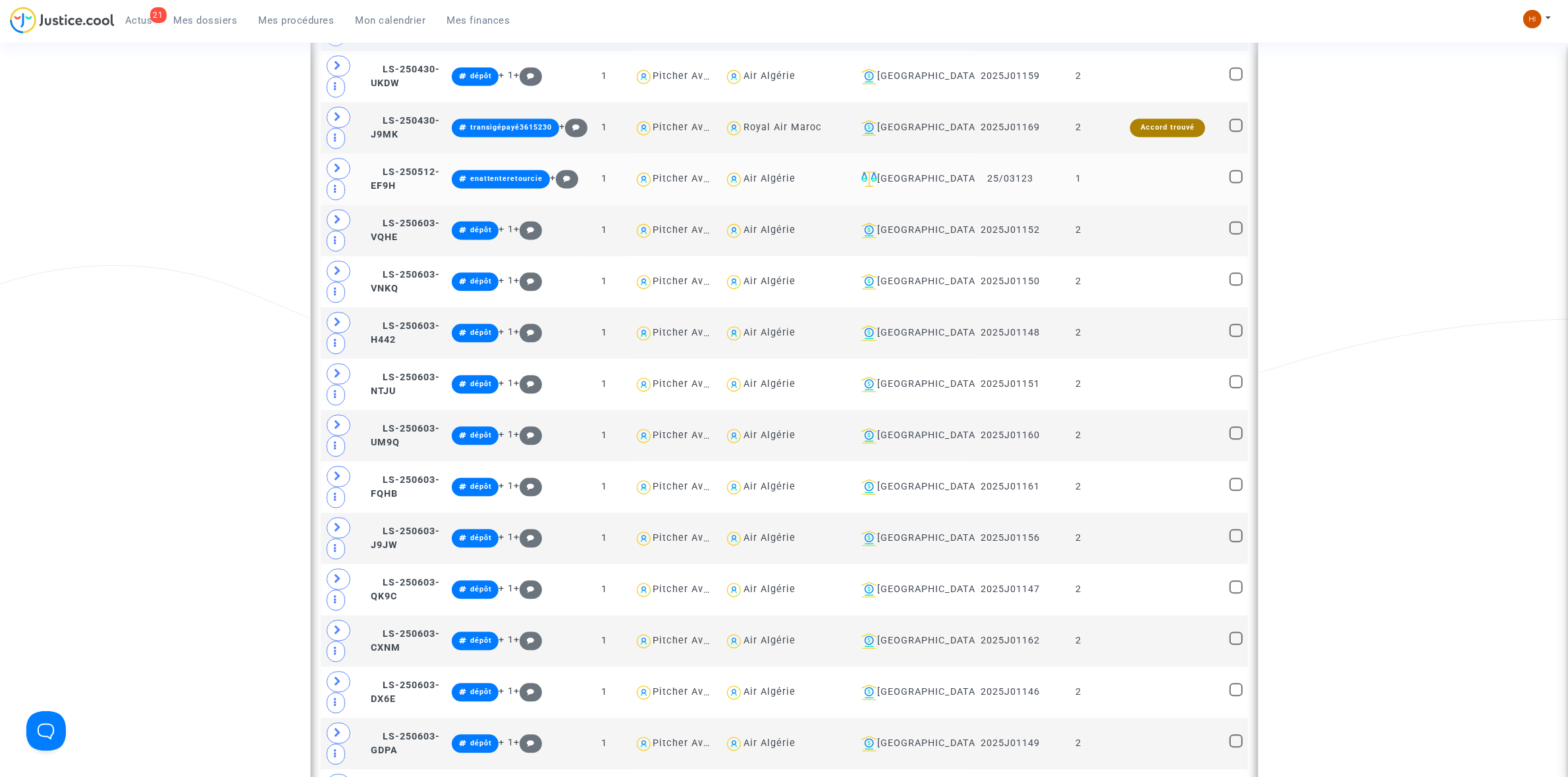
click at [1088, 204] on td "1" at bounding box center [1078, 179] width 65 height 52
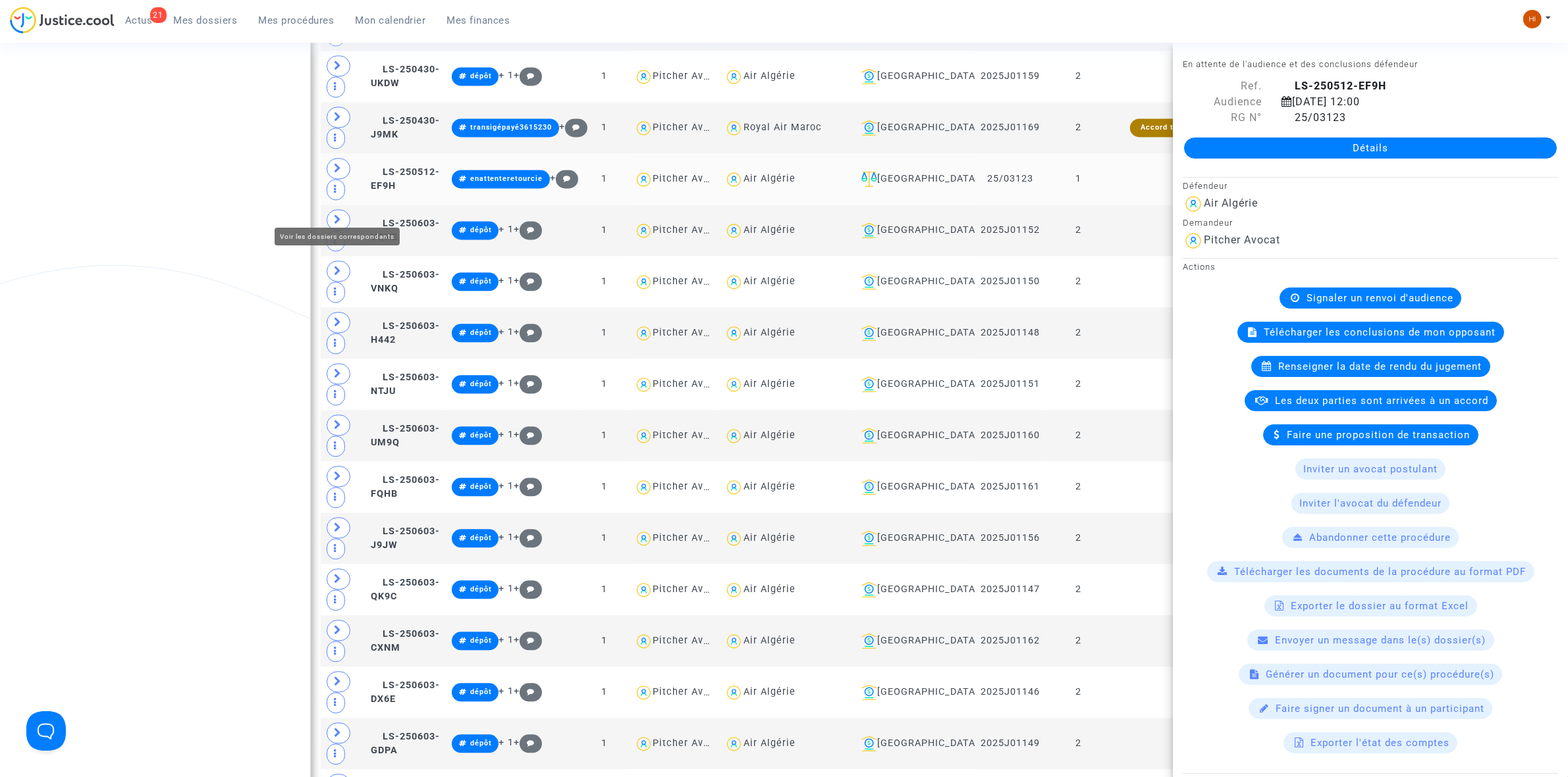
click at [343, 179] on span at bounding box center [338, 168] width 24 height 21
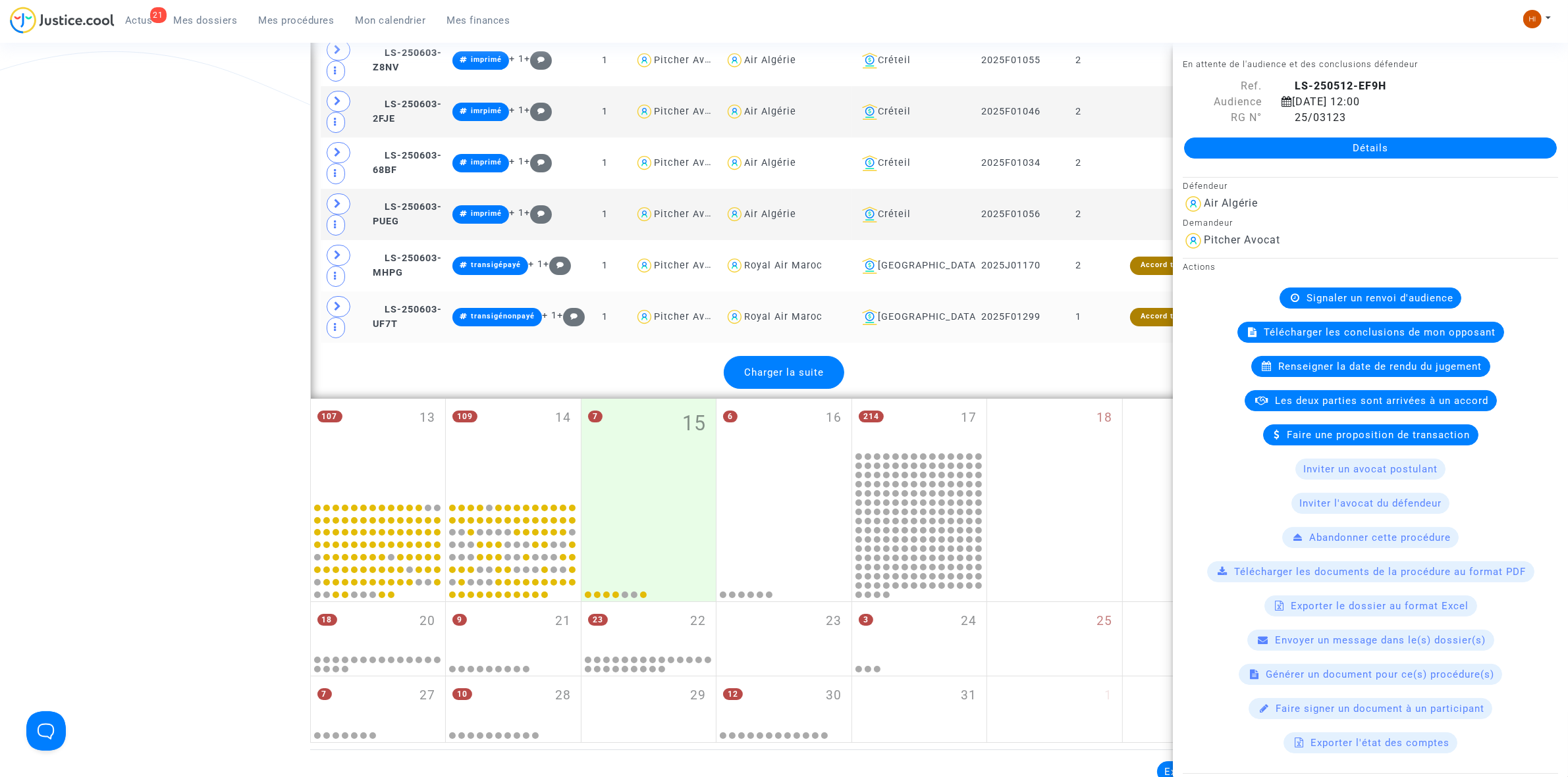
scroll to position [5652, 0]
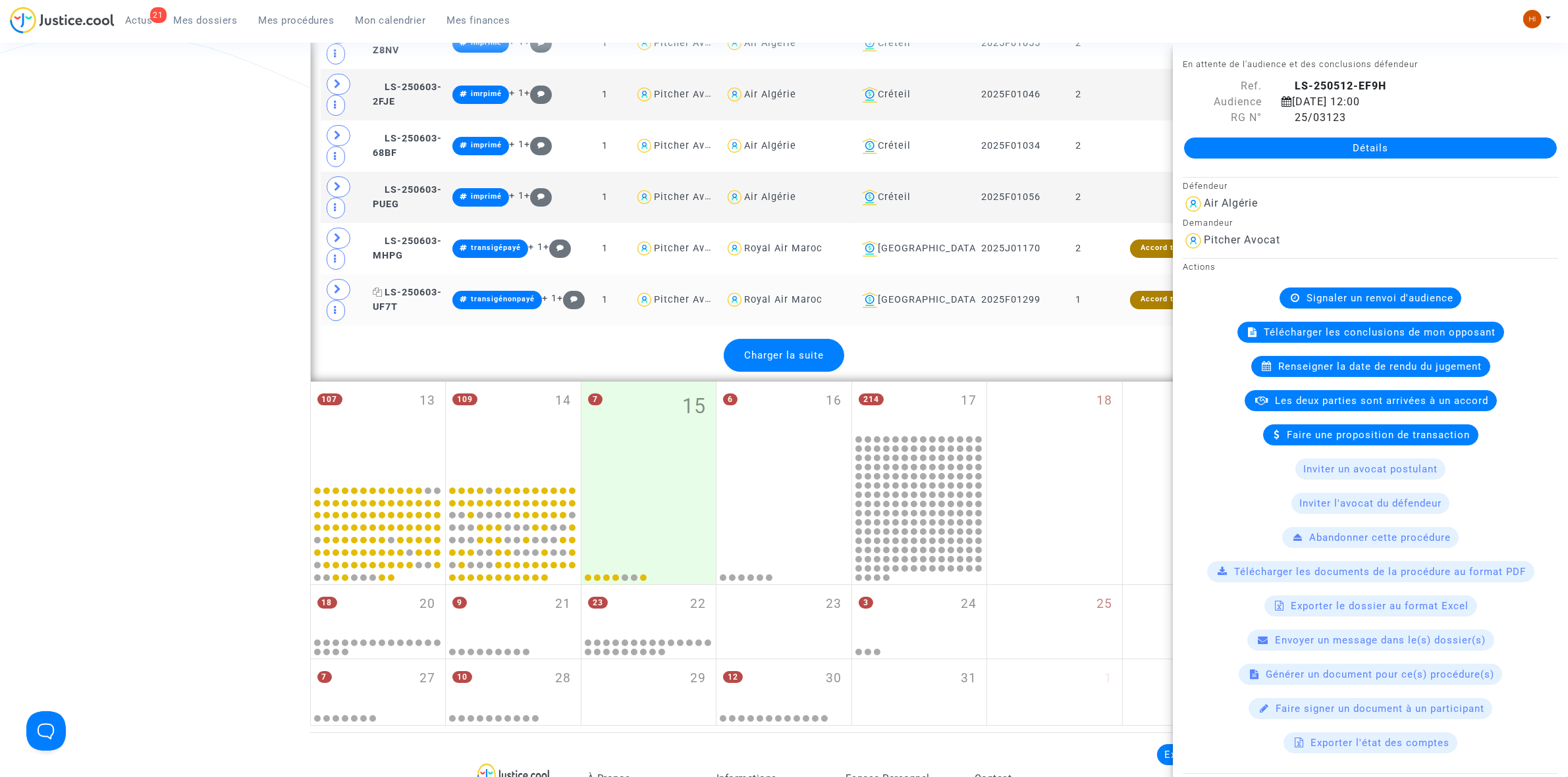
click at [415, 313] on span "LS-250603-UF7T" at bounding box center [407, 299] width 69 height 25
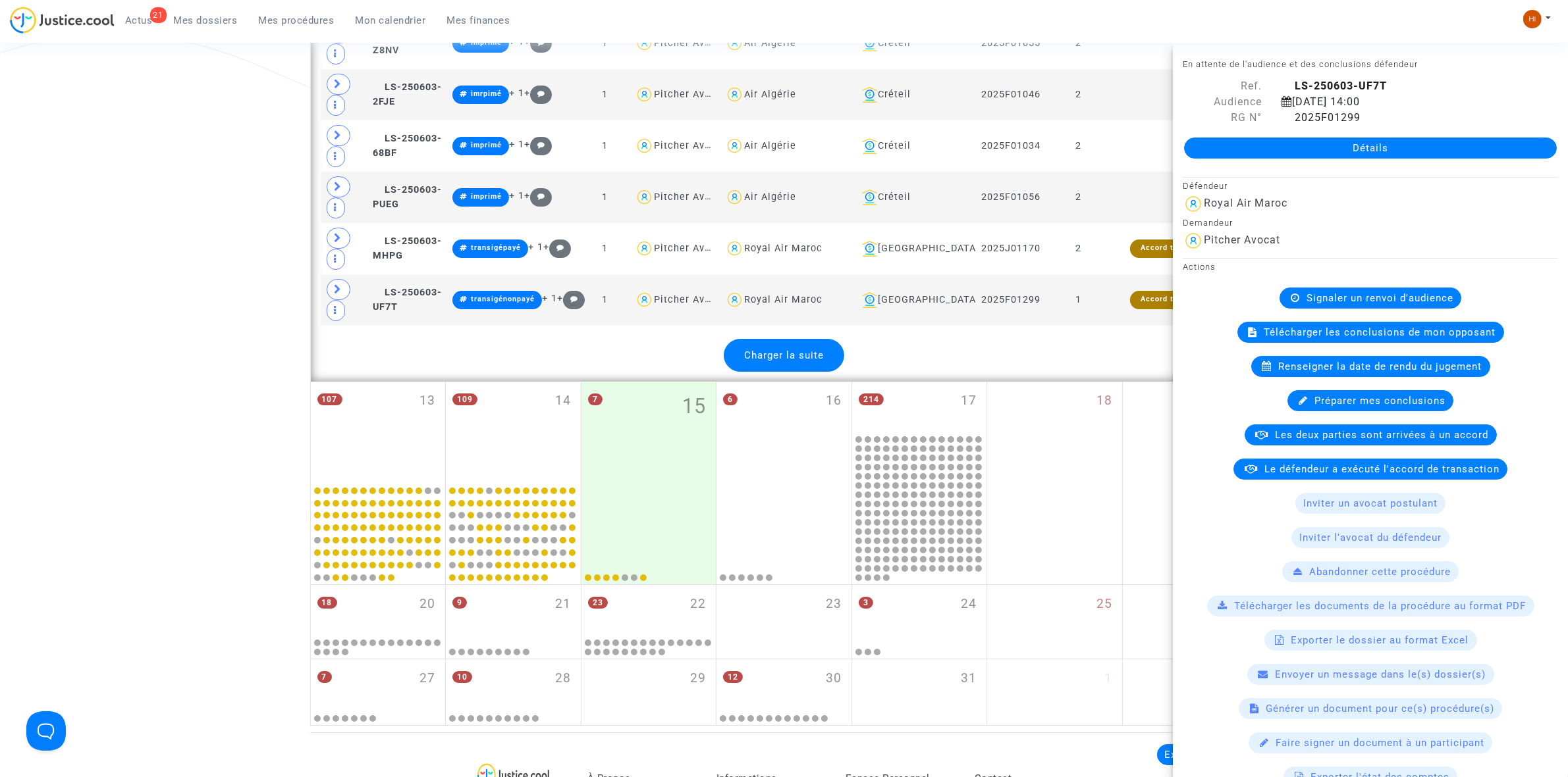
click at [804, 362] on span "Charger la suite" at bounding box center [783, 355] width 79 height 12
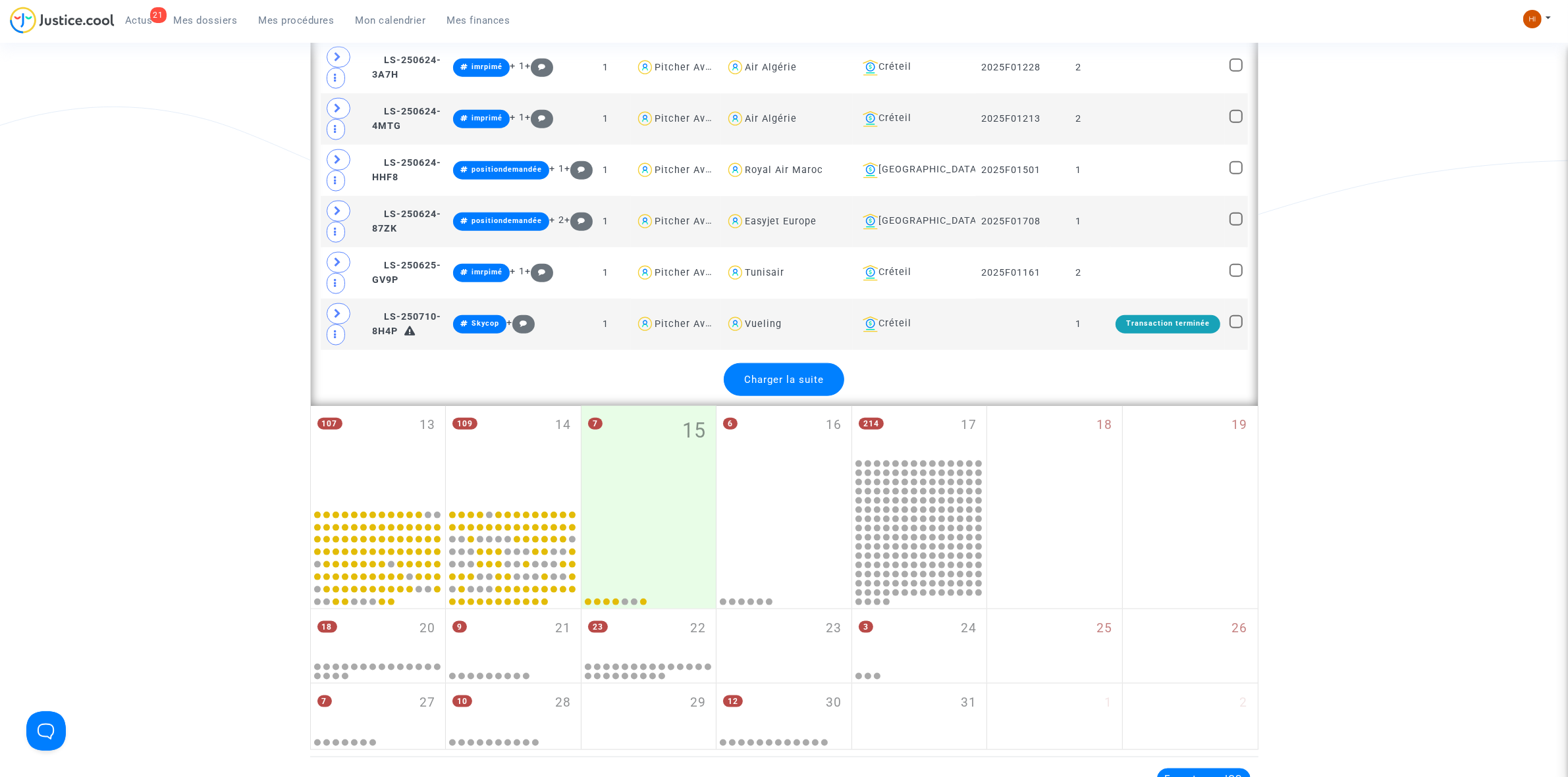
scroll to position [8203, 0]
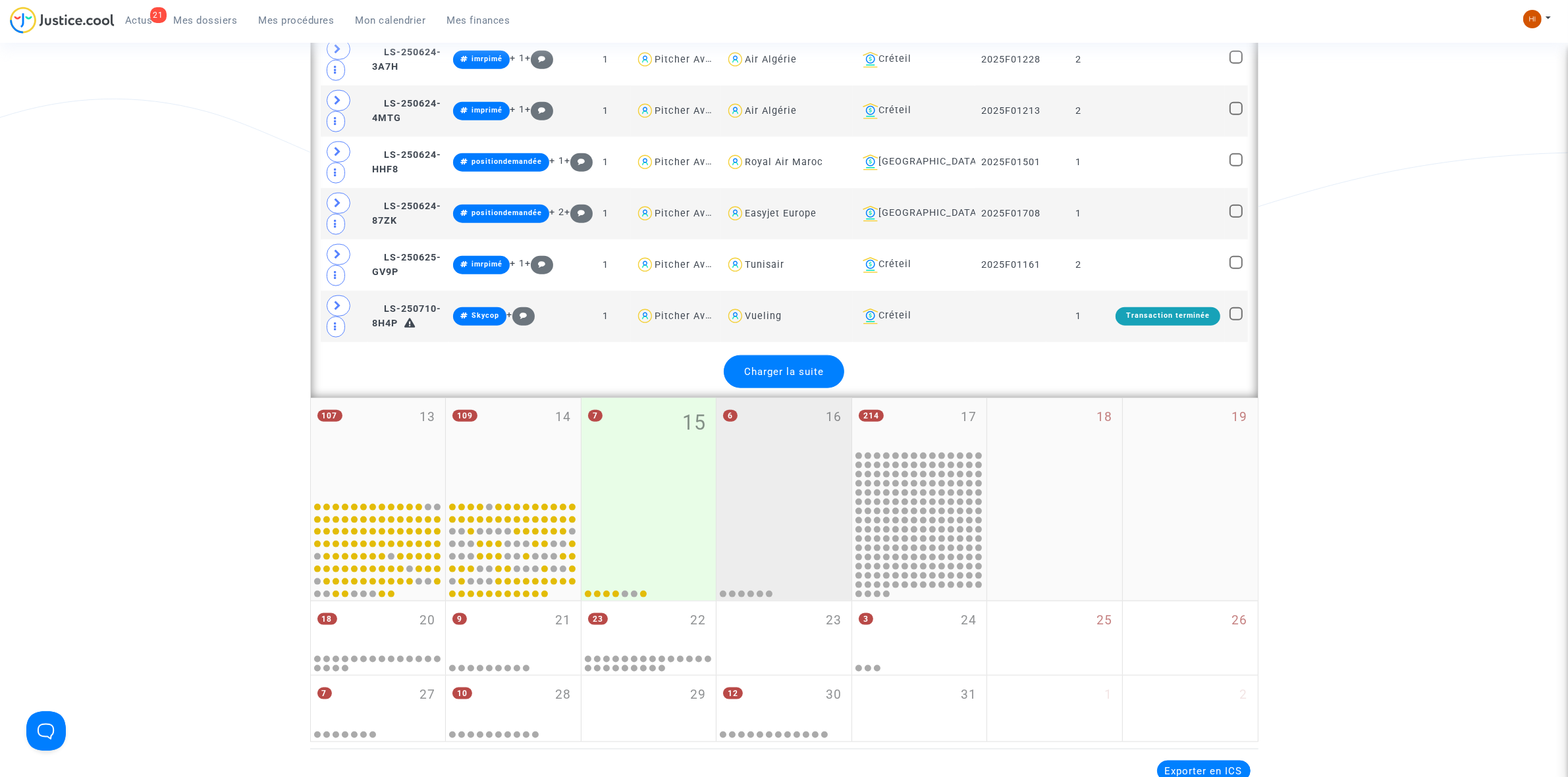
drag, startPoint x: 839, startPoint y: 463, endPoint x: 805, endPoint y: 509, distance: 57.2
click at [839, 388] on div "Charger la suite" at bounding box center [784, 372] width 121 height 33
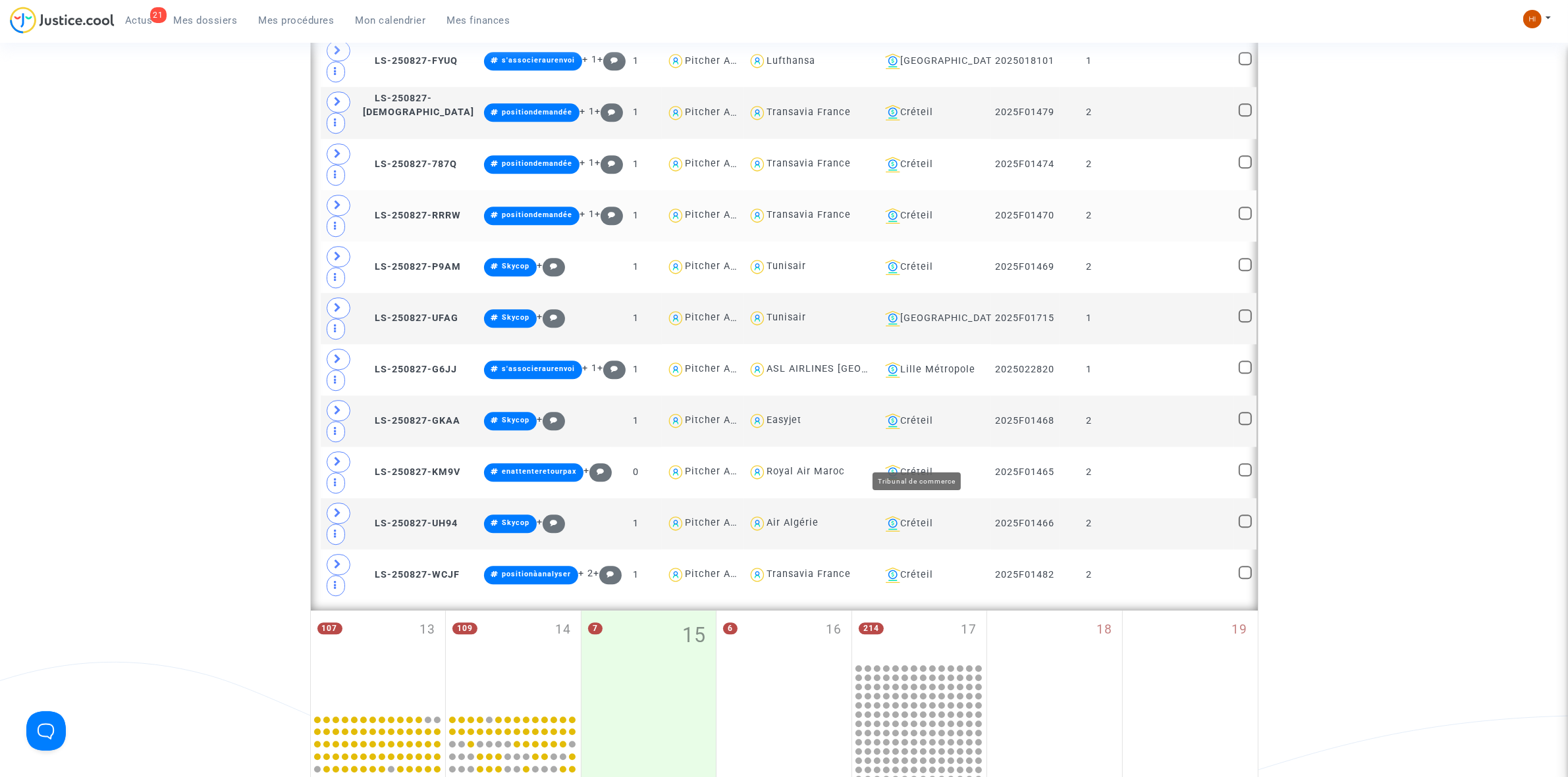
scroll to position [10095, 0]
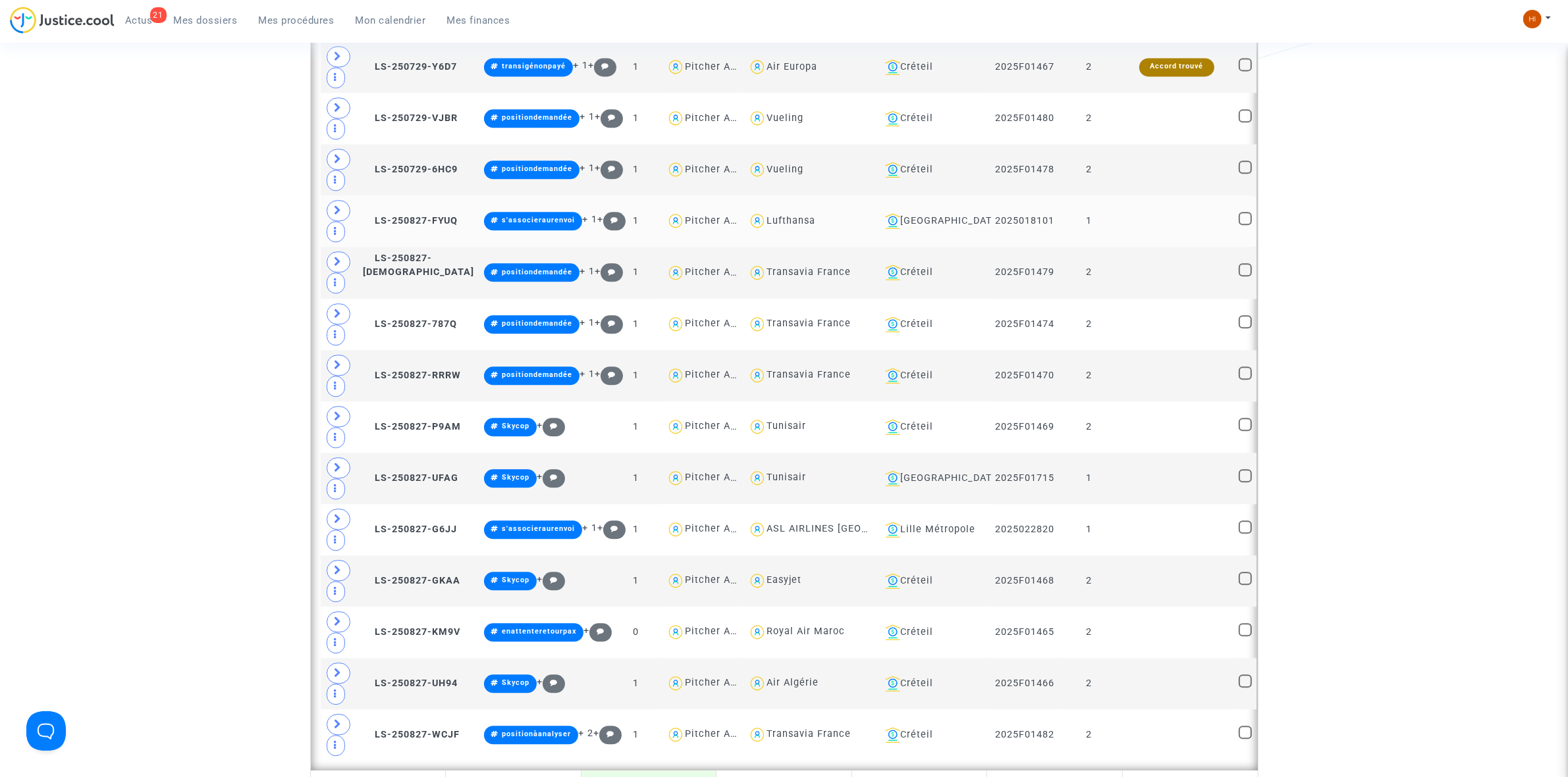
click at [1168, 247] on td at bounding box center [1176, 221] width 114 height 52
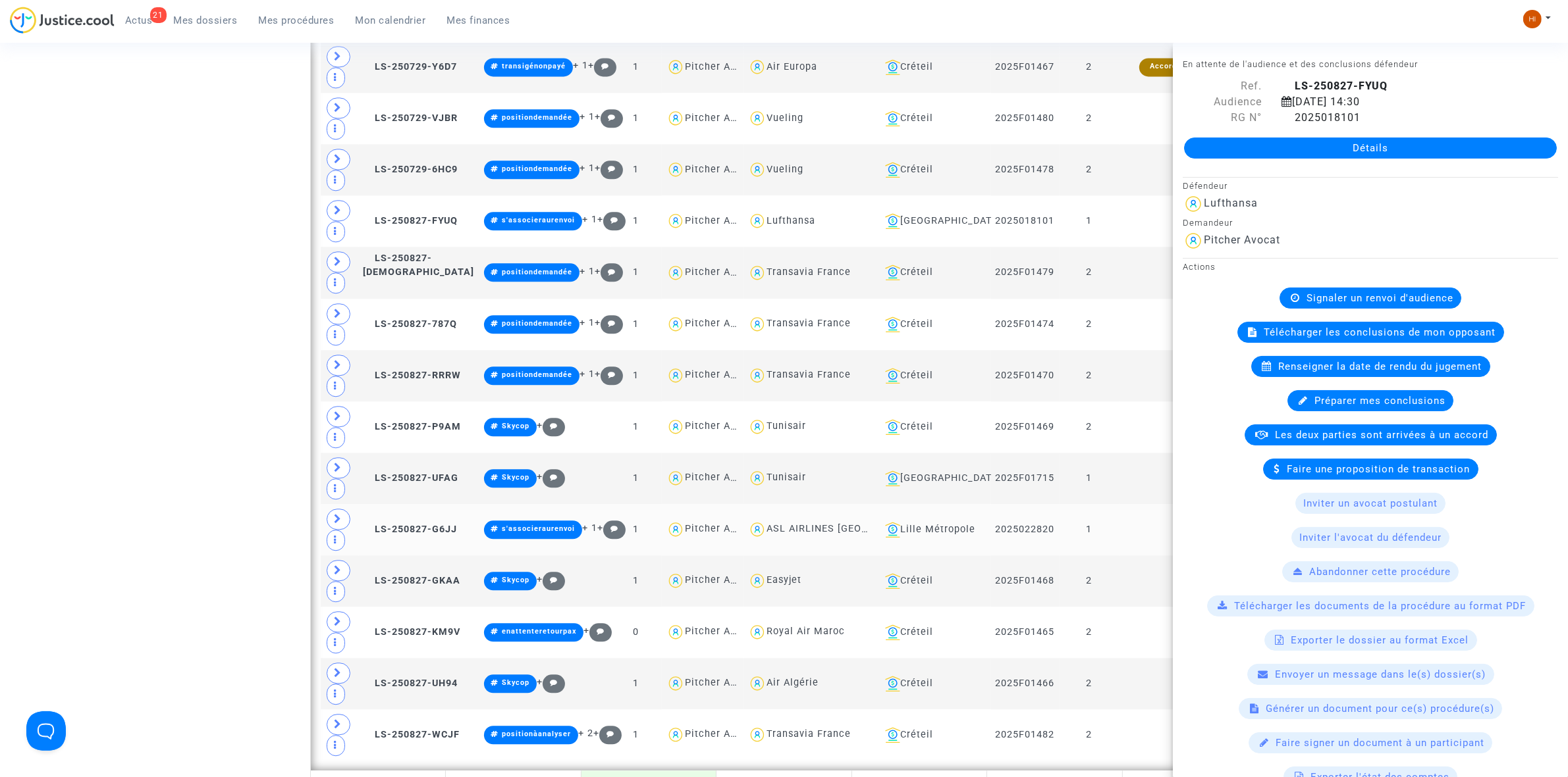
drag, startPoint x: 426, startPoint y: 647, endPoint x: 468, endPoint y: 634, distance: 44.0
click at [426, 535] on span "LS-250827-G6JJ" at bounding box center [410, 529] width 94 height 11
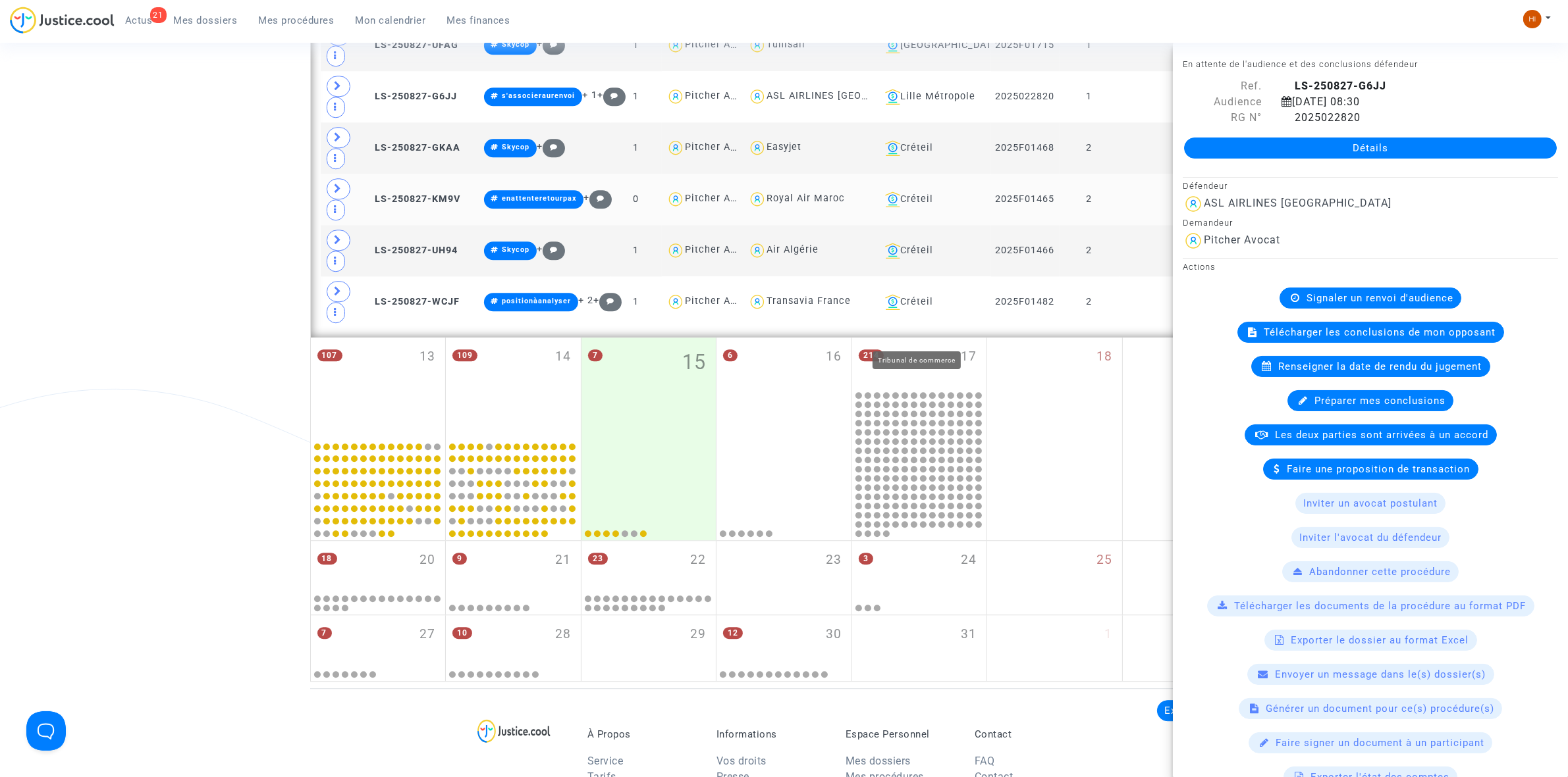
scroll to position [10364, 0]
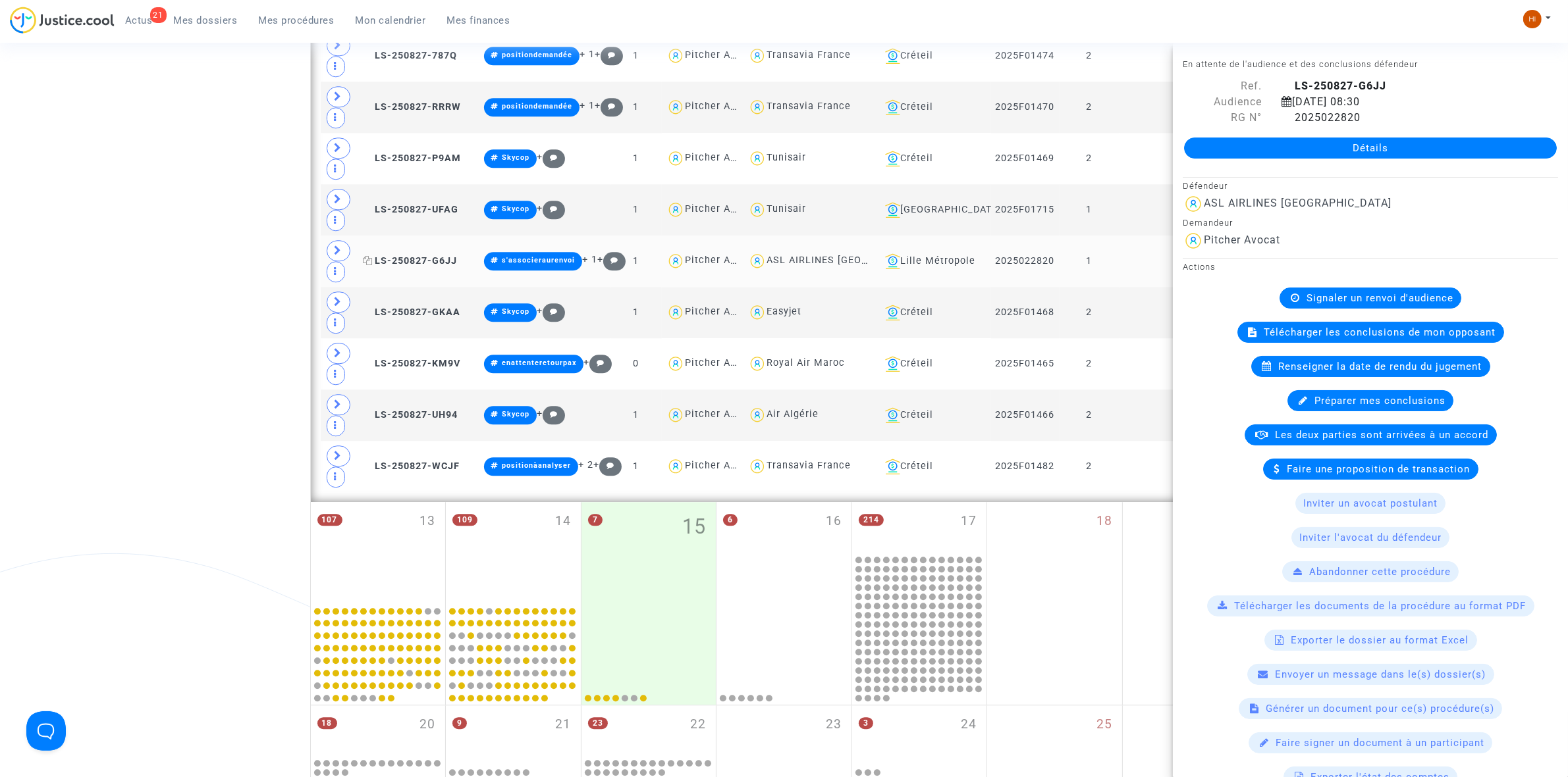
click at [405, 266] on span "LS-250827-G6JJ" at bounding box center [410, 260] width 94 height 11
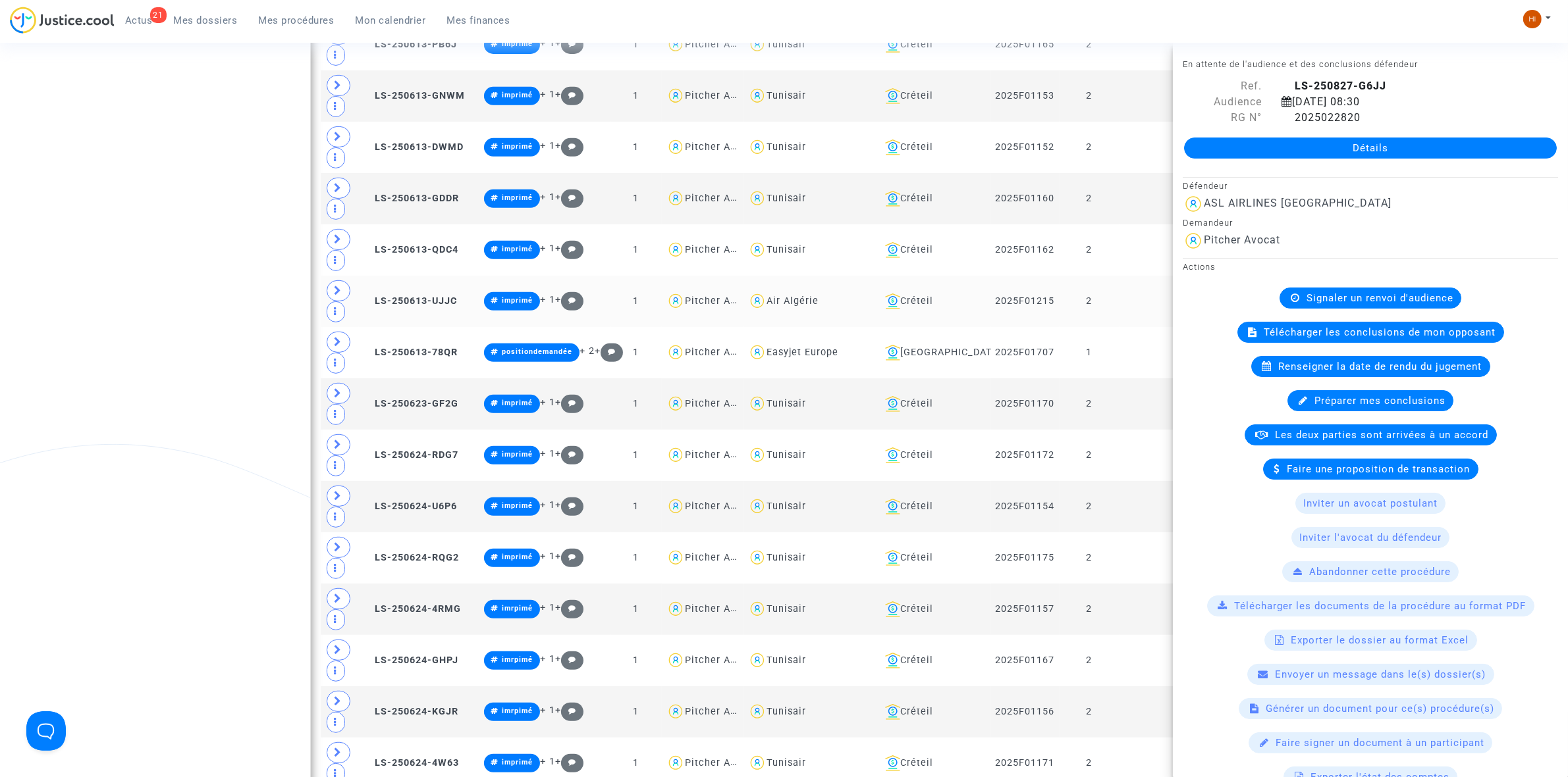
scroll to position [6990, 0]
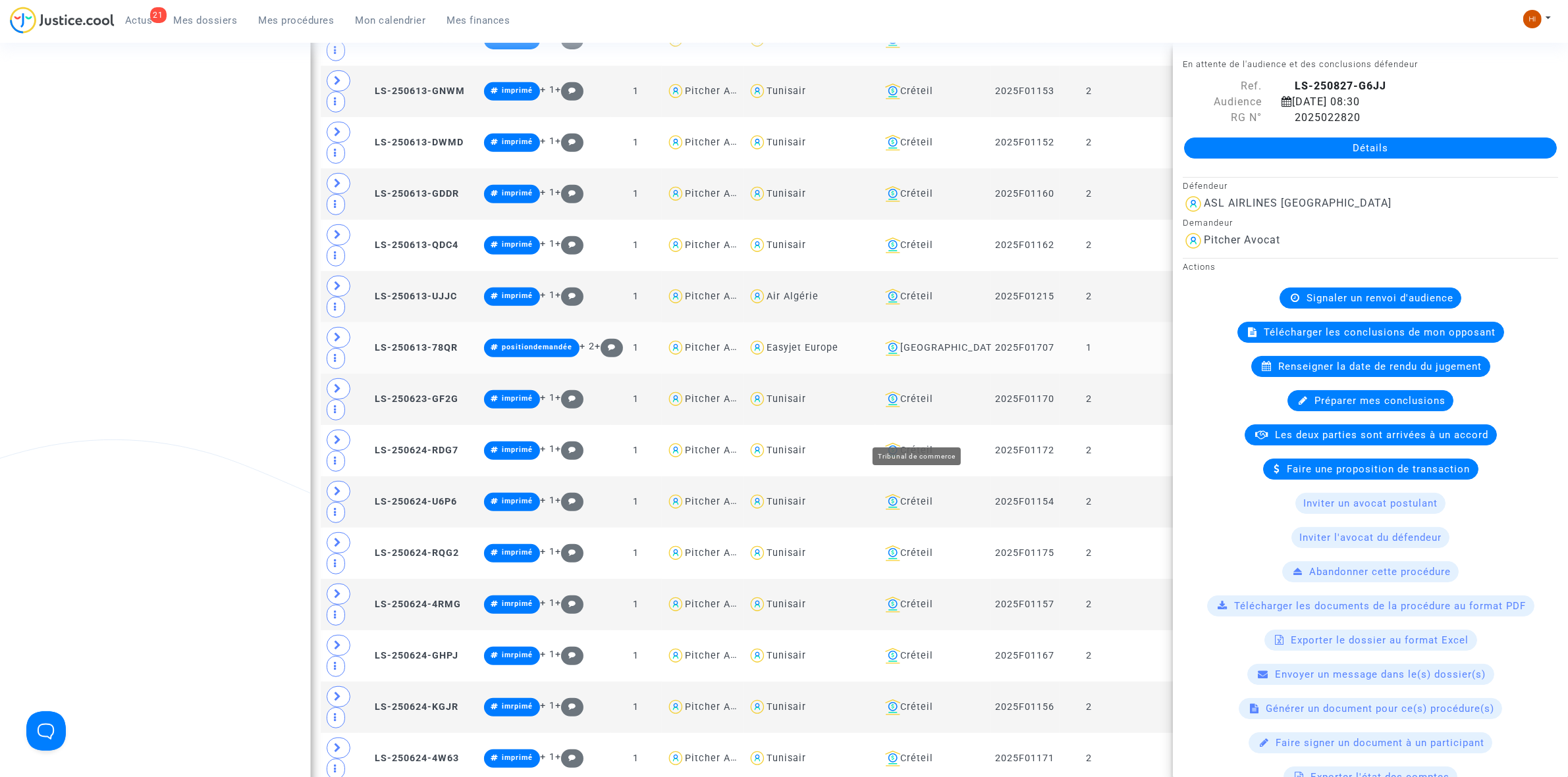
click at [920, 356] on div "[GEOGRAPHIC_DATA]" at bounding box center [933, 348] width 107 height 16
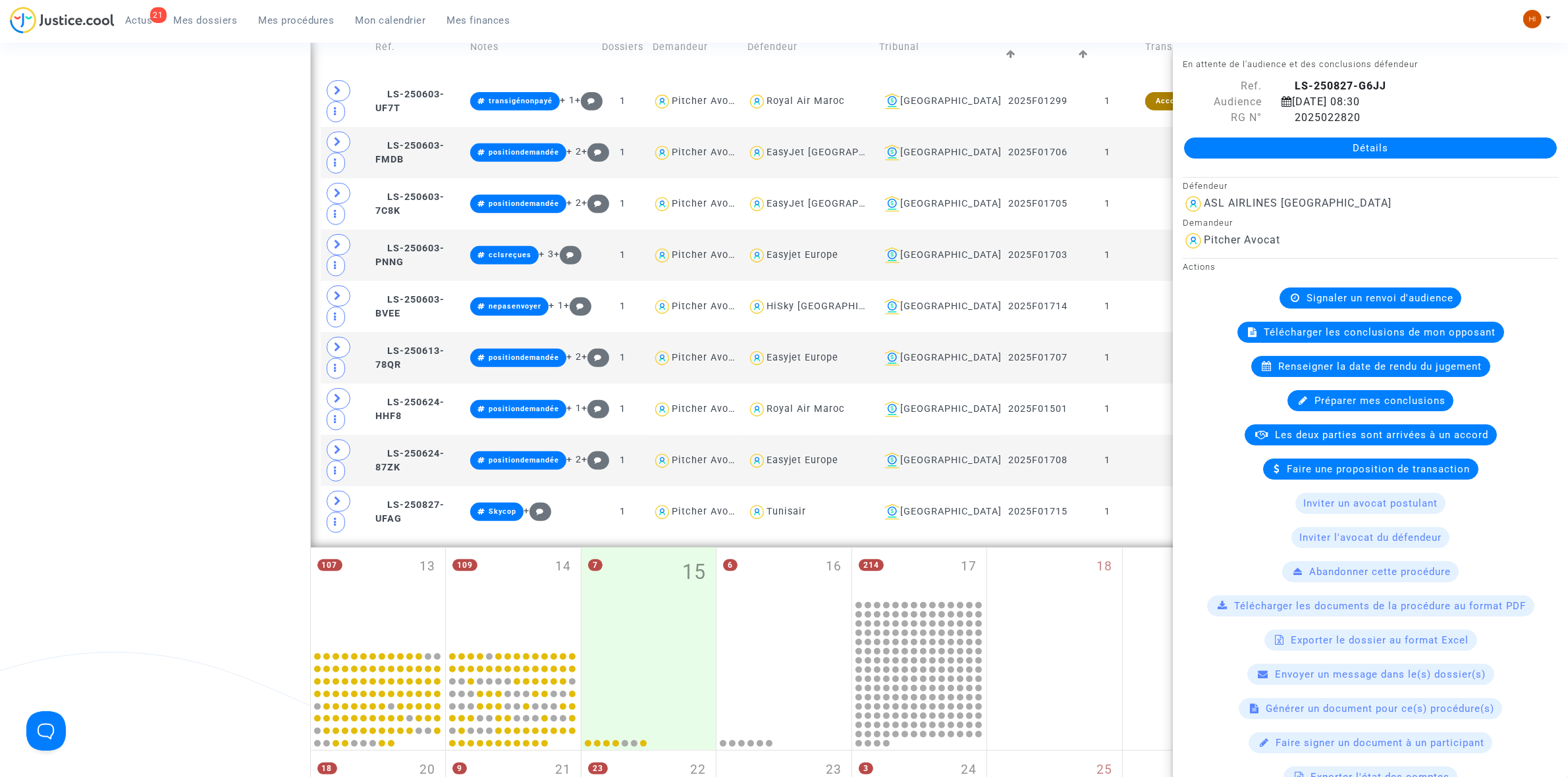
scroll to position [266, 0]
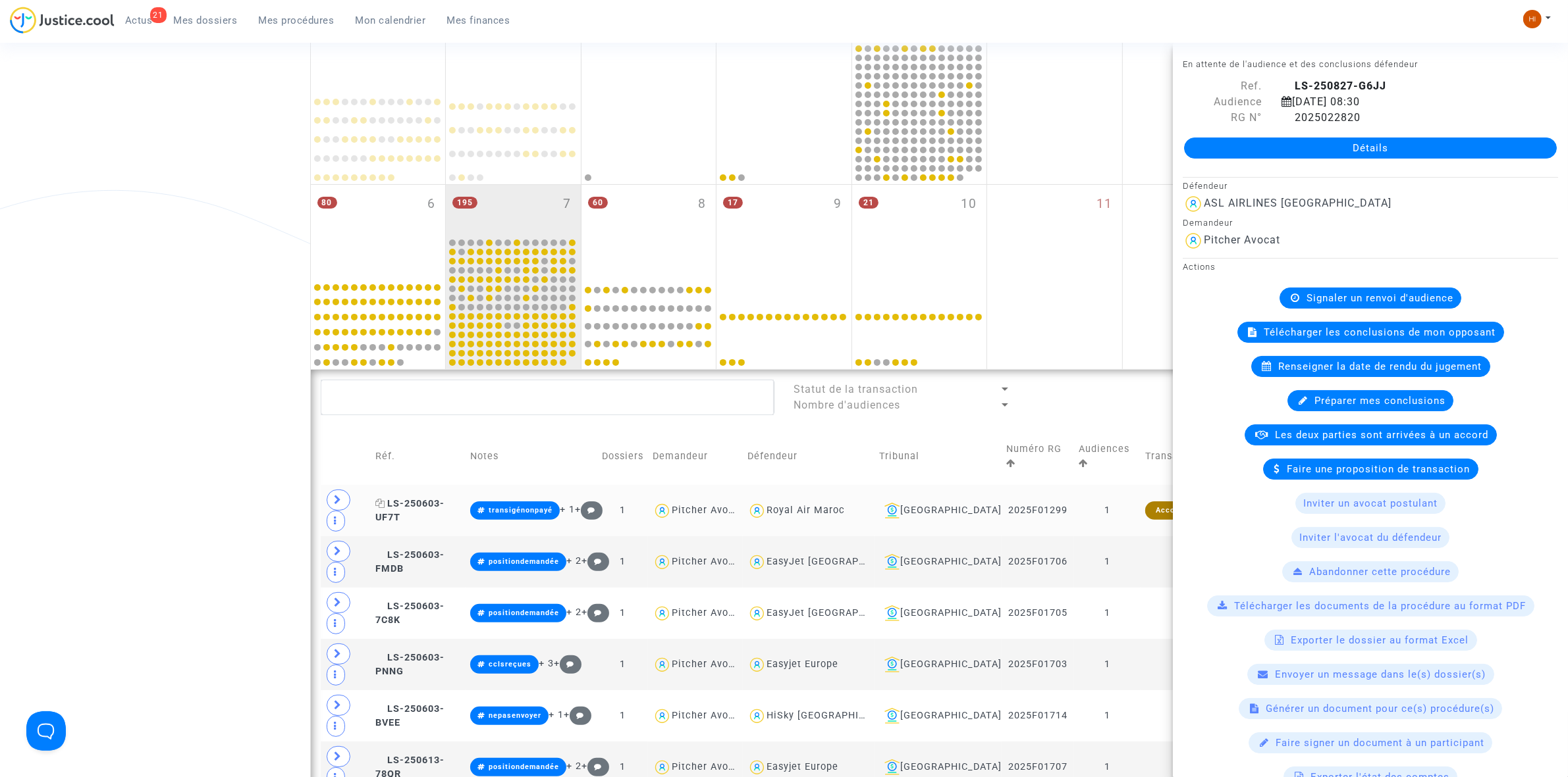
click at [445, 498] on span "LS-250603-UF7T" at bounding box center [410, 511] width 69 height 25
click at [445, 549] on copy "LS-250603-FMDB" at bounding box center [410, 562] width 69 height 25
click at [445, 601] on span "LS-250603-7C8K" at bounding box center [410, 613] width 69 height 25
click at [445, 653] on span "LS-250603-PNNG" at bounding box center [410, 665] width 69 height 25
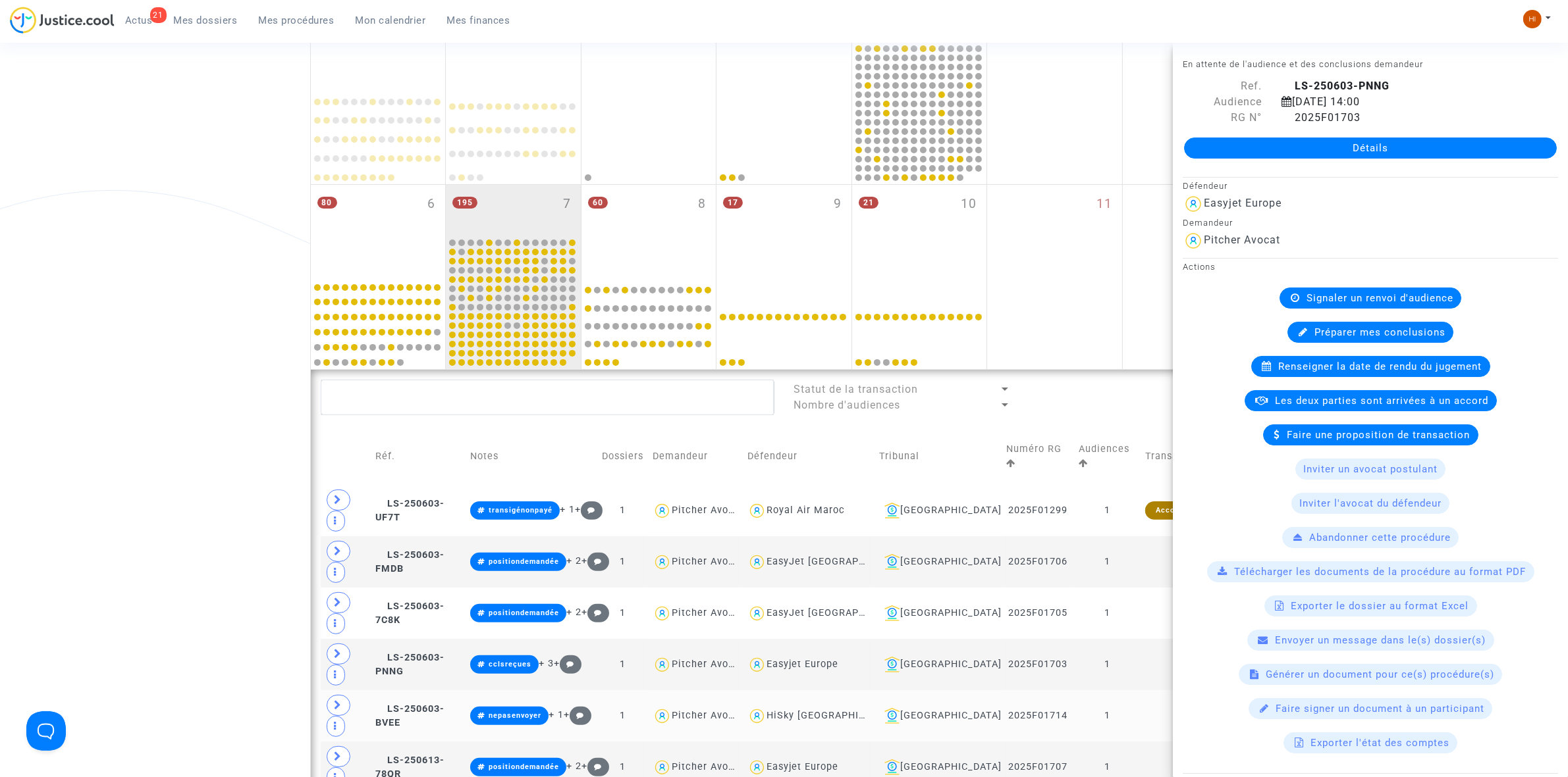
click at [448, 690] on td "LS-250603-BVEE" at bounding box center [418, 716] width 95 height 52
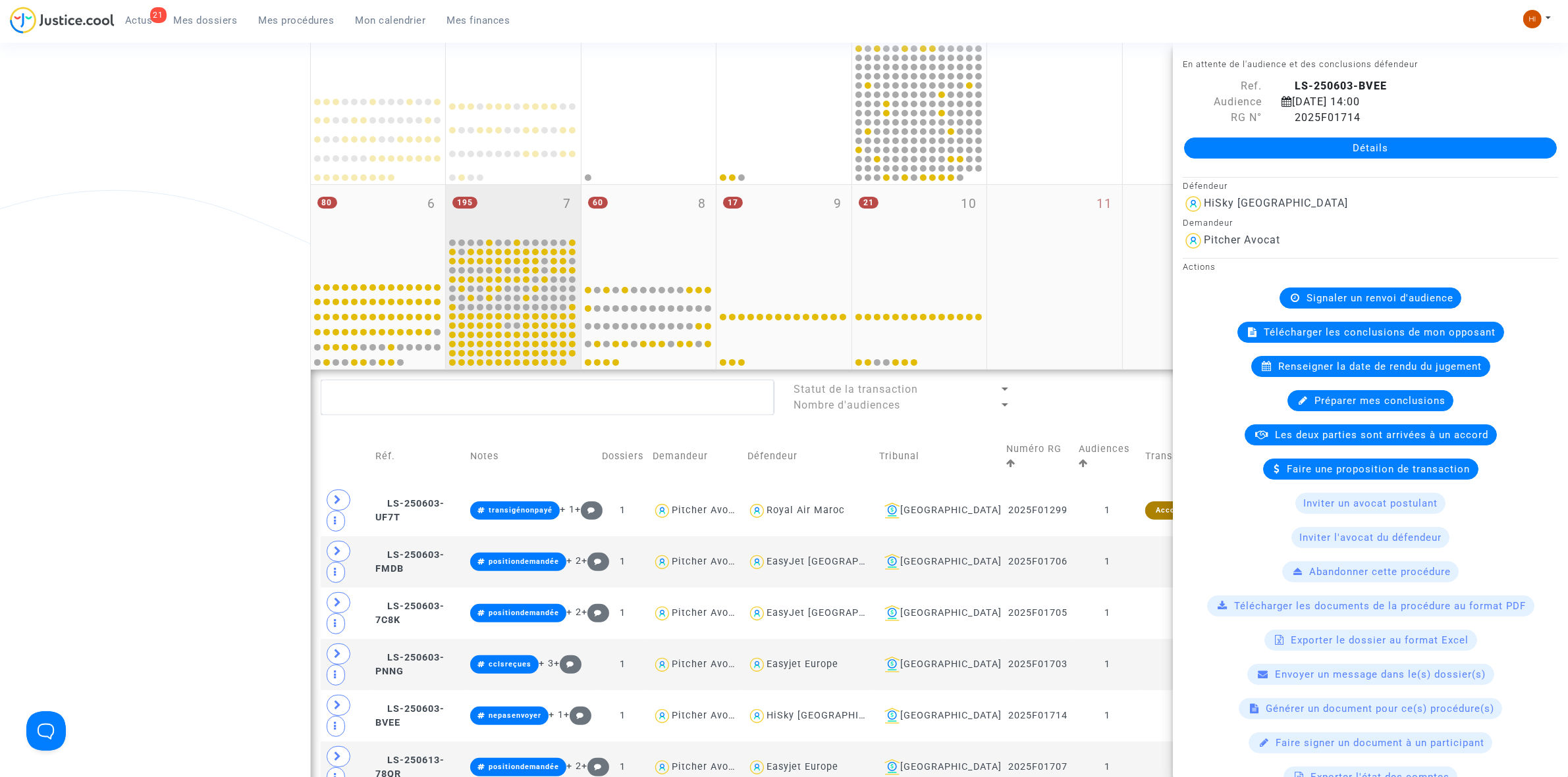
click at [549, 228] on div "195 7" at bounding box center [512, 210] width 135 height 52
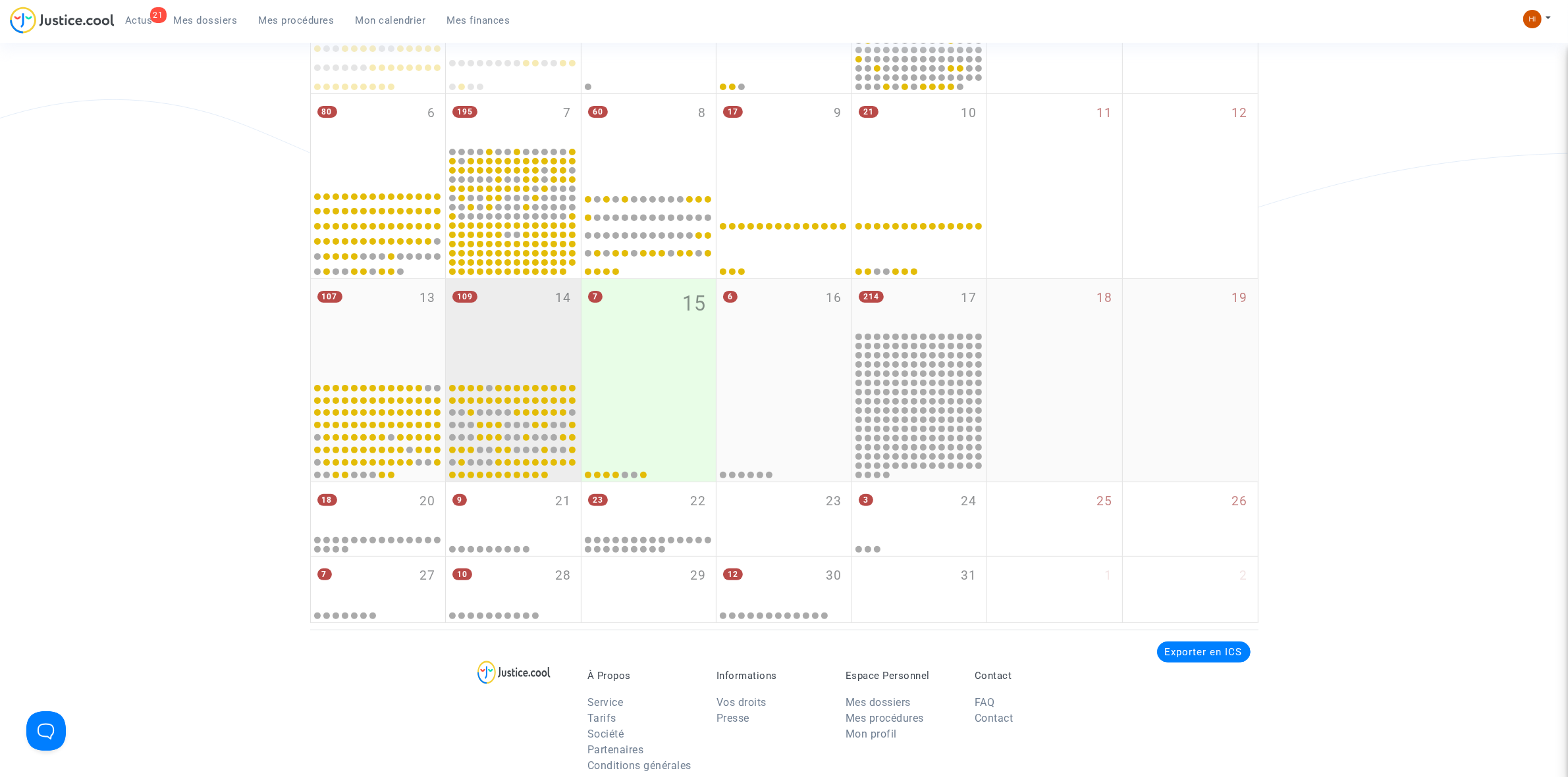
scroll to position [512, 0]
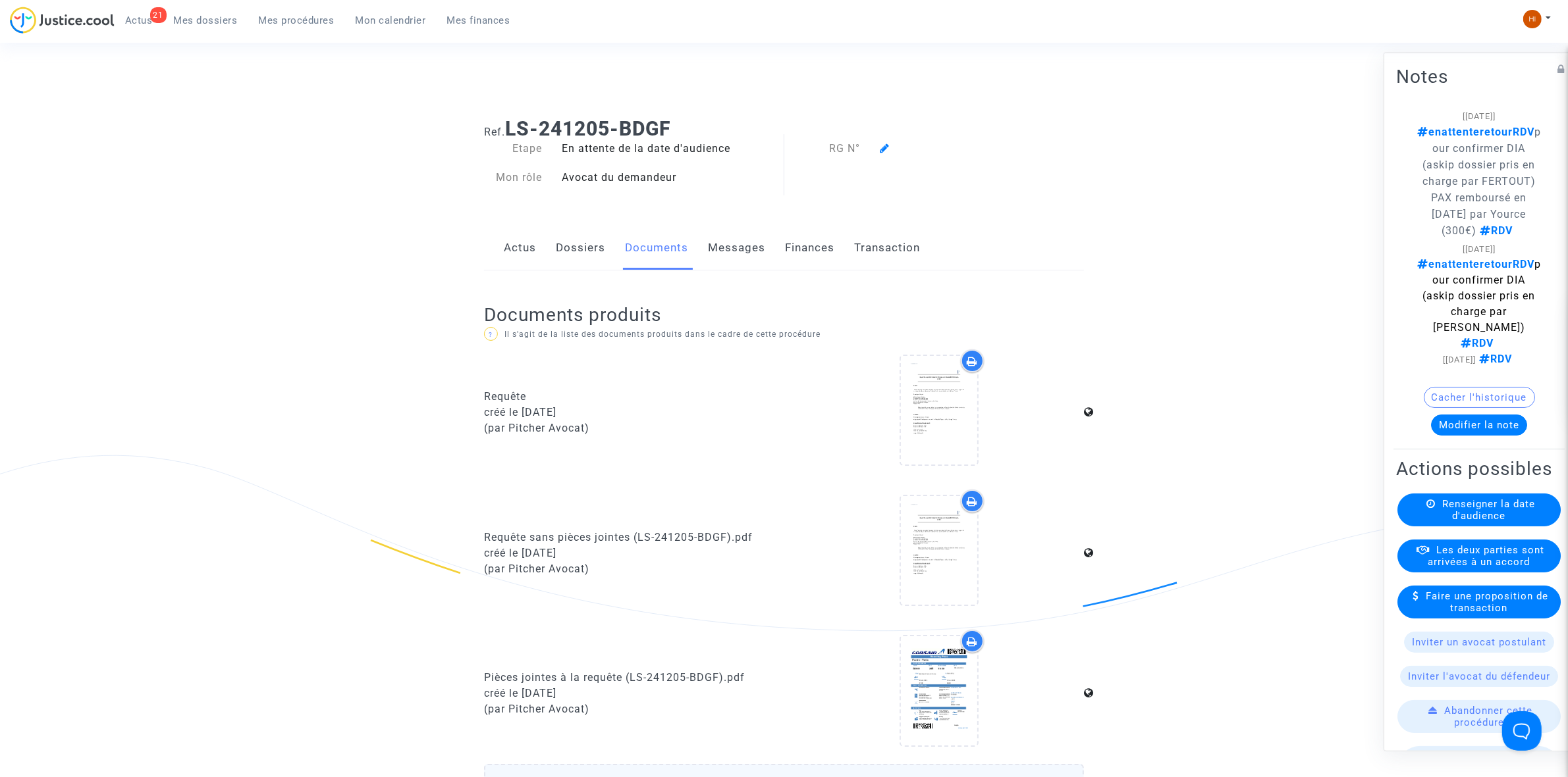
drag, startPoint x: 288, startPoint y: 18, endPoint x: 162, endPoint y: 73, distance: 137.5
click at [288, 18] on span "Mes procédures" at bounding box center [297, 20] width 76 height 12
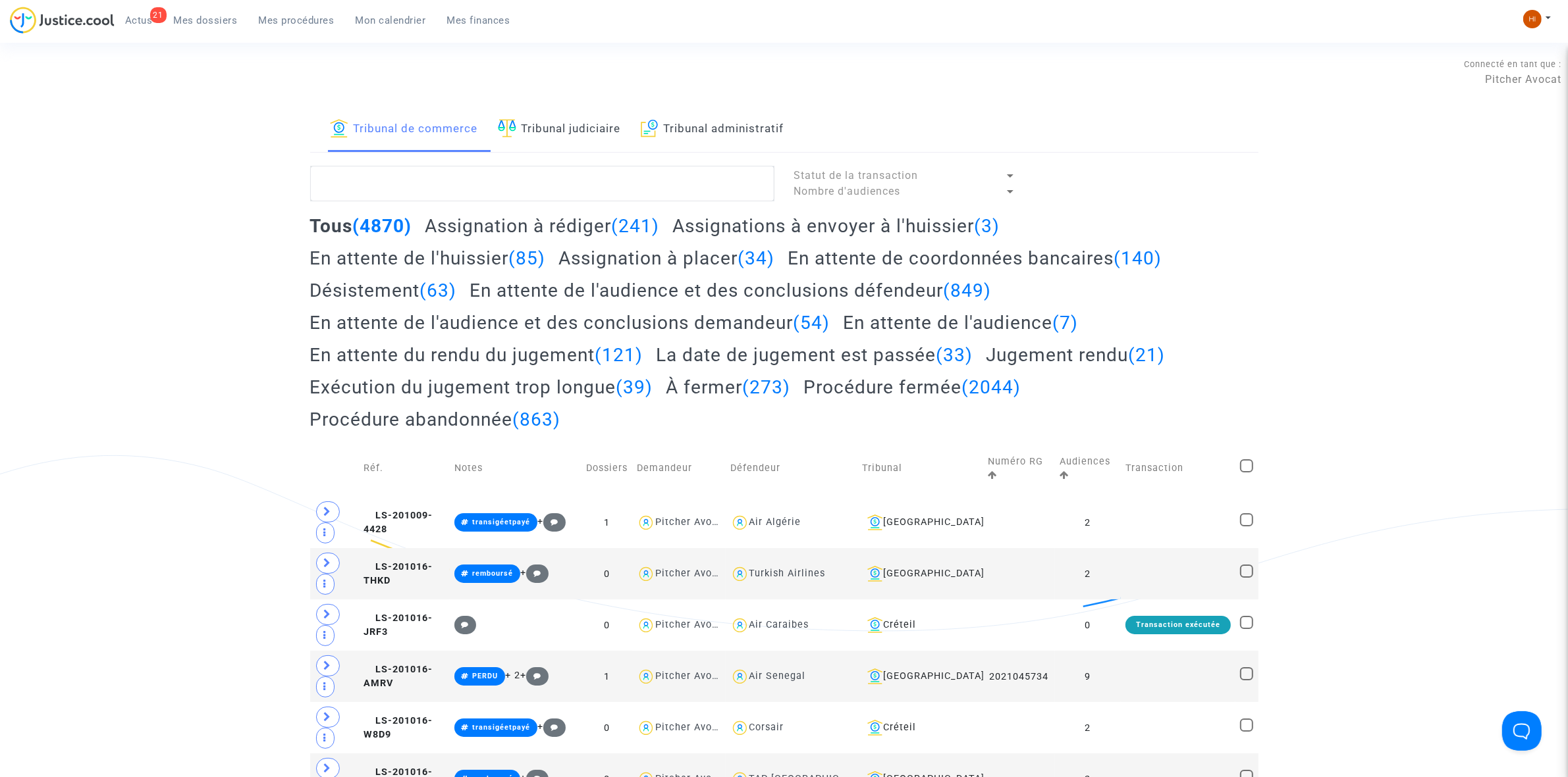
click at [206, 13] on link "Mes dossiers" at bounding box center [205, 20] width 85 height 20
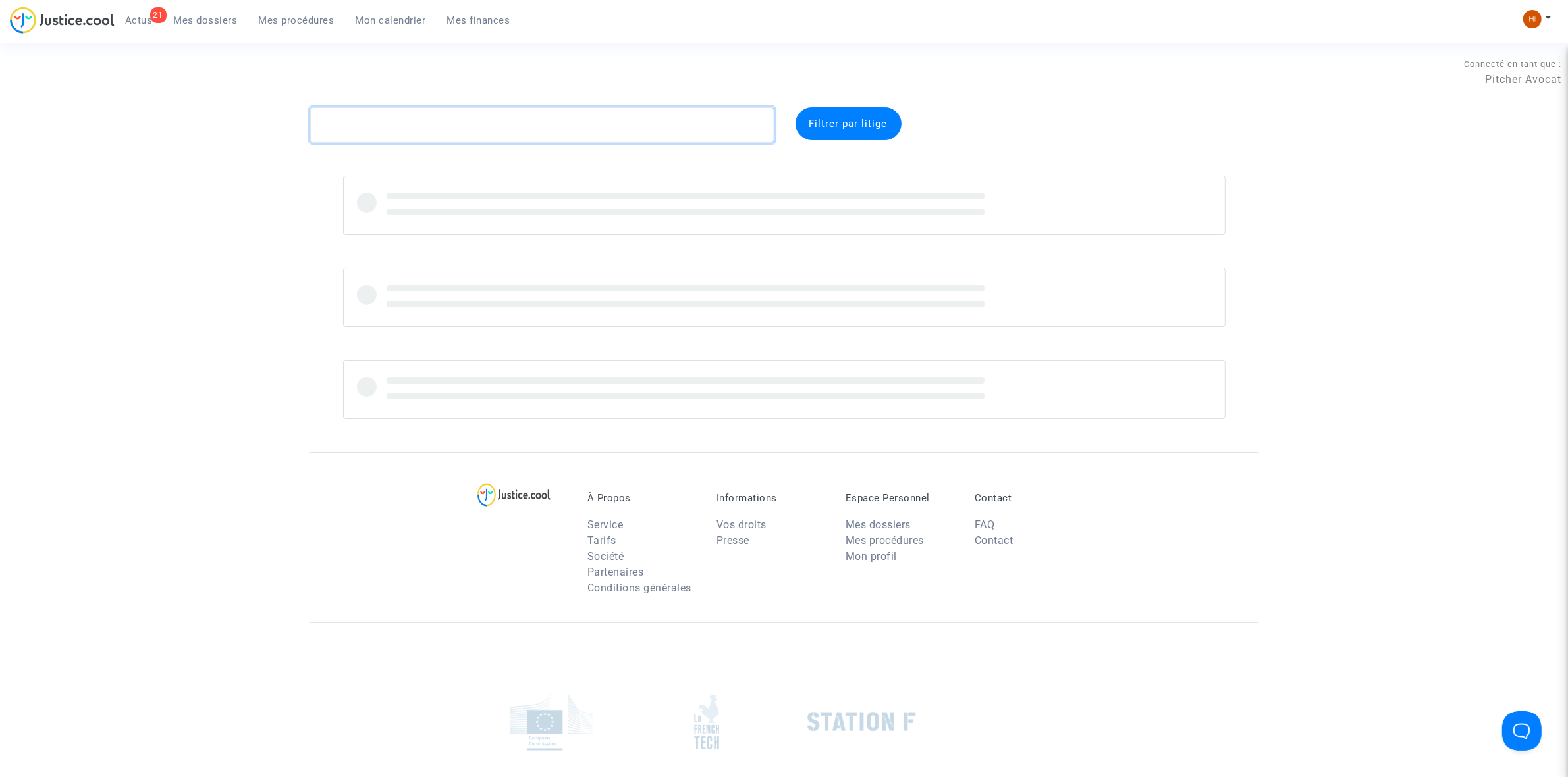
click at [486, 130] on textarea at bounding box center [542, 124] width 464 height 36
paste textarea "[PERSON_NAME]"
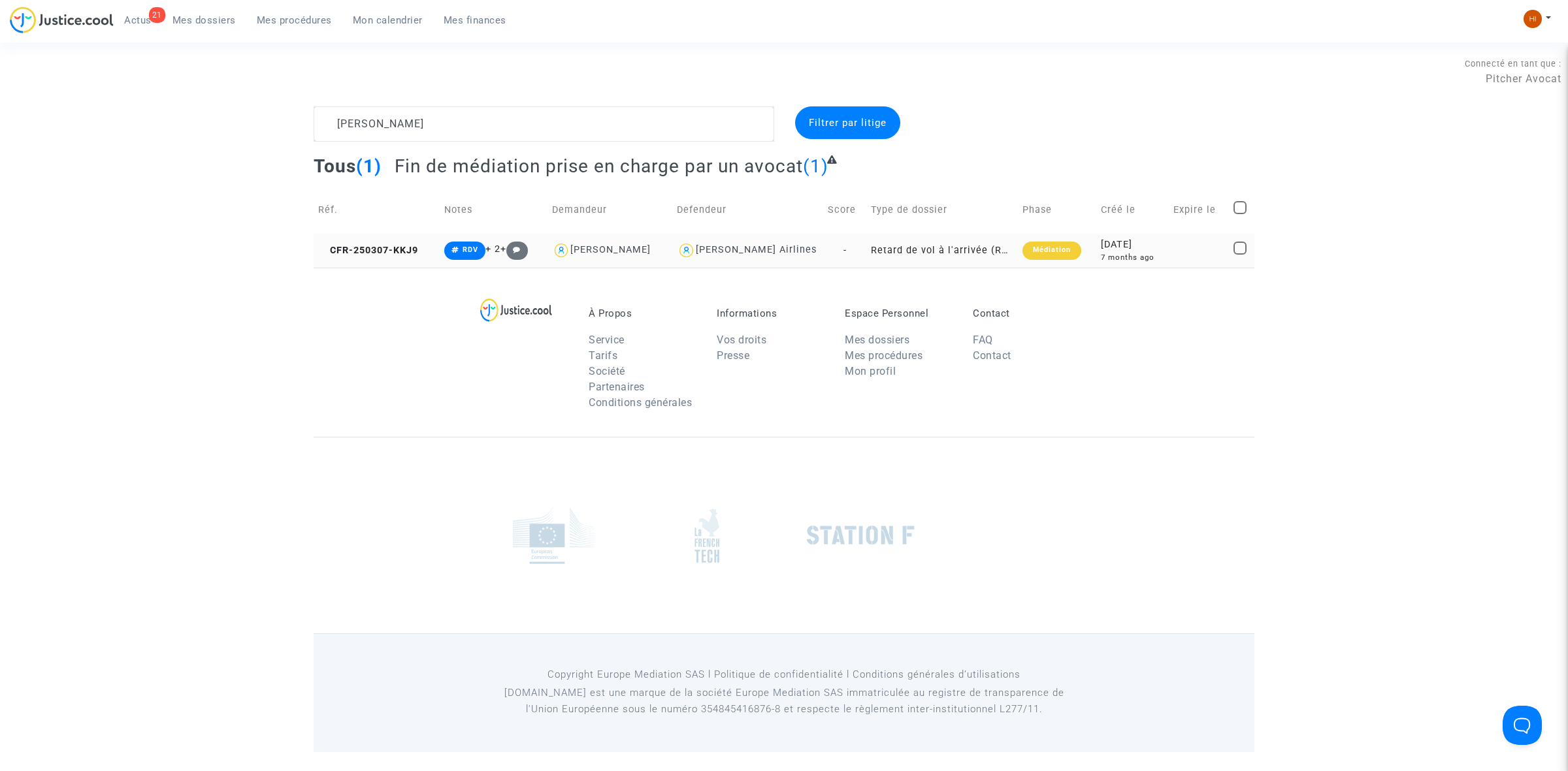
click at [347, 243] on td "CFR-250307-KKJ9" at bounding box center [376, 251] width 126 height 35
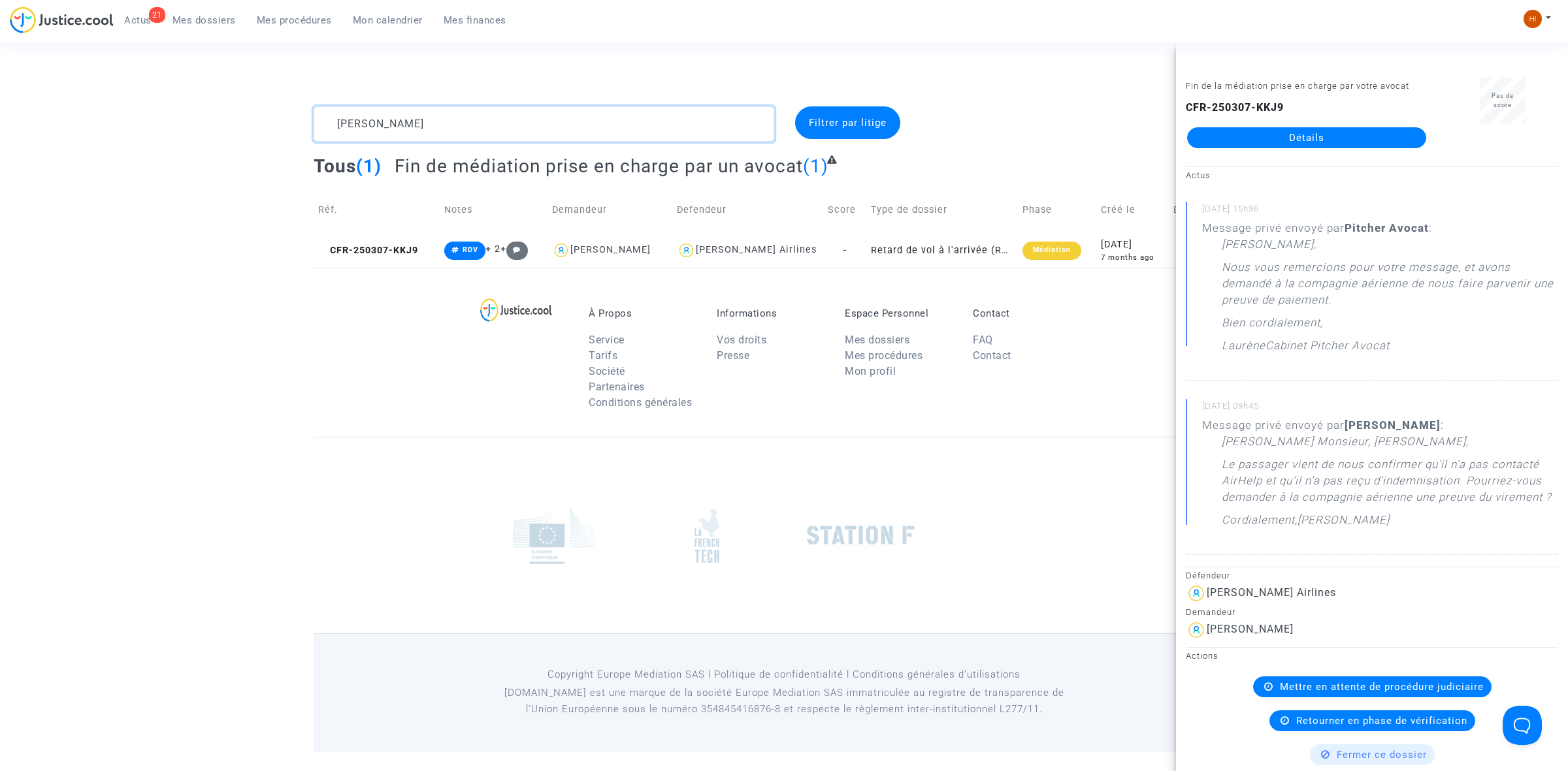
drag, startPoint x: 475, startPoint y: 115, endPoint x: -137, endPoint y: 79, distance: 613.1
click at [0, 79] on html "21 Actus Mes dossiers Mes procédures Mon calendrier Mes finances Mon profil Cha…" at bounding box center [784, 376] width 1568 height 752
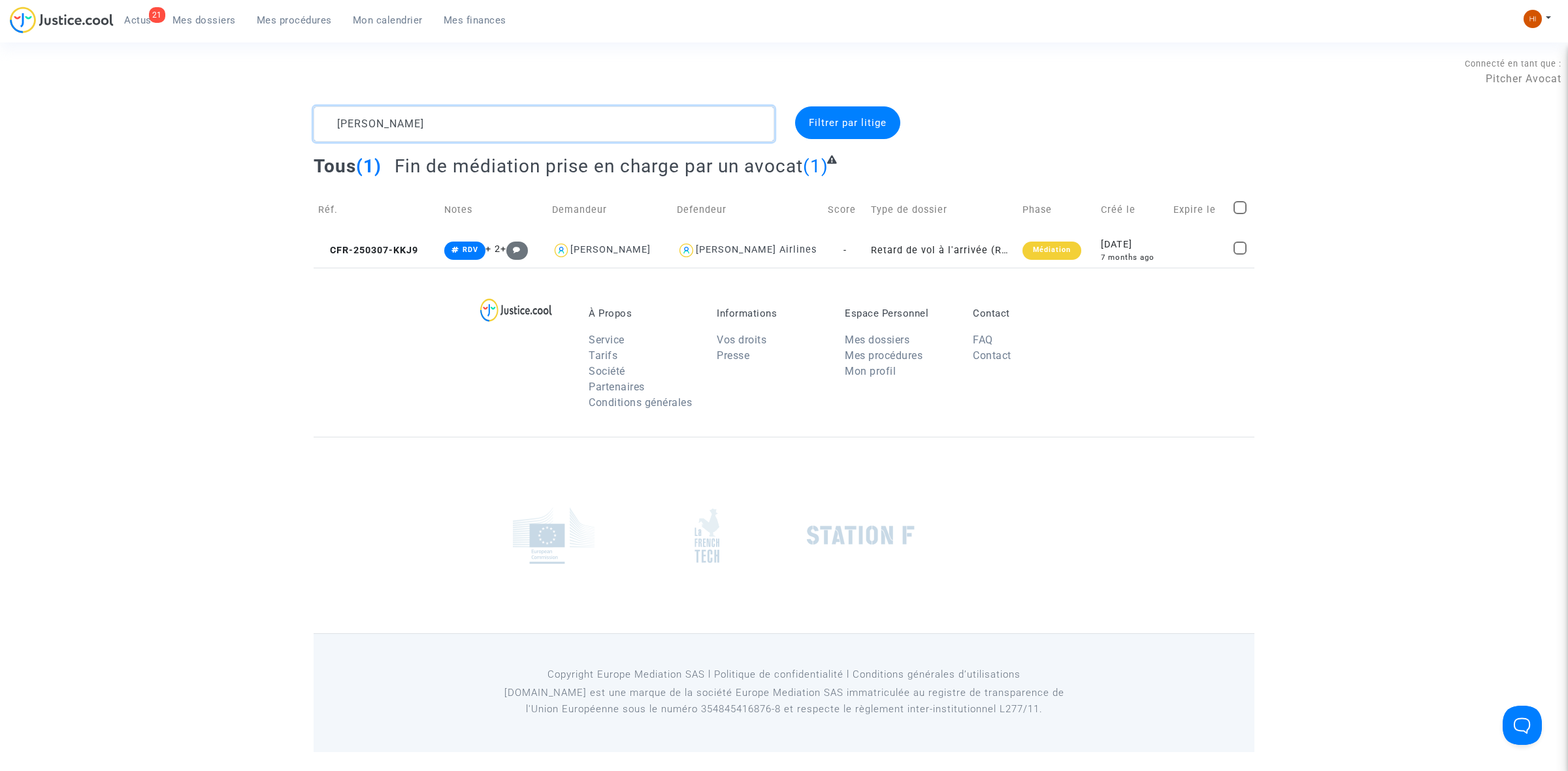
paste textarea "CFR-250715-PNCT"
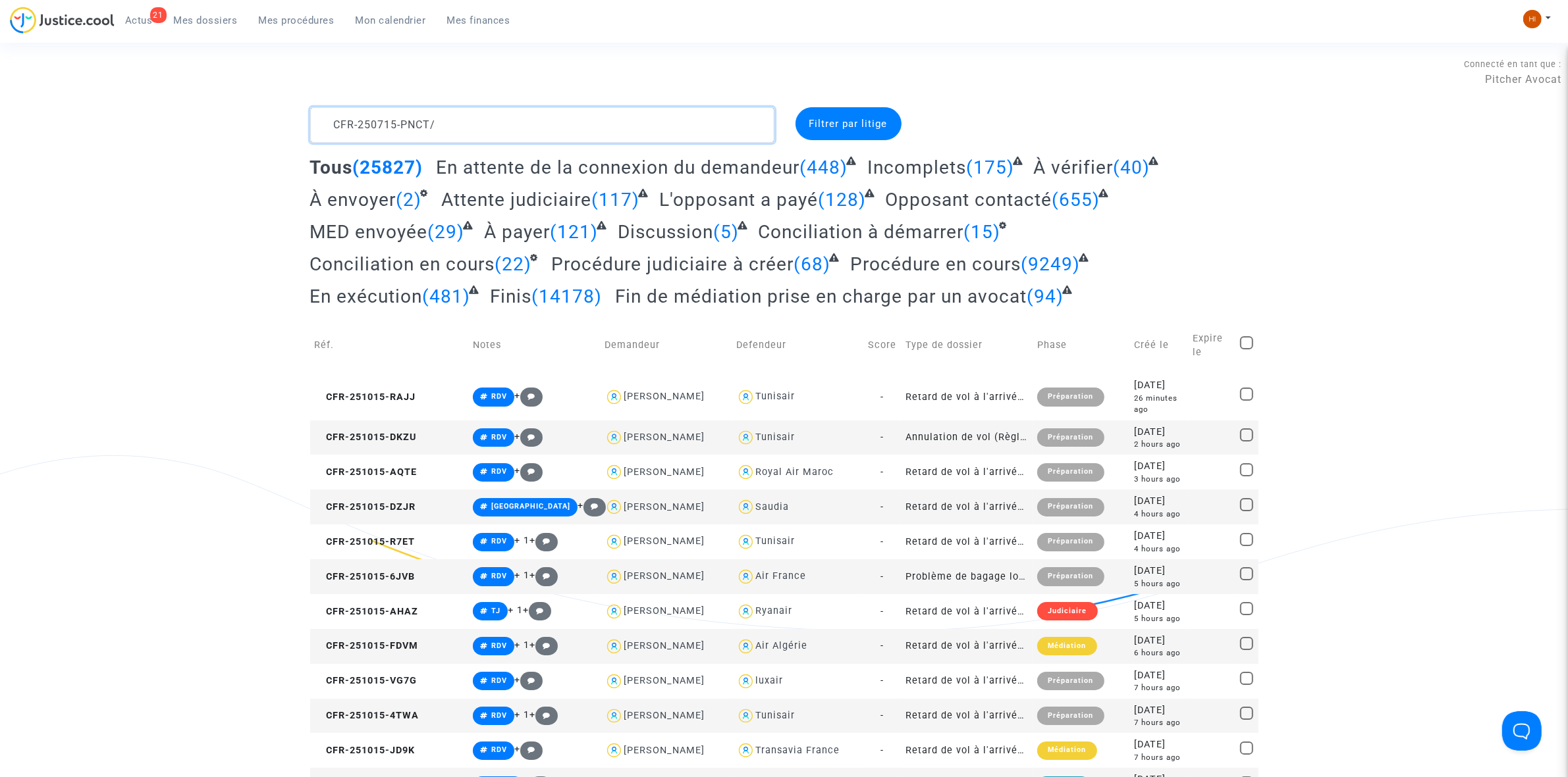
click at [474, 127] on textarea at bounding box center [542, 124] width 464 height 36
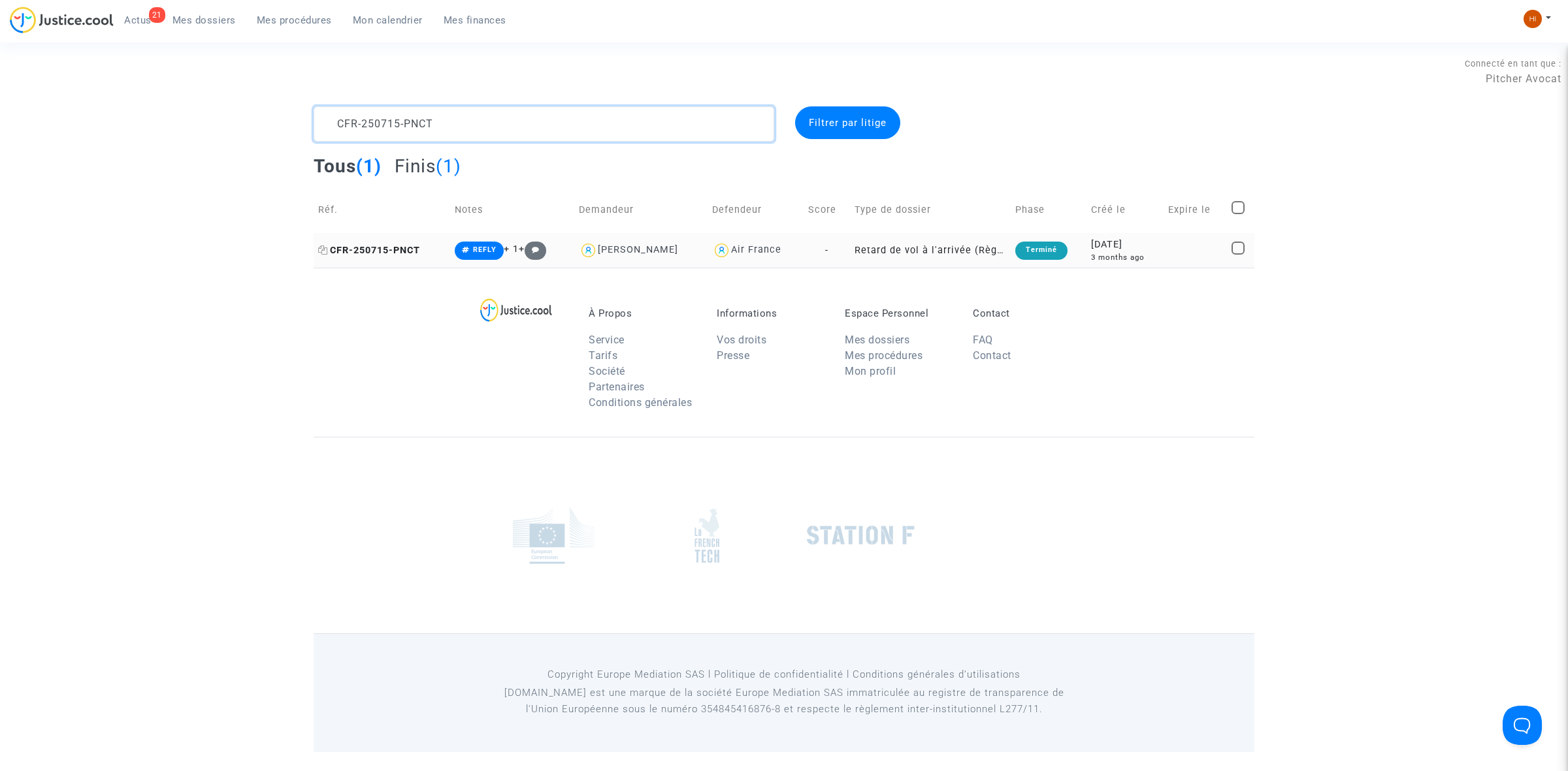
type textarea "CFR-250715-PNCT"
click at [407, 255] on span "CFR-250715-PNCT" at bounding box center [369, 250] width 102 height 11
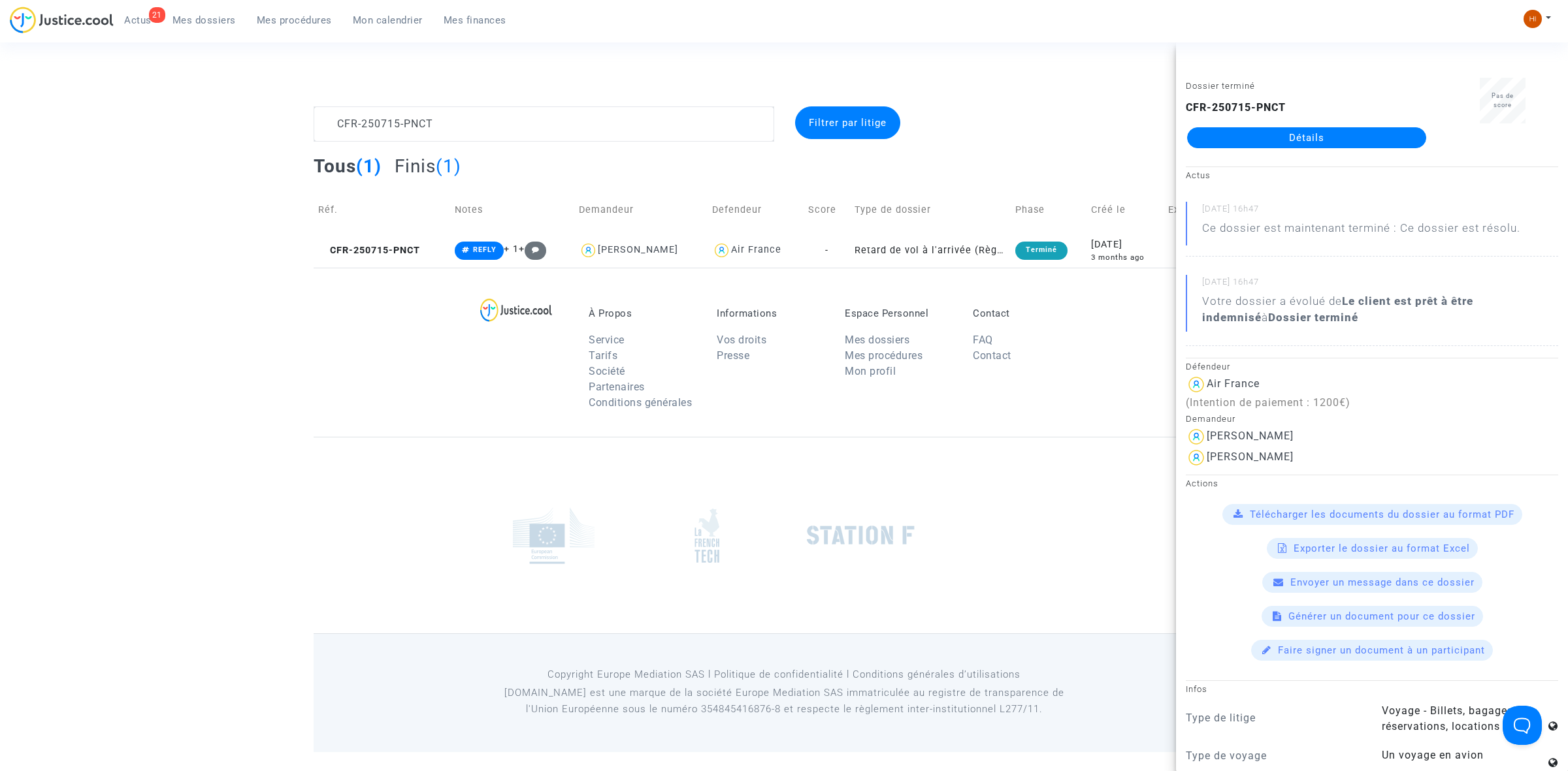
click at [1314, 134] on link "Détails" at bounding box center [1307, 137] width 239 height 21
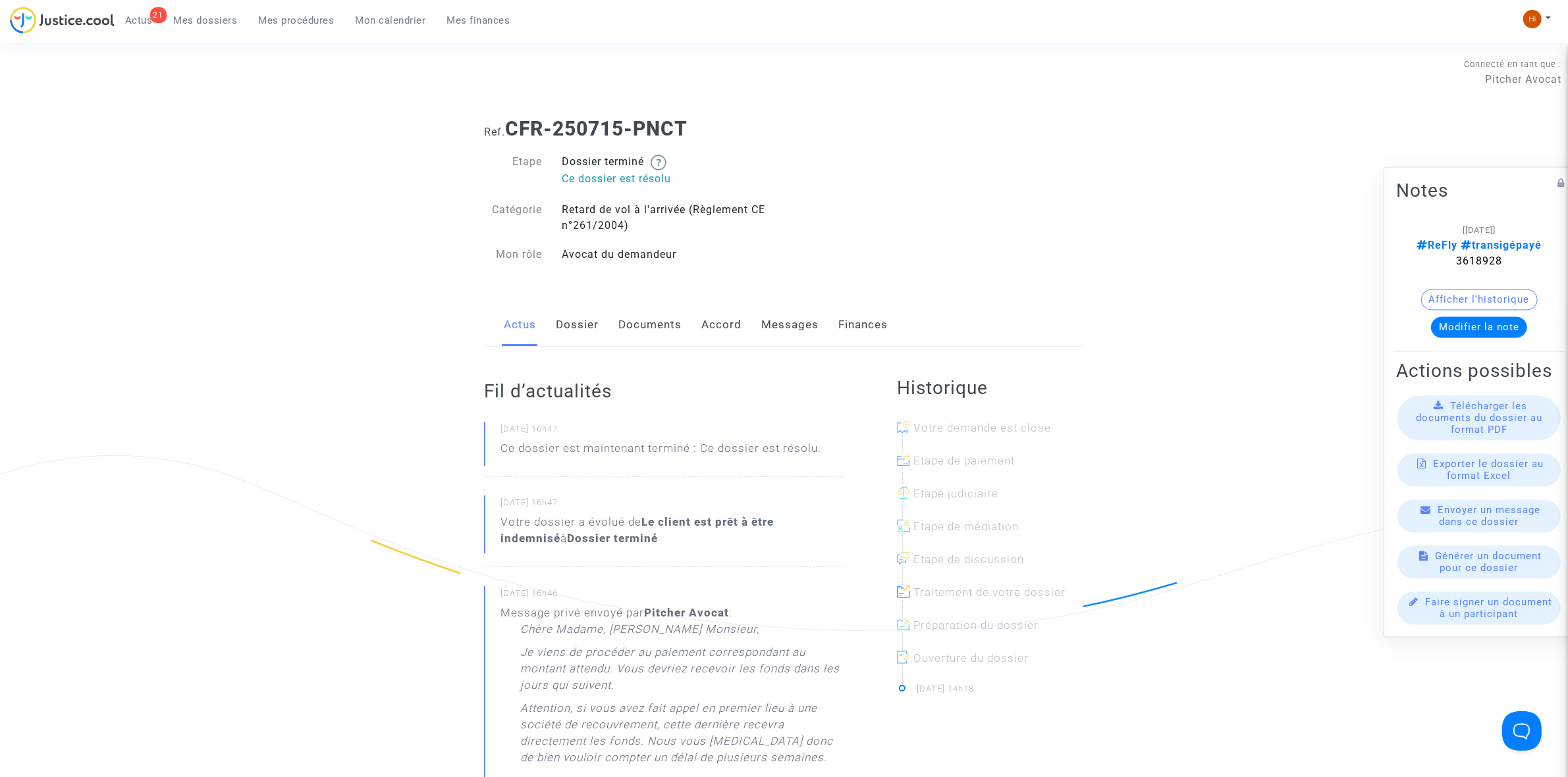
drag, startPoint x: 1503, startPoint y: 252, endPoint x: 1418, endPoint y: 253, distance: 85.0
click at [1418, 253] on div "[[DATE]] ReFly transigépayé 3618928" at bounding box center [1479, 245] width 127 height 47
copy span "3618928"
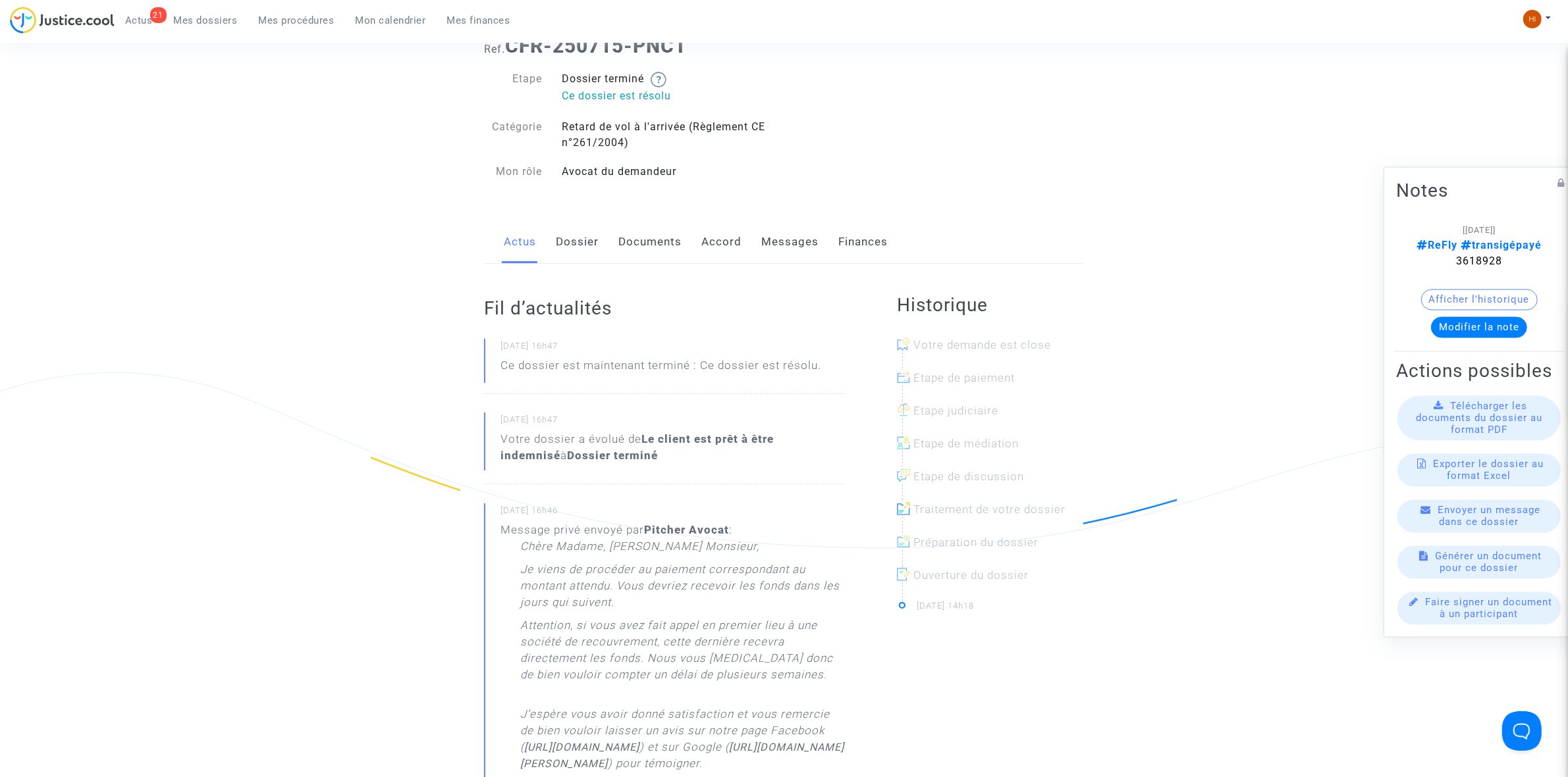
scroll to position [82, 0]
click at [539, 530] on div "Message privé envoyé par [PERSON_NAME] : [PERSON_NAME] Madame, [PERSON_NAME] Mo…" at bounding box center [673, 679] width 344 height 313
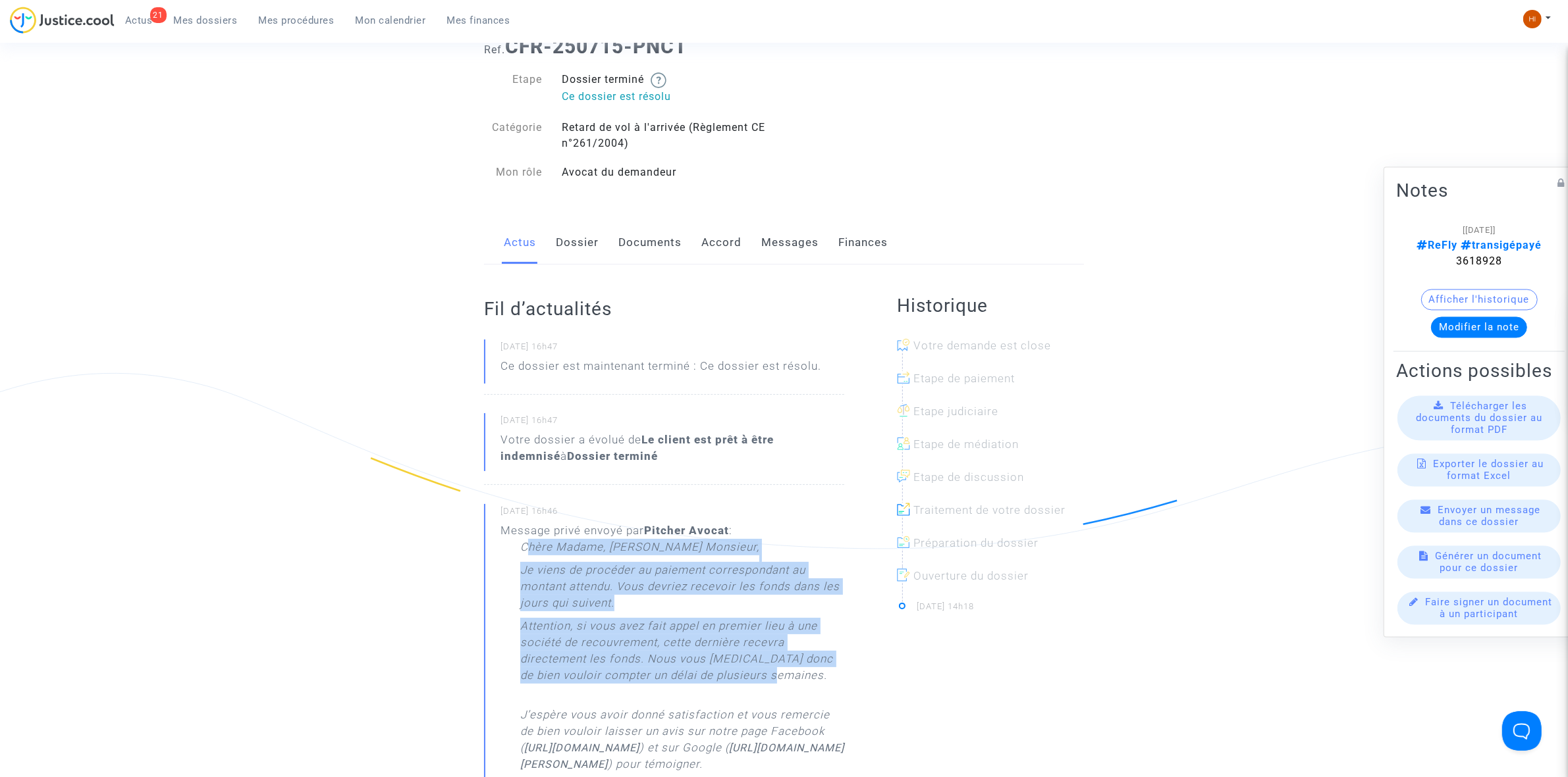
drag, startPoint x: 528, startPoint y: 549, endPoint x: 731, endPoint y: 656, distance: 229.5
click at [793, 679] on div "Chère Madame, [PERSON_NAME] Monsieur, Je viens de procéder au paiement correspo…" at bounding box center [682, 687] width 324 height 296
copy div "hère Madame, [PERSON_NAME] Monsieur, Je viens de procéder au paiement correspon…"
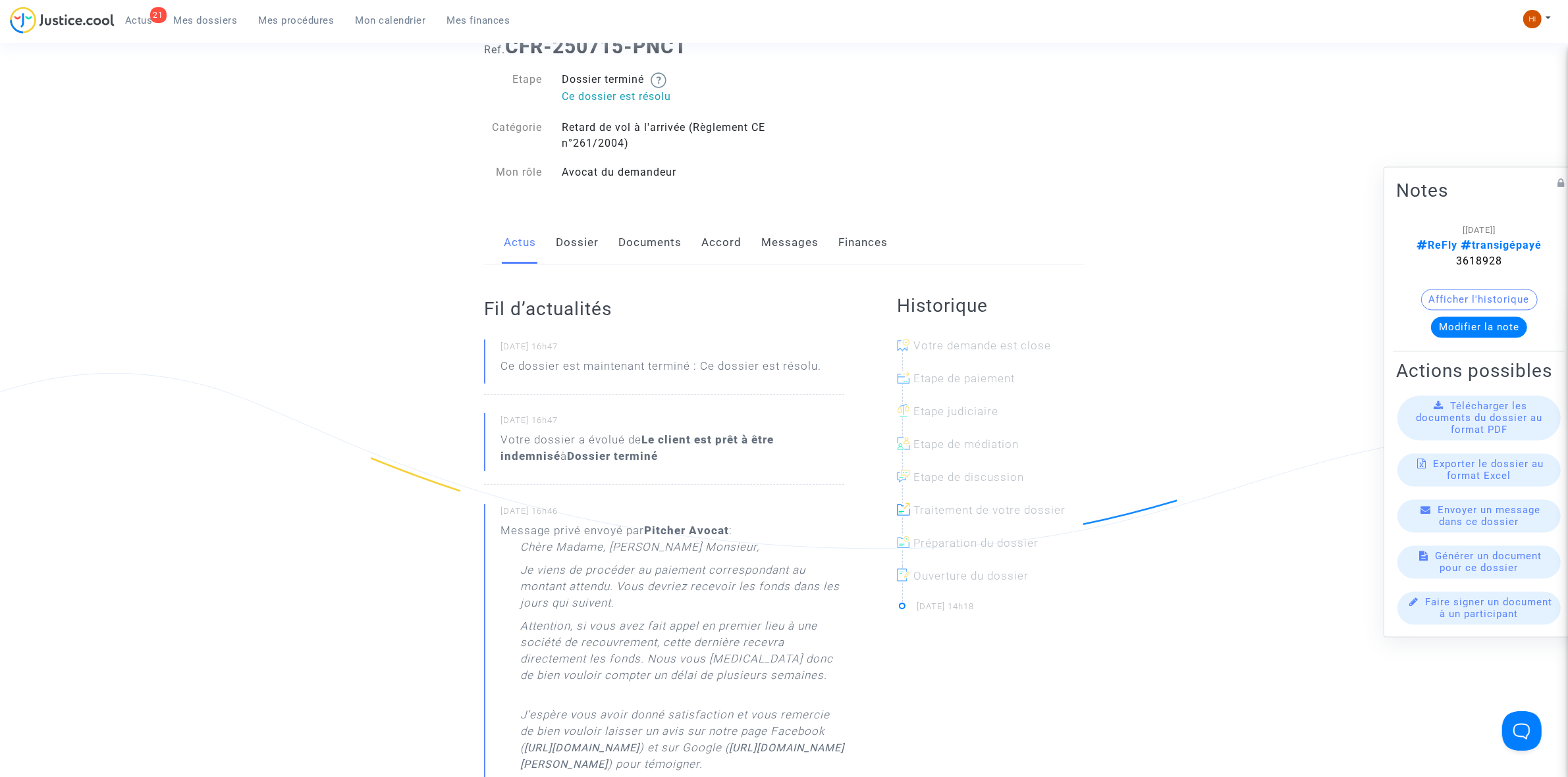
click at [858, 178] on div "Ref. CFR-250715-PNCT Etape Dossier terminé Ce dossier est résolu Catégorie Reta…" at bounding box center [783, 109] width 619 height 170
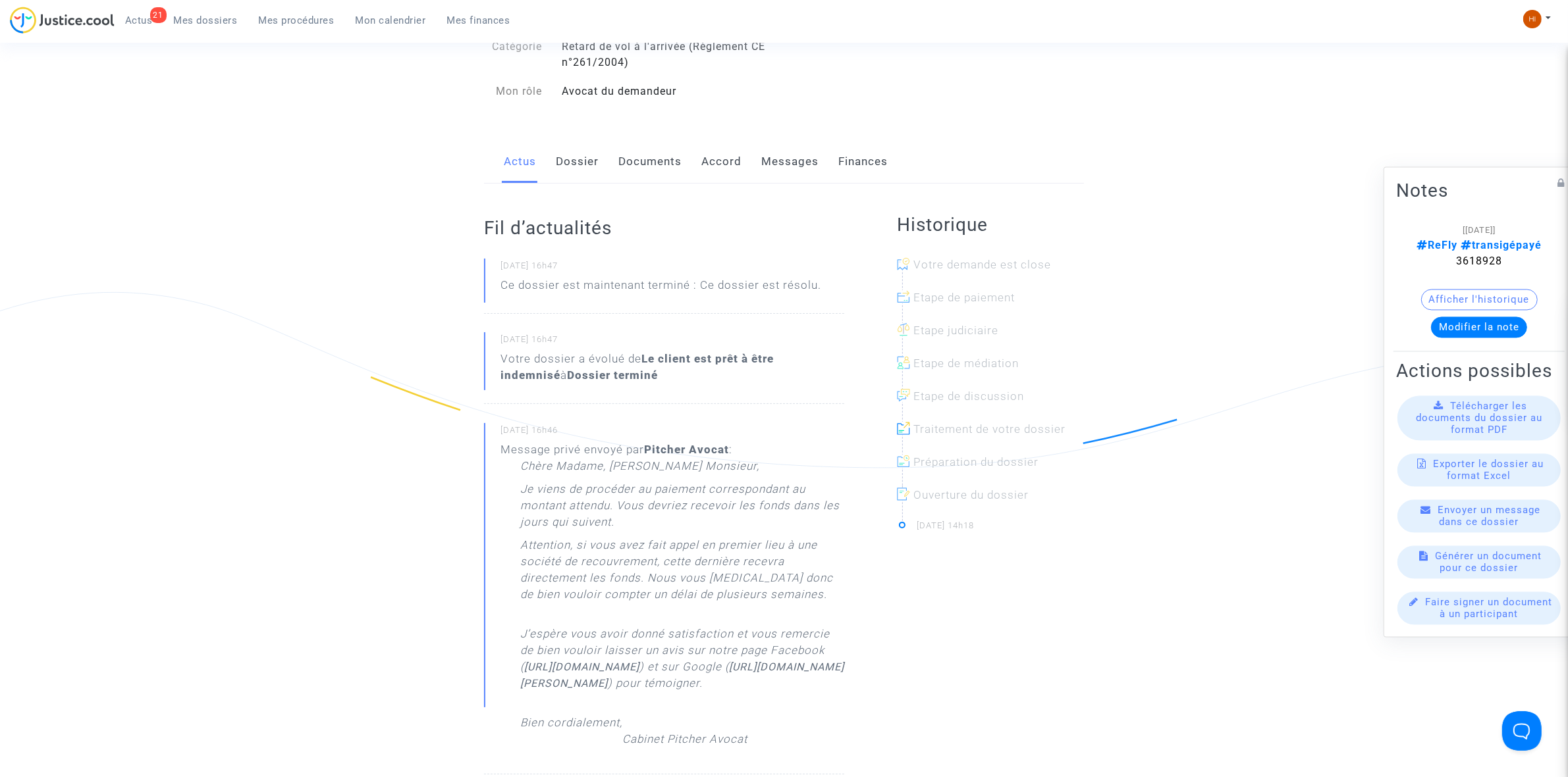
scroll to position [164, 0]
click at [850, 158] on link "Finances" at bounding box center [863, 161] width 50 height 44
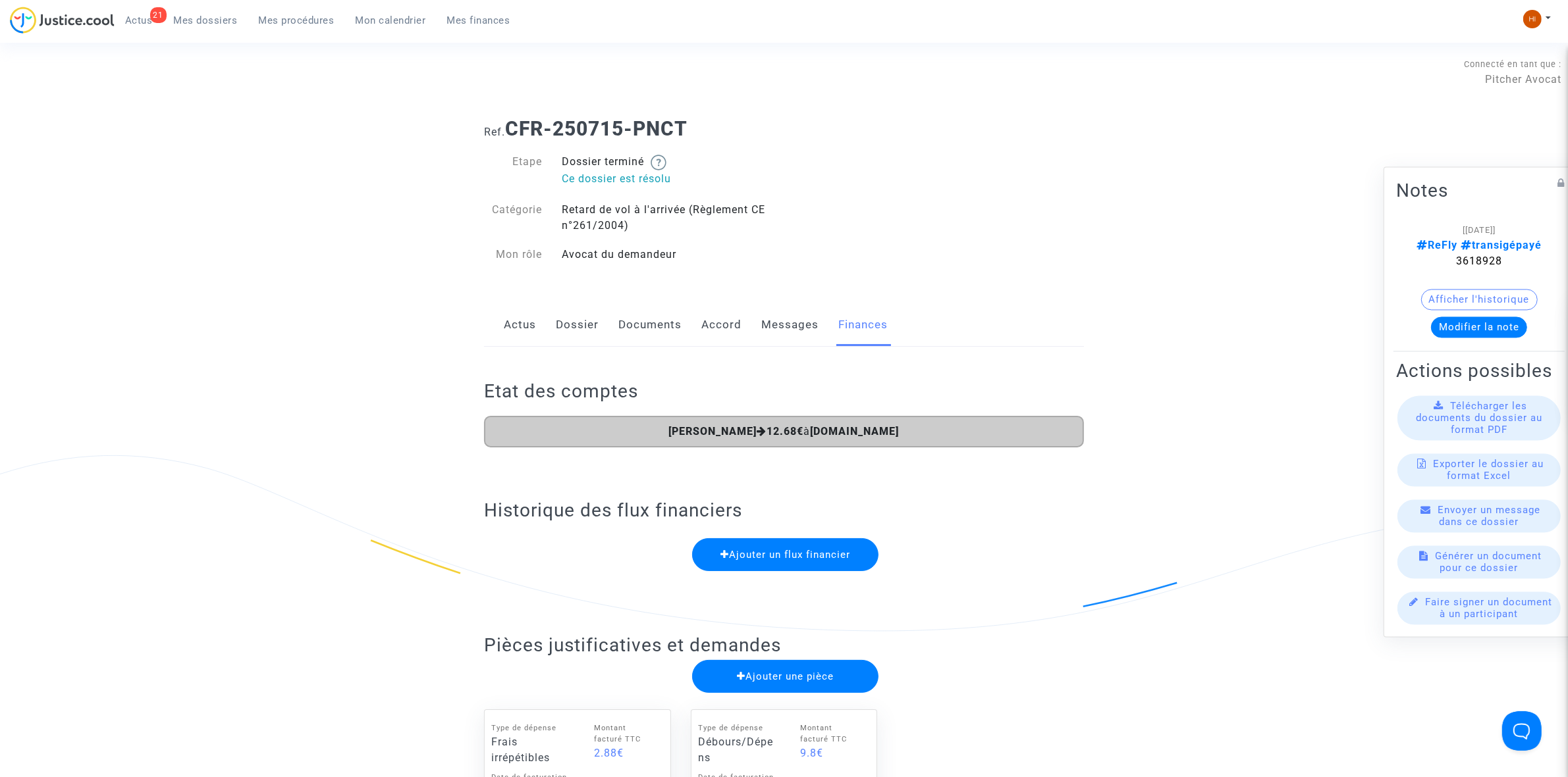
click at [591, 305] on link "Dossier" at bounding box center [577, 325] width 43 height 44
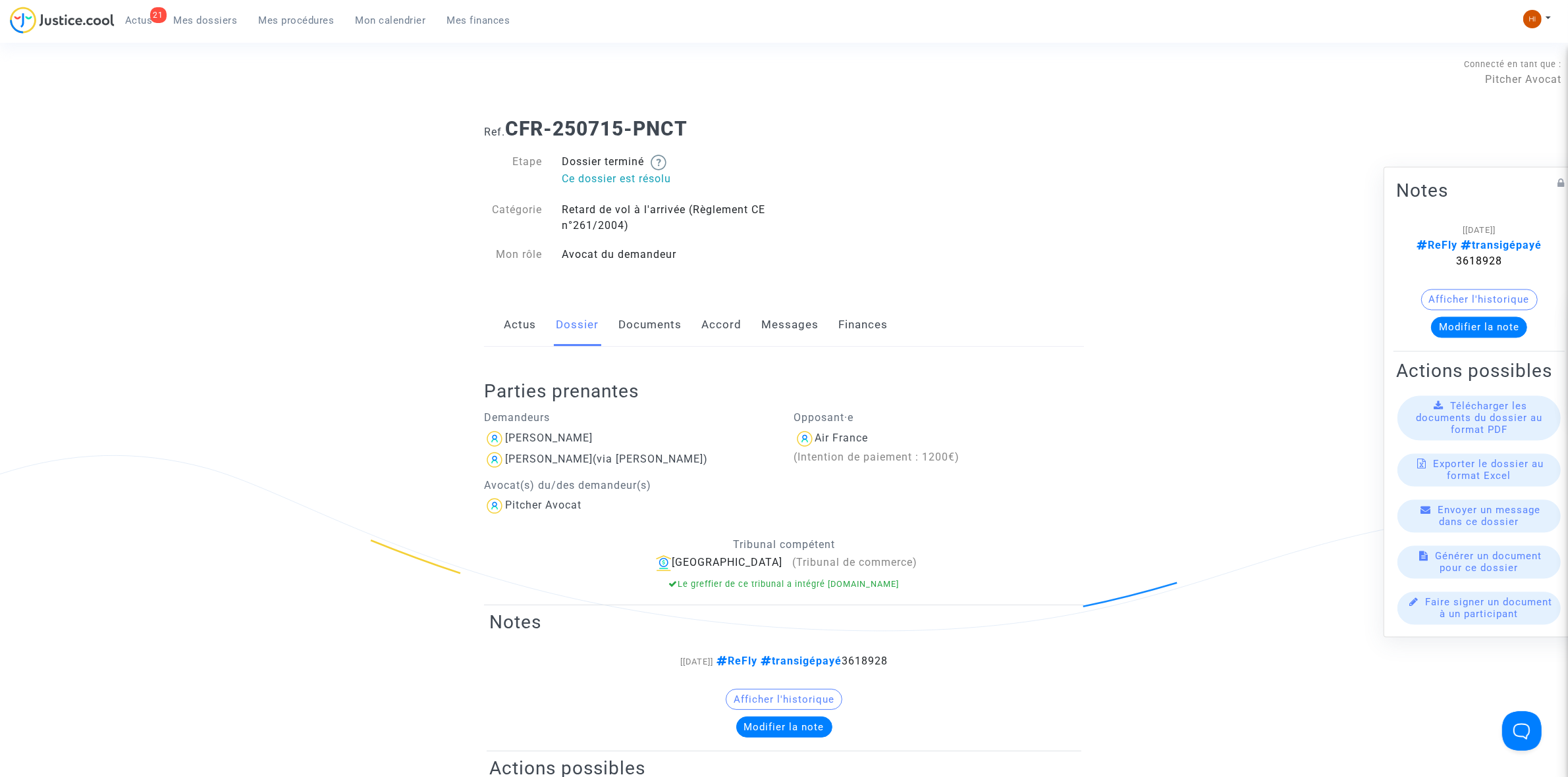
click at [309, 31] on div "21 Actus Mes dossiers Mes procédures Mon calendrier Mes finances" at bounding box center [266, 25] width 511 height 36
click at [281, 18] on span "Mes procédures" at bounding box center [297, 20] width 76 height 12
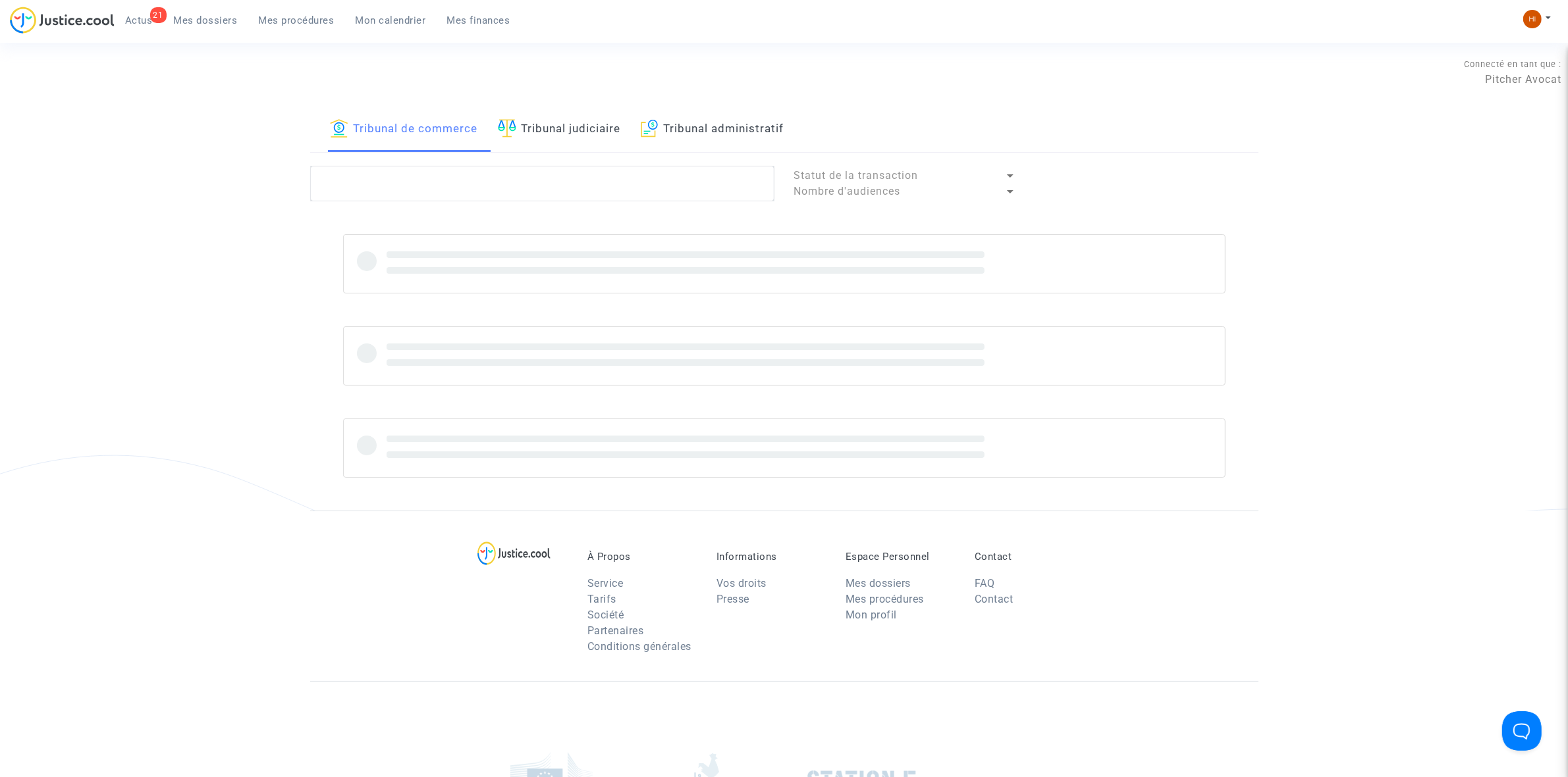
click at [566, 132] on link "Tribunal judiciaire" at bounding box center [559, 130] width 123 height 45
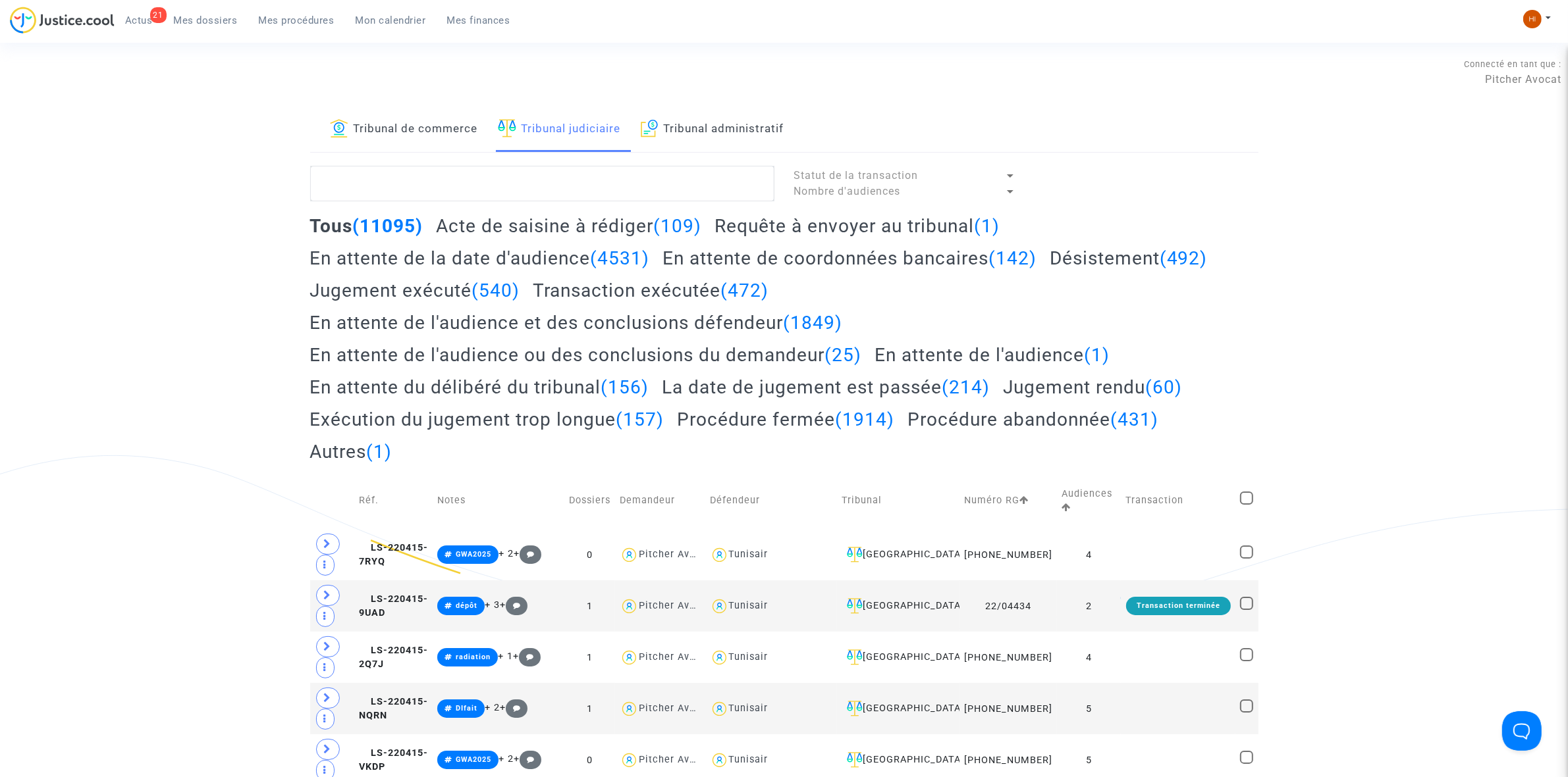
click at [725, 113] on link "Tribunal administratif" at bounding box center [712, 130] width 143 height 45
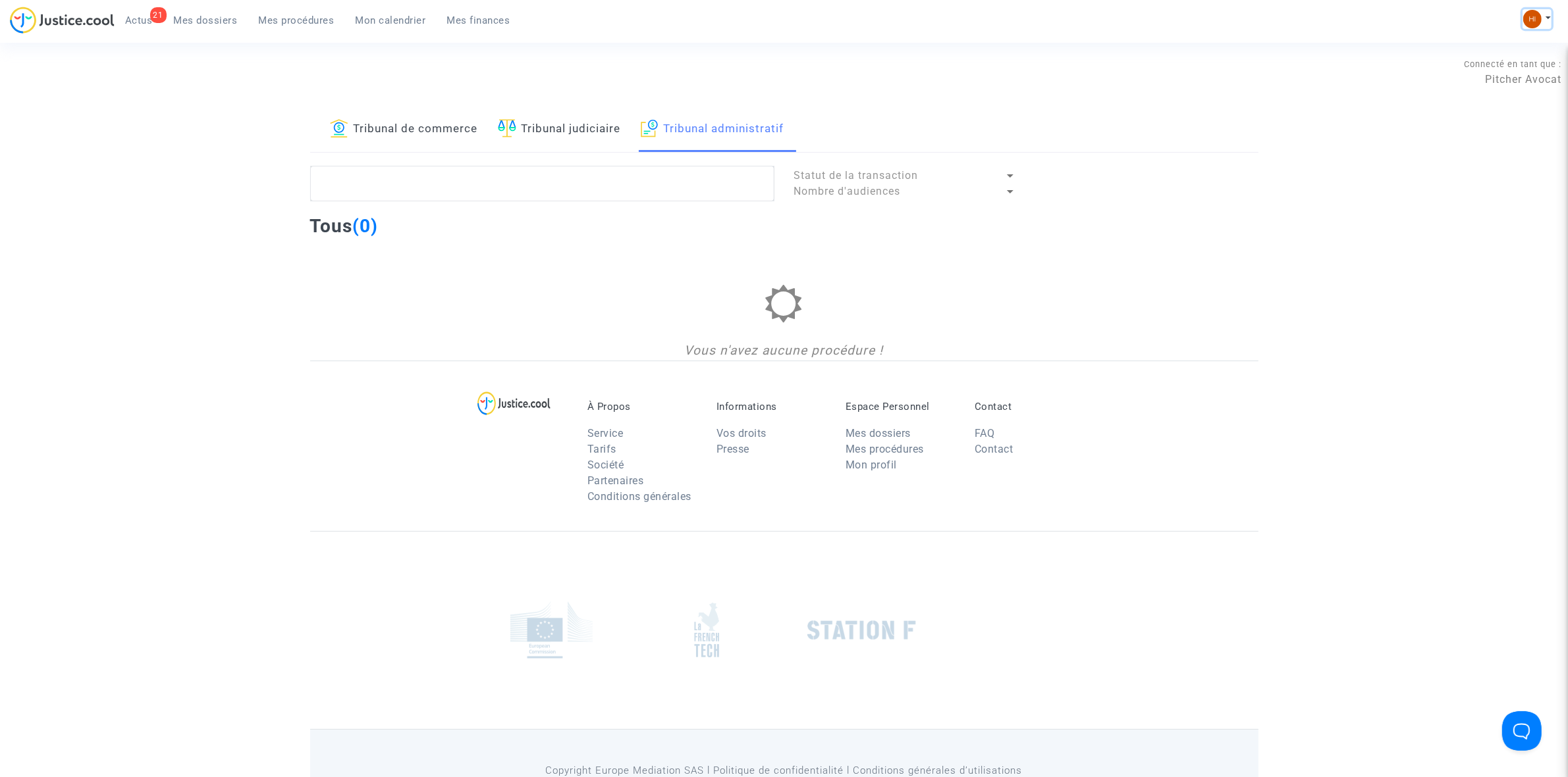
click at [1535, 21] on img at bounding box center [1532, 19] width 18 height 18
click at [1430, 64] on link "Changer de compte" at bounding box center [1484, 68] width 133 height 21
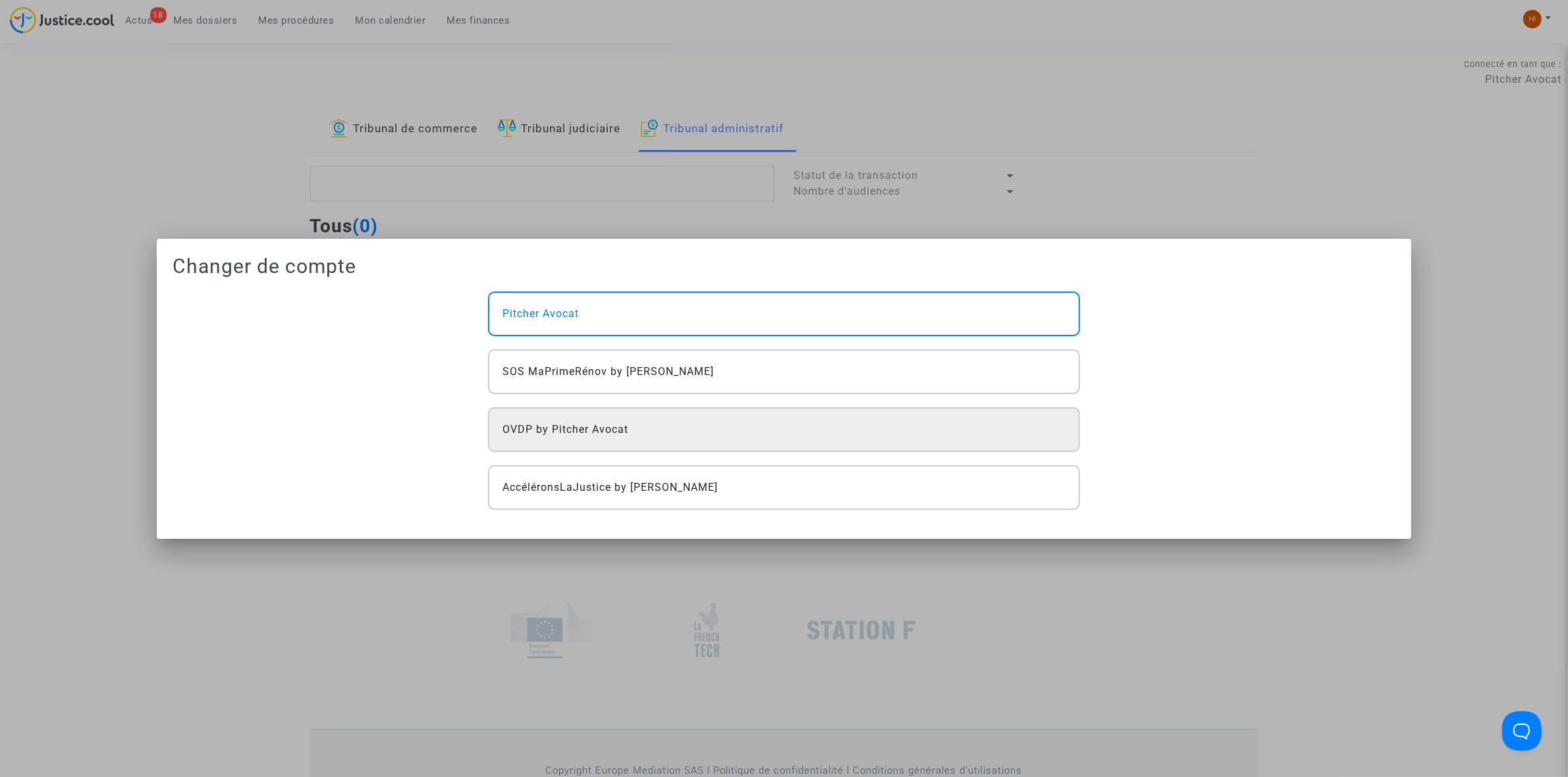
click at [705, 431] on div "OVDP by Pitcher Avocat" at bounding box center [783, 430] width 591 height 45
